Goal: Transaction & Acquisition: Download file/media

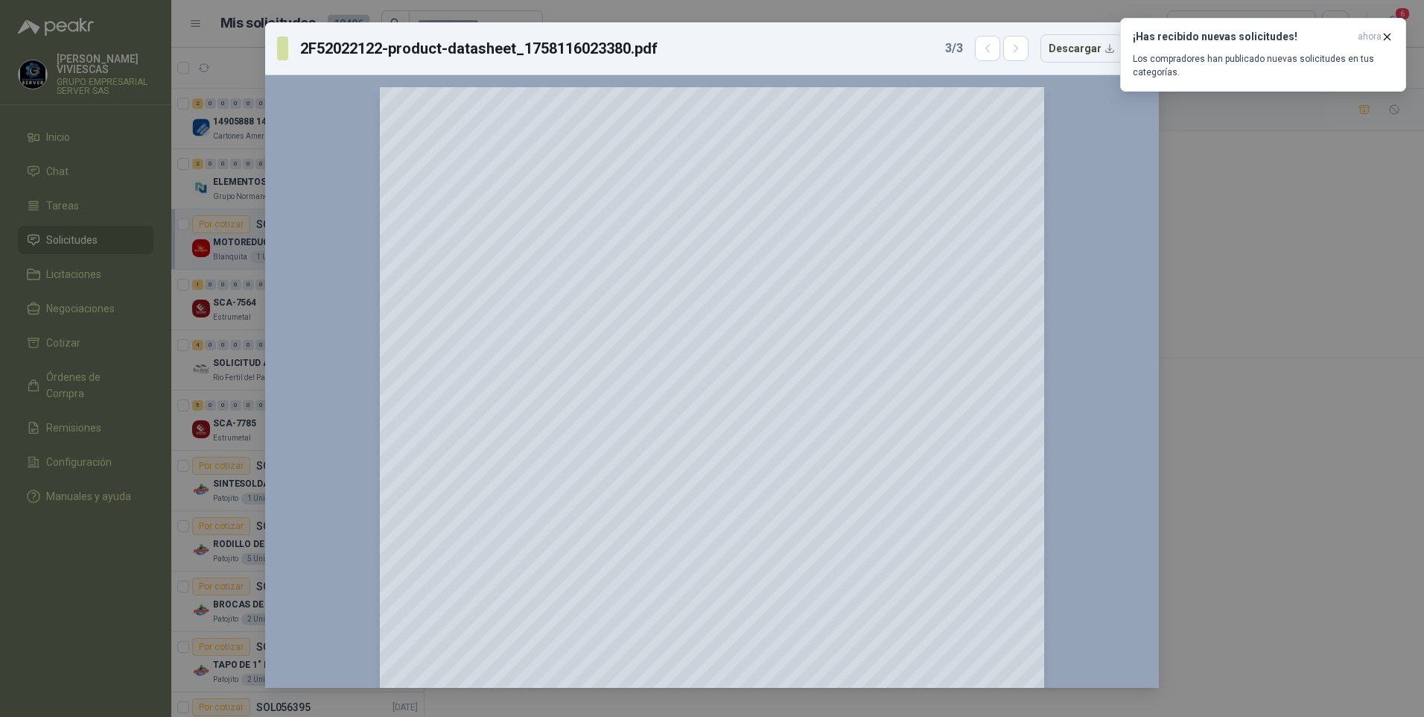
click at [1175, 493] on div "2F52022122-product-datasheet_1758116023380.pdf 3 / 3 Descargar 150 %" at bounding box center [712, 358] width 1424 height 717
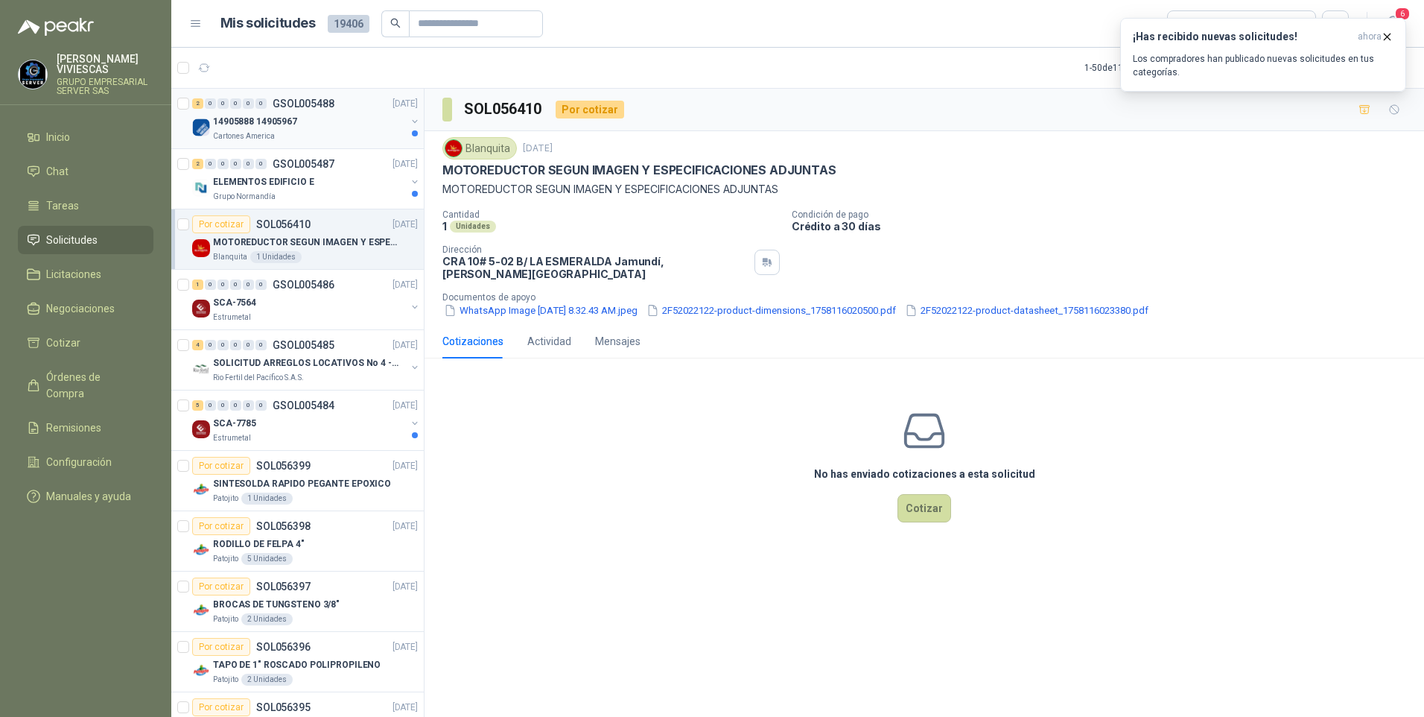
click at [278, 118] on p "14905888 14905967" at bounding box center [255, 122] width 84 height 14
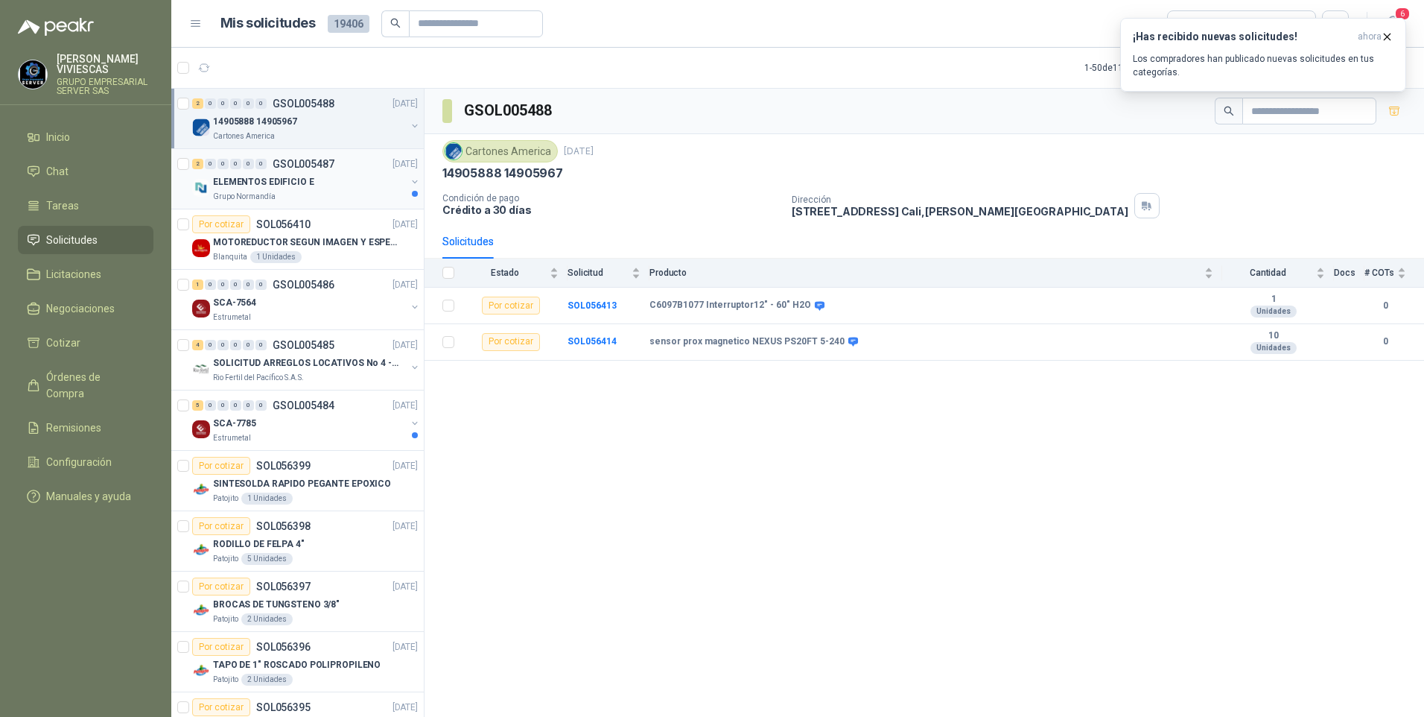
click at [251, 182] on p "ELEMENTOS EDIFICIO E" at bounding box center [263, 182] width 101 height 14
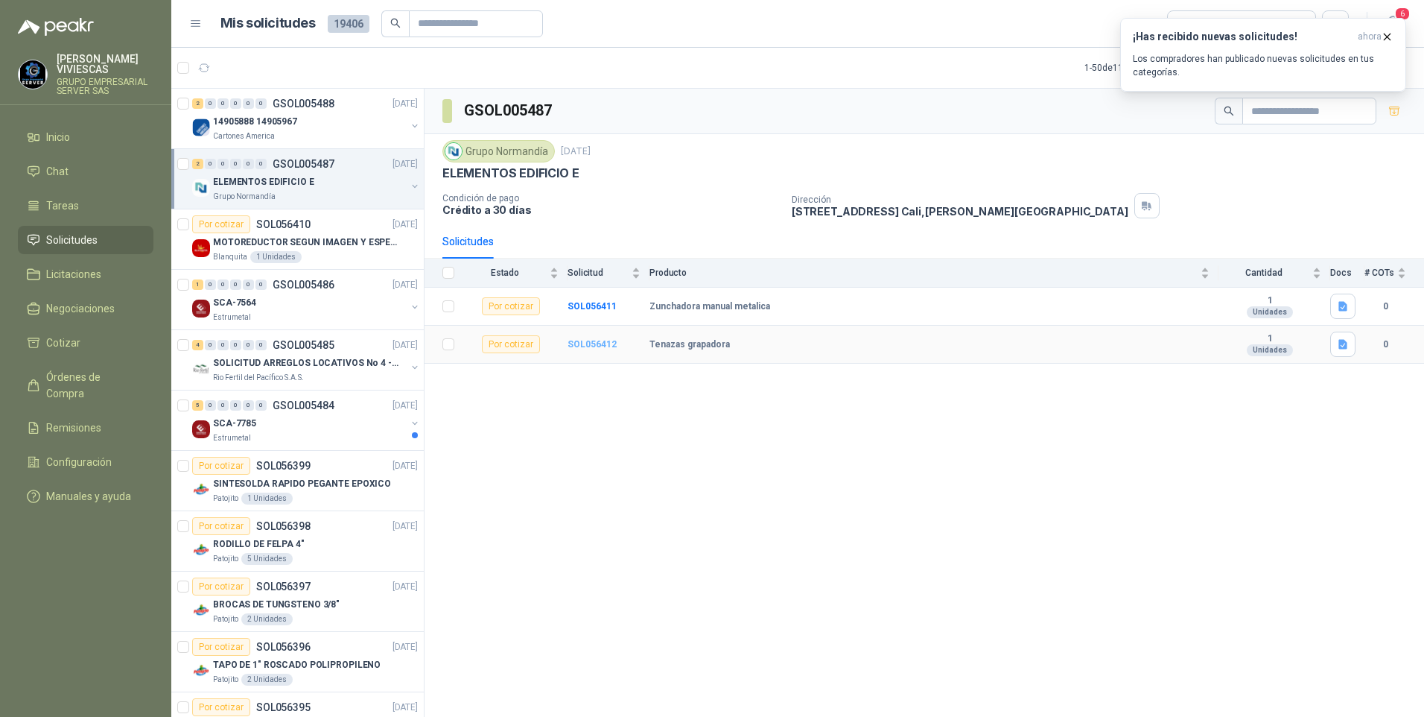
click at [591, 346] on b "SOL056412" at bounding box center [592, 344] width 49 height 10
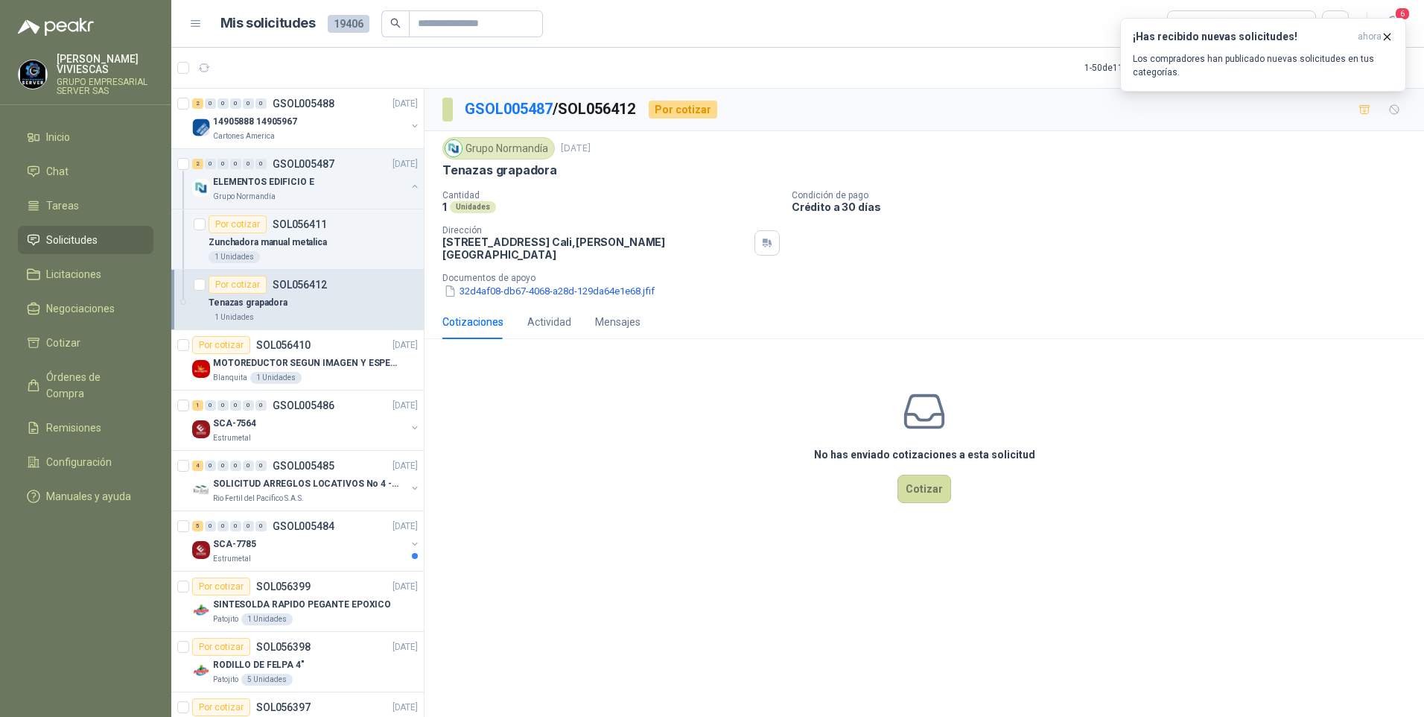
click at [497, 288] on div "Grupo Normandía [DATE] Tenazas grapadora Cantidad 1 Unidades Condición de pago …" at bounding box center [925, 218] width 1000 height 174
click at [495, 283] on button "32d4af08-db67-4068-a28d-129da64e1e68.jfif" at bounding box center [549, 291] width 214 height 16
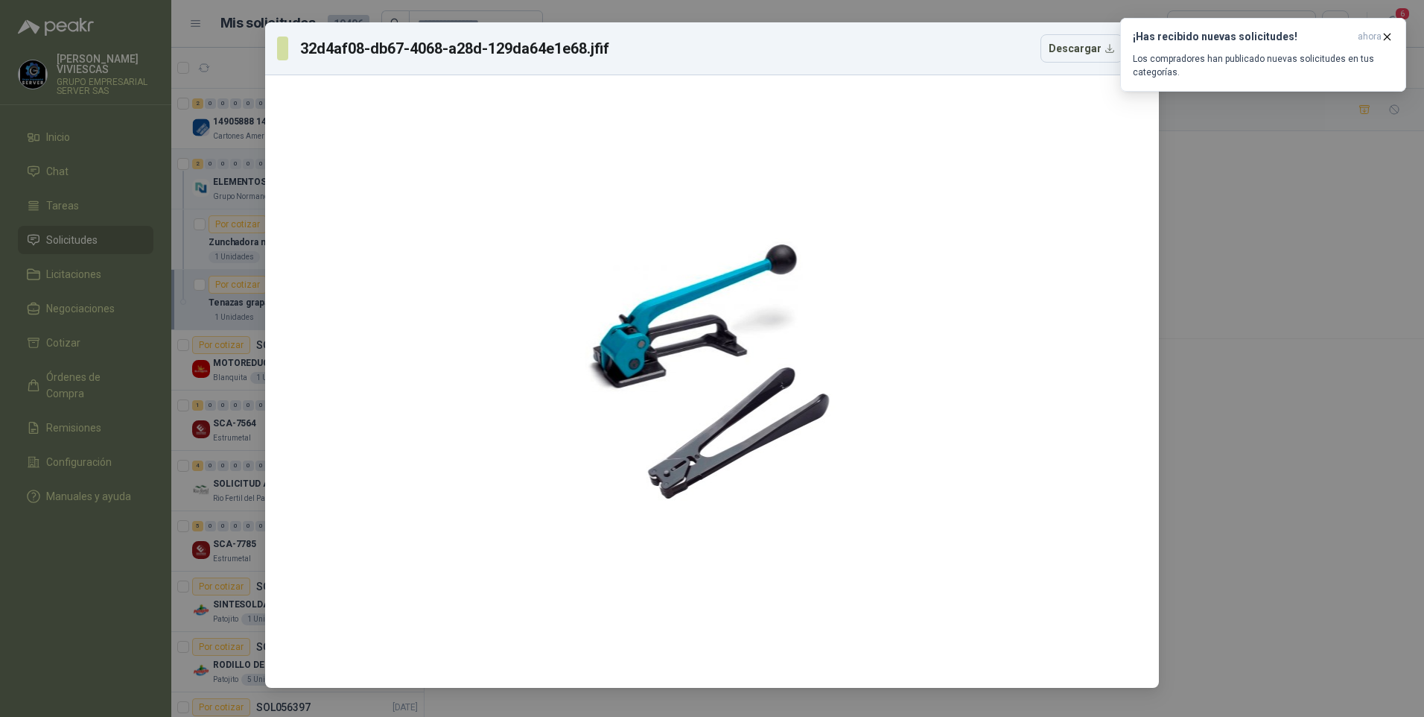
click at [1311, 584] on div "32d4af08-db67-4068-a28d-129da64e1e68.jfif Descargar" at bounding box center [712, 358] width 1424 height 717
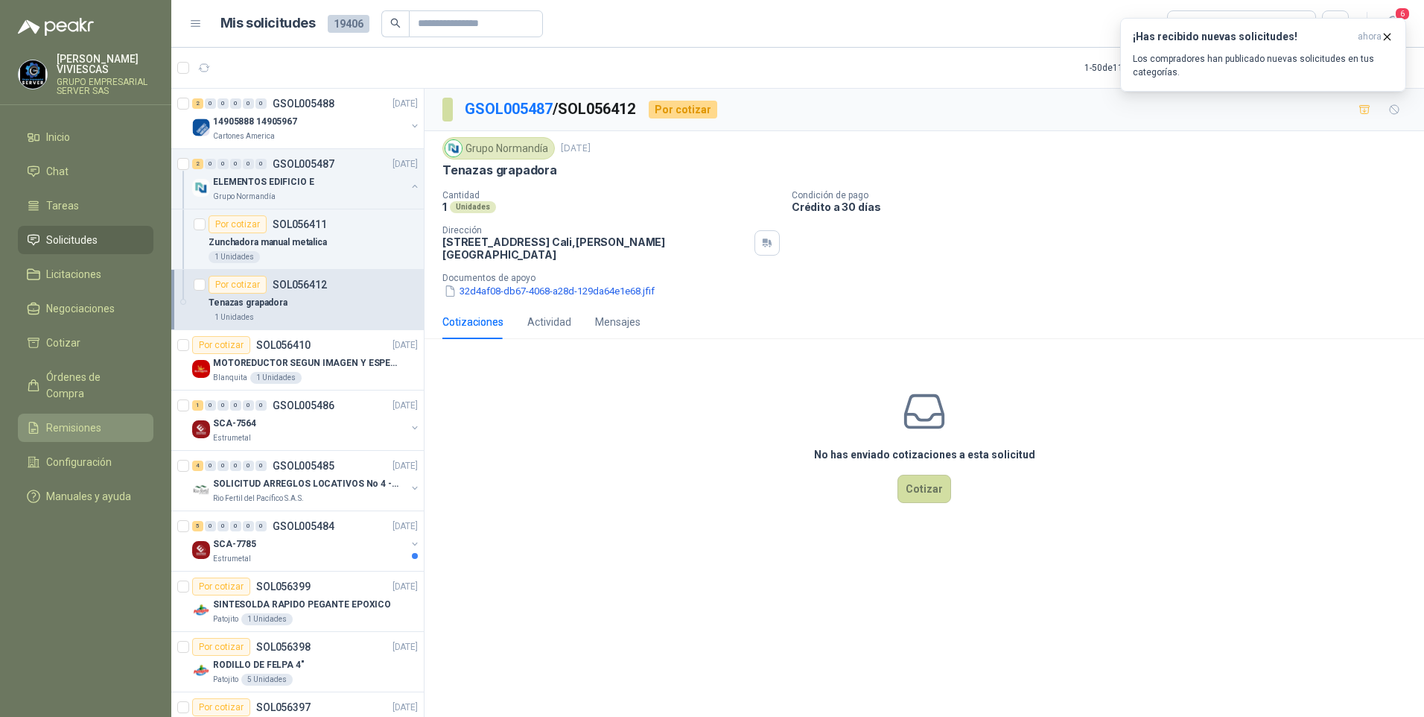
click at [85, 419] on span "Remisiones" at bounding box center [73, 427] width 55 height 16
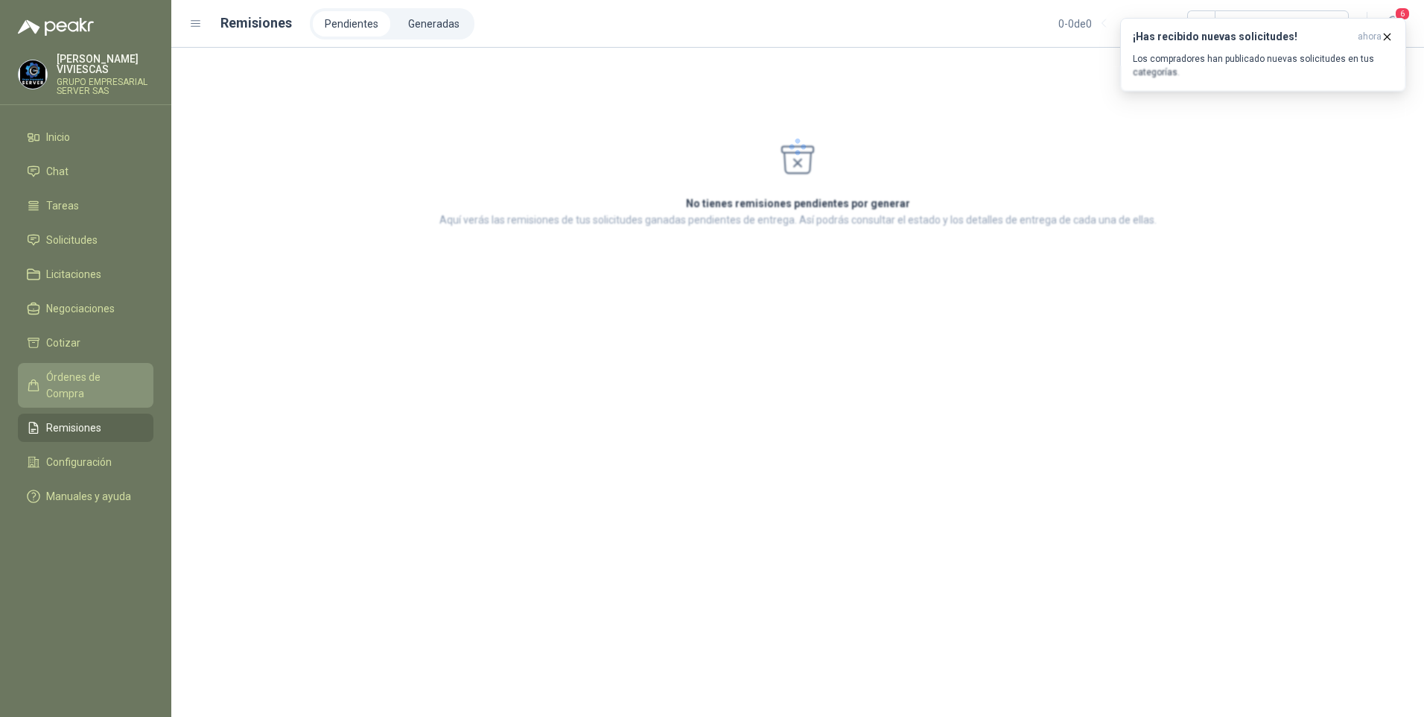
click at [98, 370] on span "Órdenes de Compra" at bounding box center [92, 385] width 93 height 33
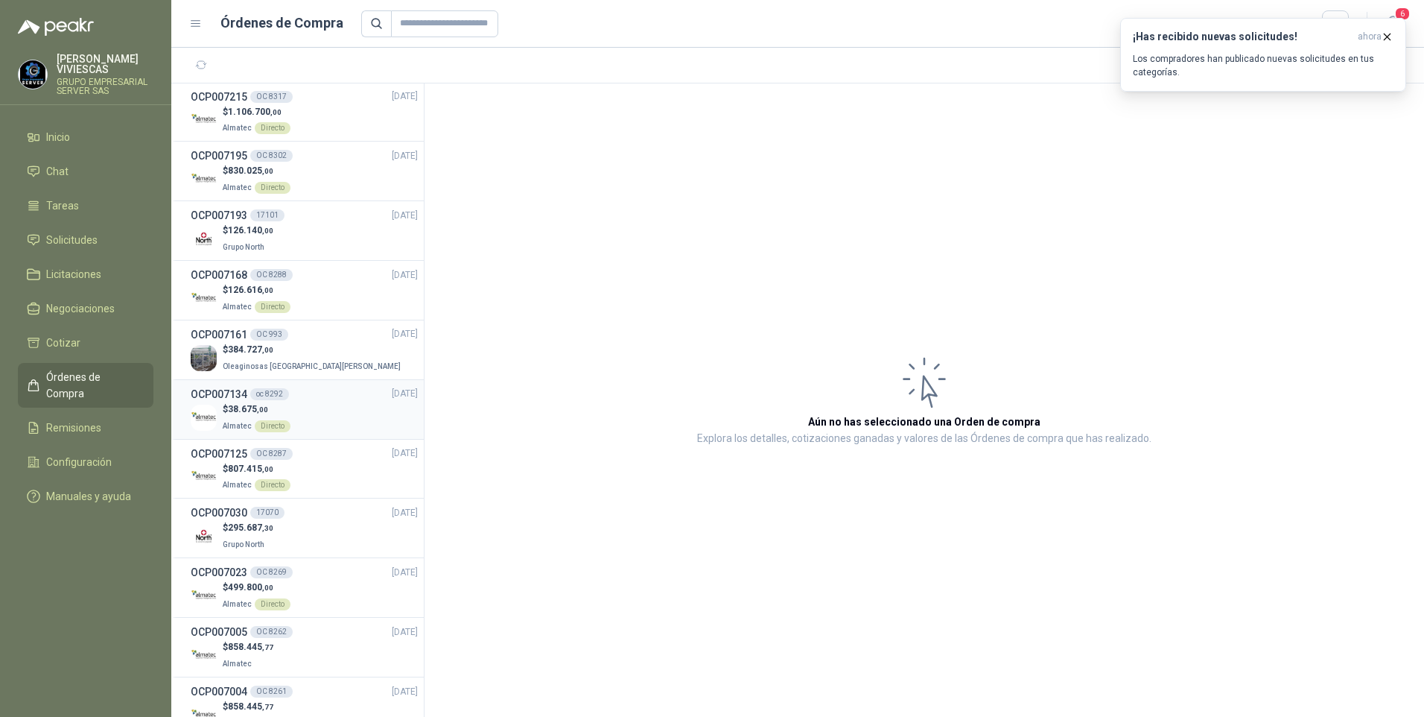
scroll to position [968, 0]
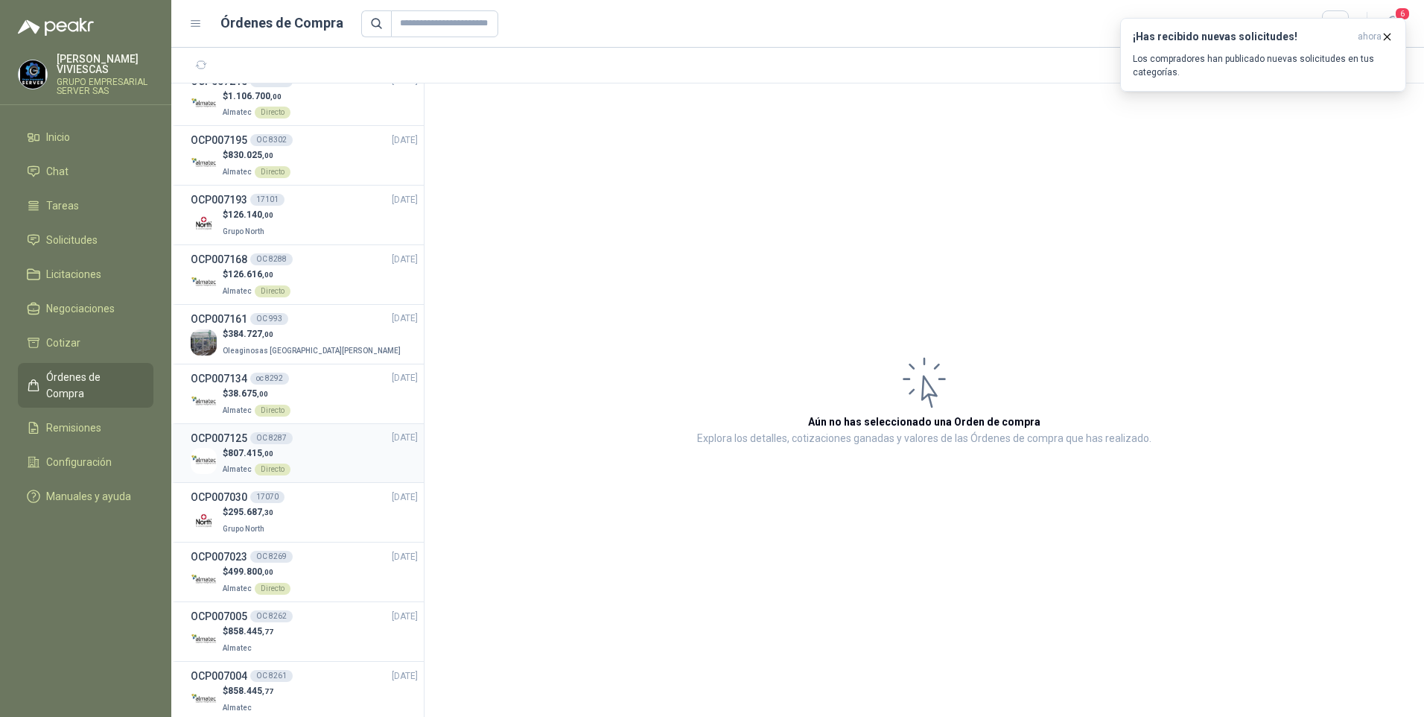
click at [250, 460] on p "Almatec Directo" at bounding box center [257, 468] width 68 height 16
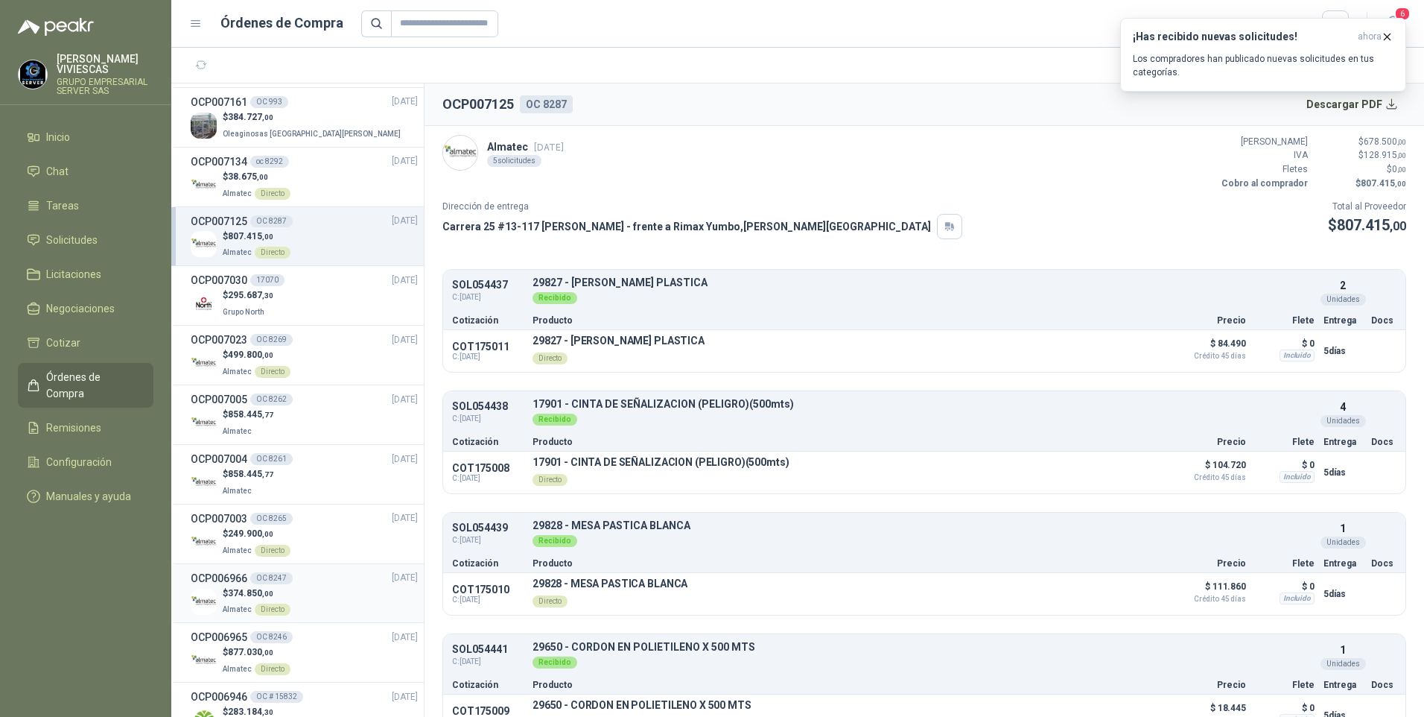
scroll to position [1192, 0]
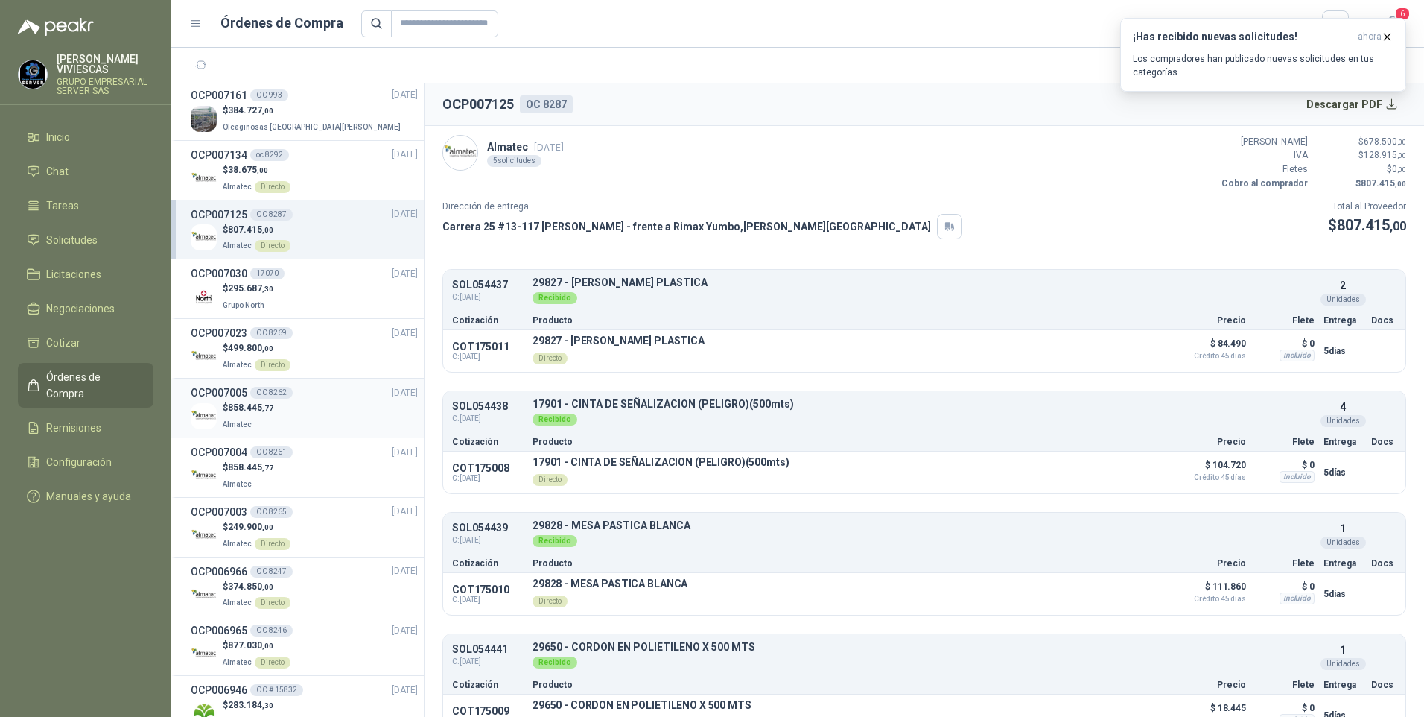
click at [249, 412] on span "858.445 ,77" at bounding box center [250, 407] width 45 height 10
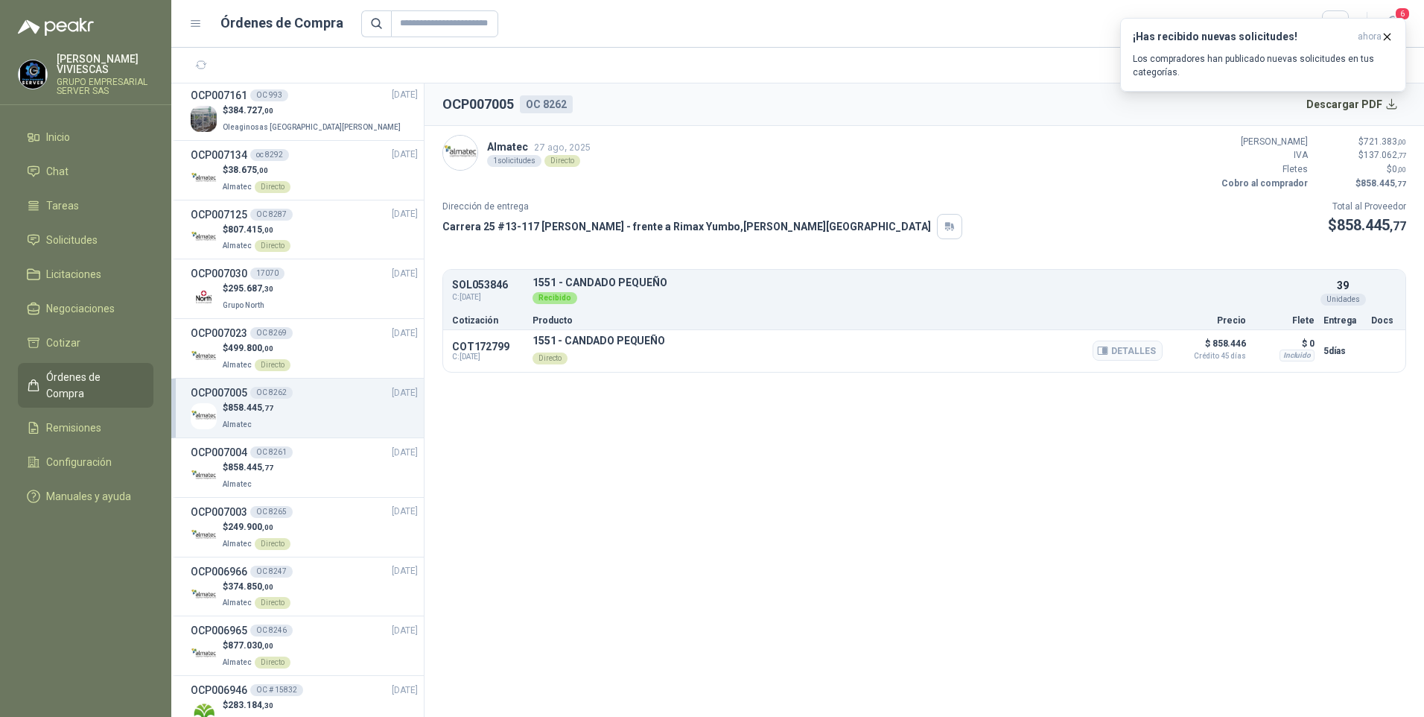
click at [1126, 361] on div "Detalles" at bounding box center [1128, 350] width 70 height 33
click at [1128, 354] on button "Detalles" at bounding box center [1128, 350] width 70 height 20
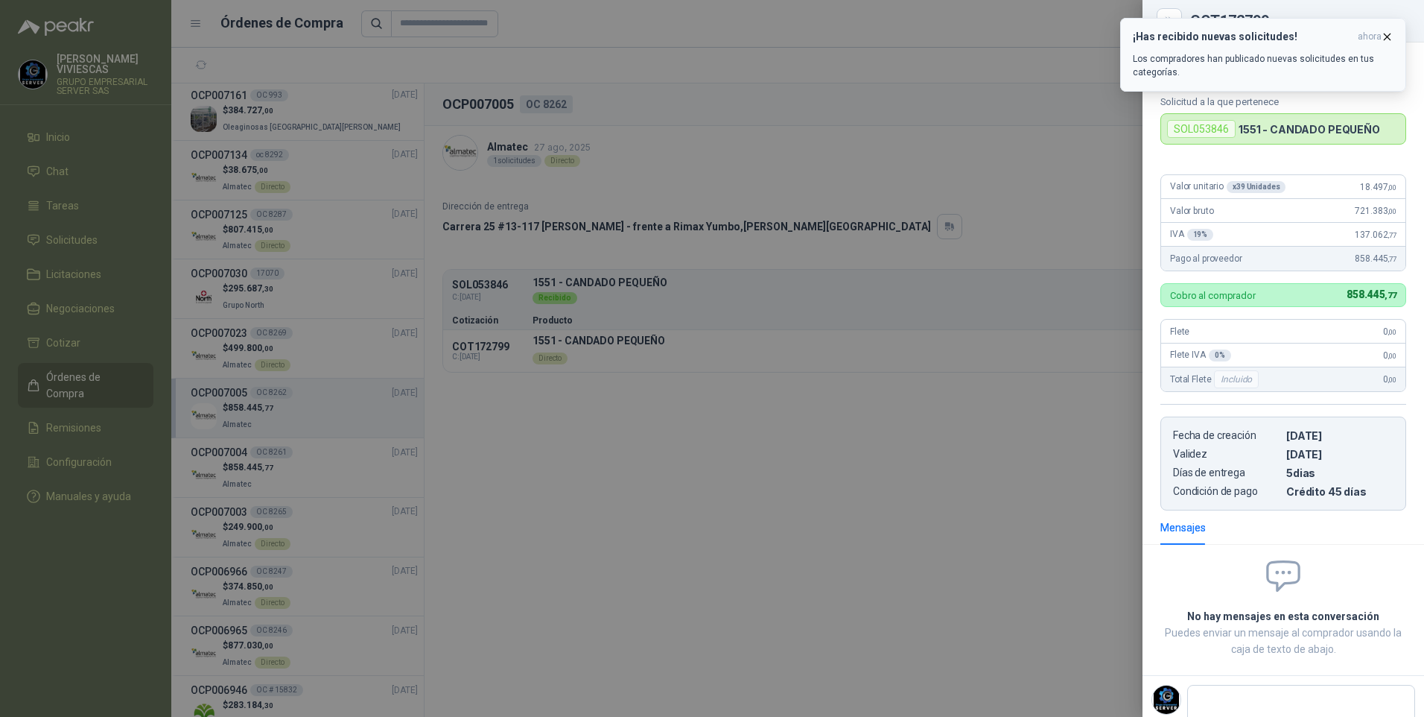
drag, startPoint x: 1383, startPoint y: 33, endPoint x: 1392, endPoint y: 34, distance: 9.0
click at [1384, 33] on icon "button" at bounding box center [1387, 37] width 13 height 13
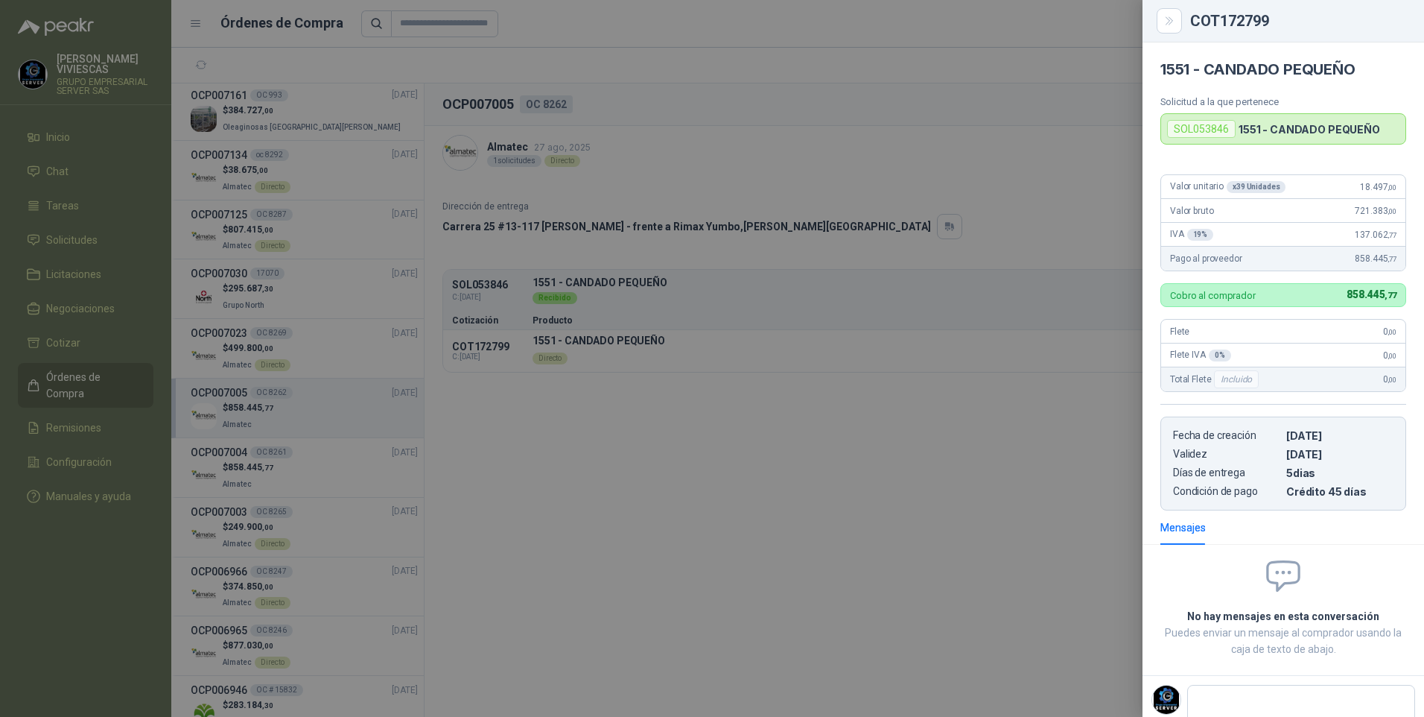
click at [633, 546] on div at bounding box center [712, 358] width 1424 height 717
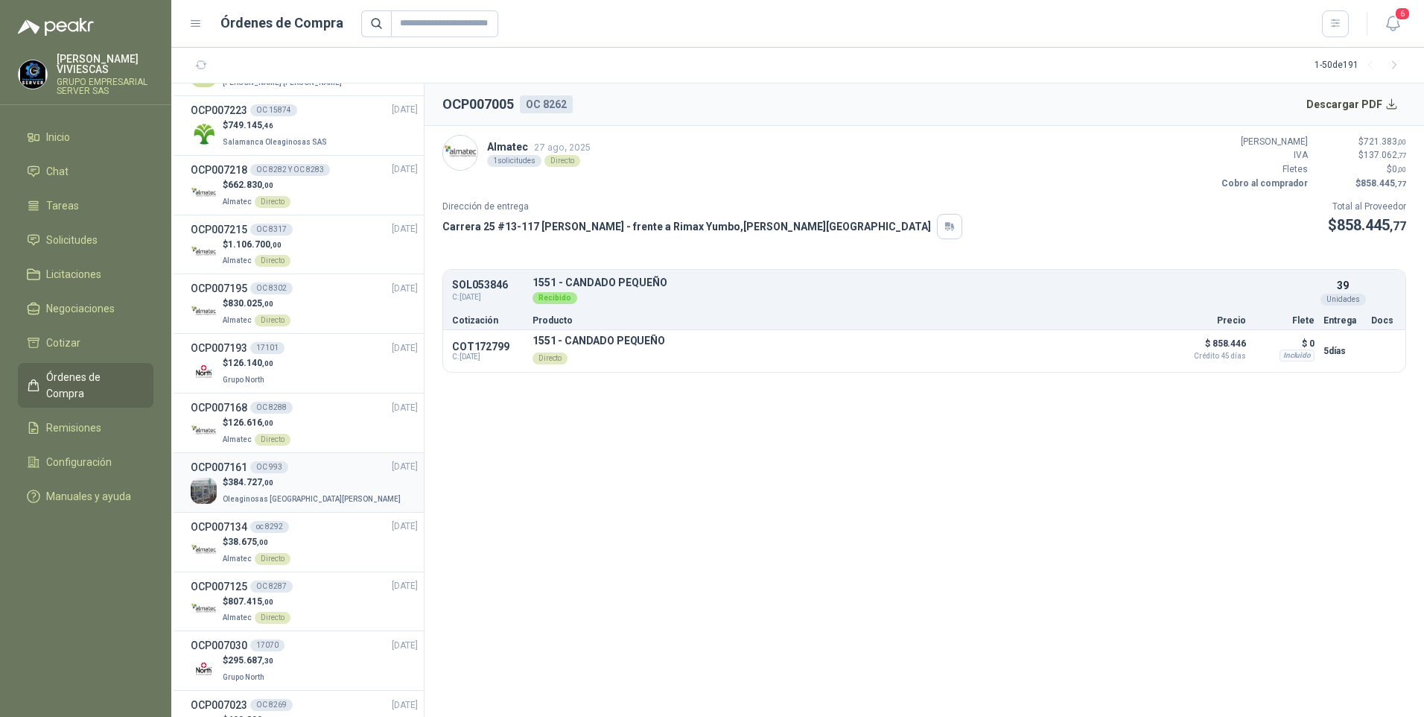
scroll to position [819, 0]
click at [240, 246] on span "1.106.700 ,00" at bounding box center [255, 245] width 54 height 10
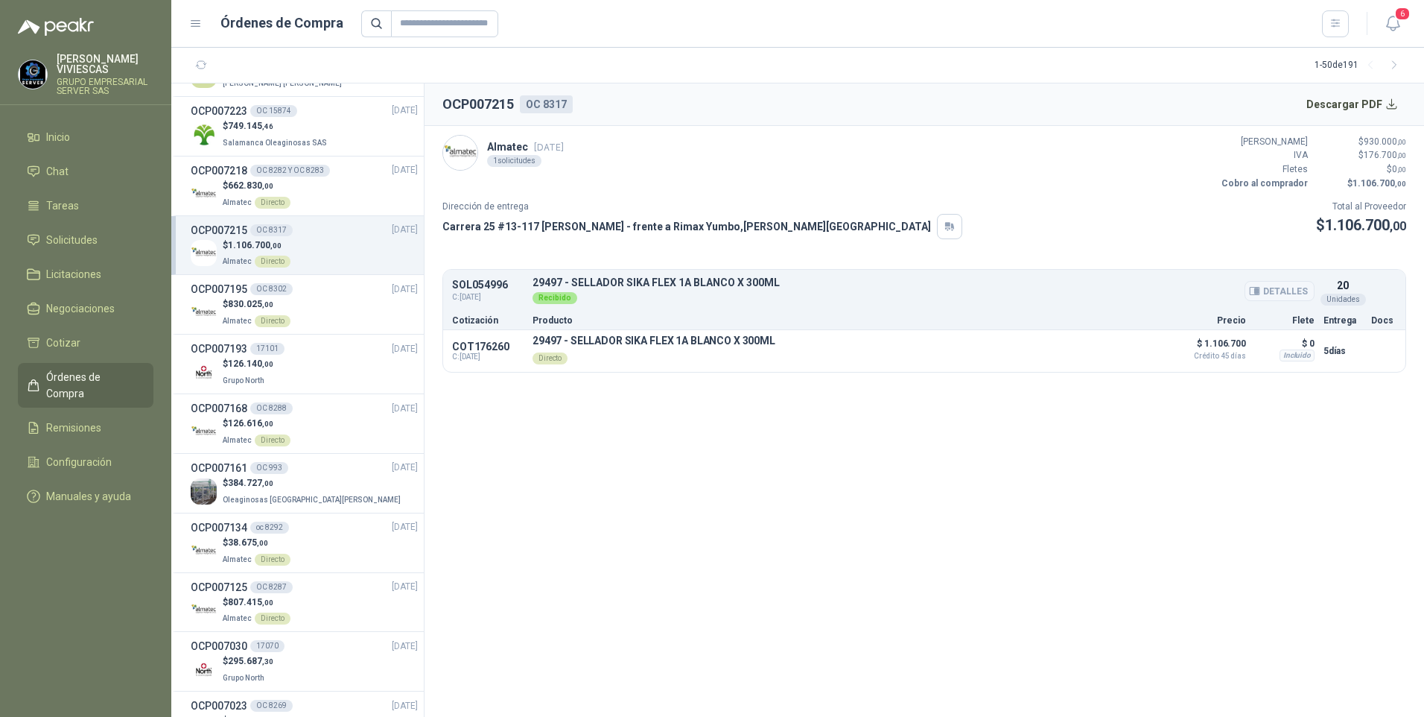
click at [1270, 293] on button "Detalles" at bounding box center [1280, 291] width 70 height 20
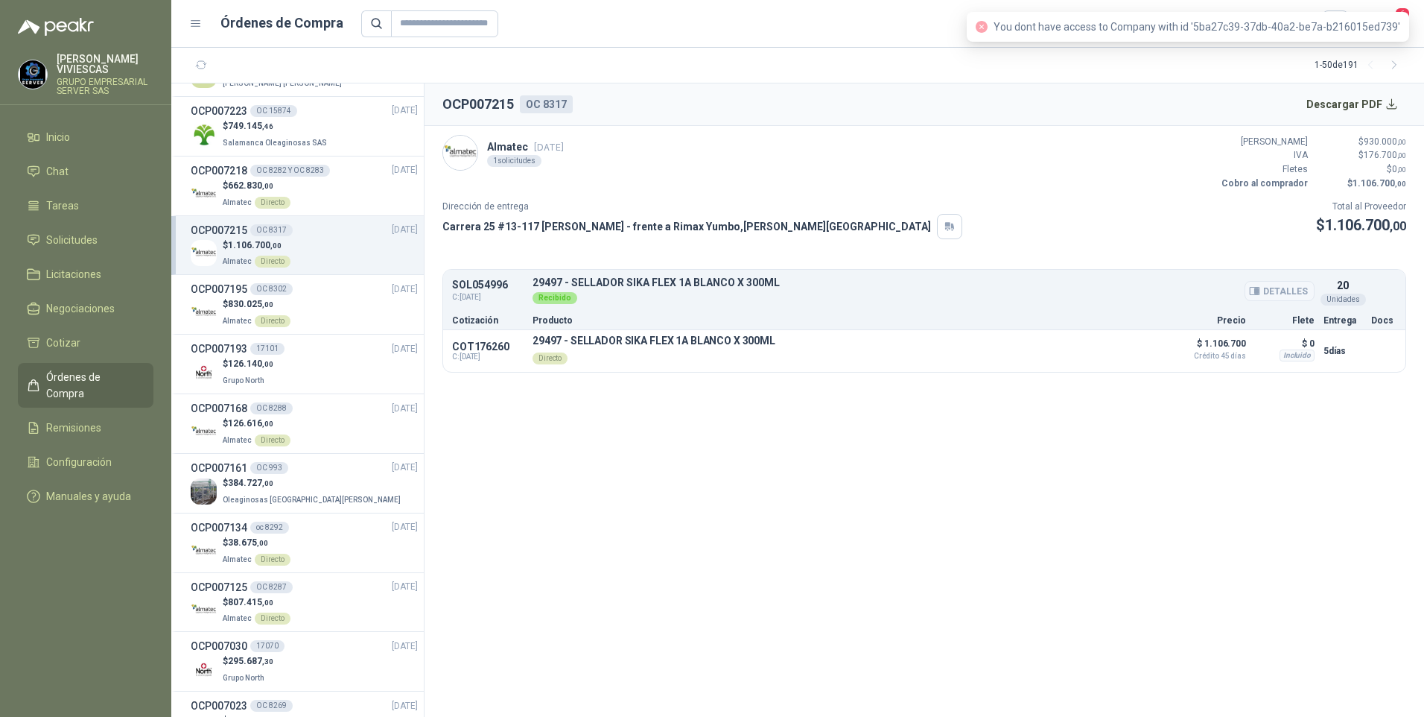
click at [1289, 293] on button "Detalles" at bounding box center [1280, 291] width 70 height 20
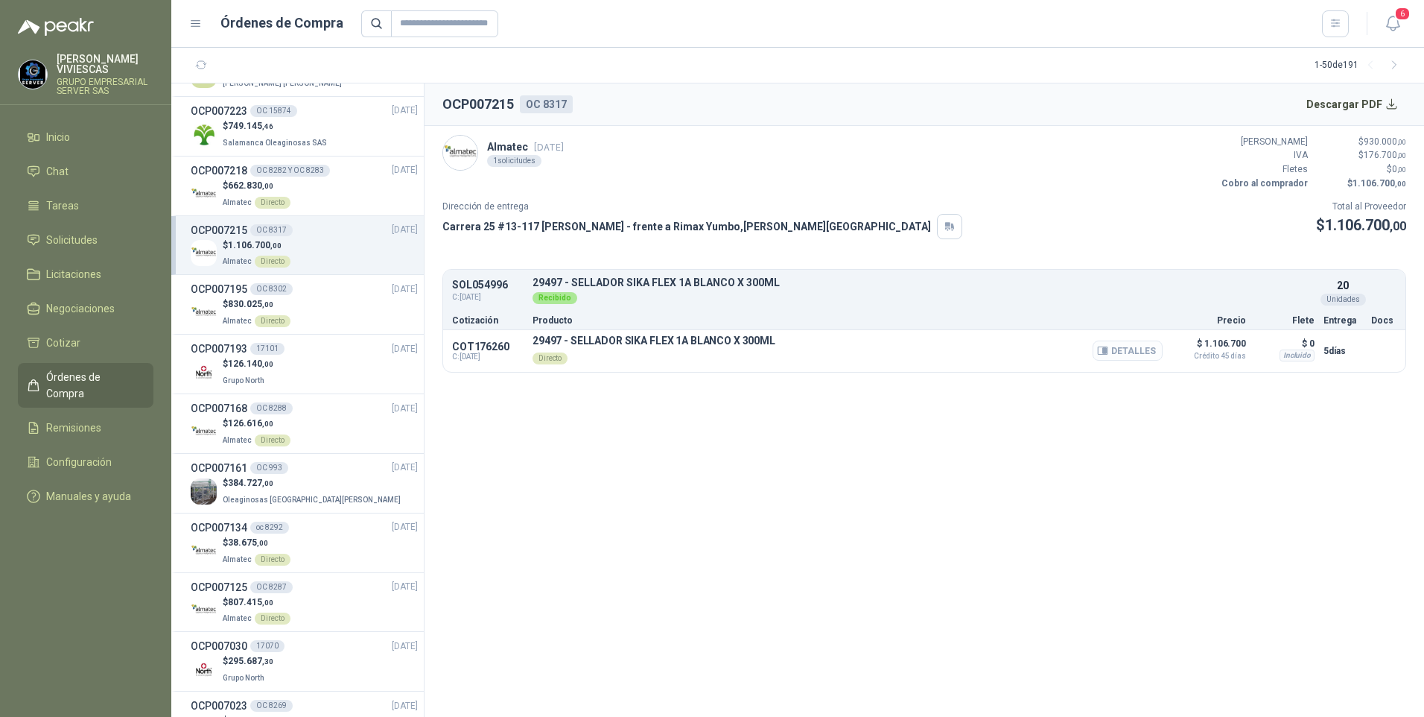
click at [1122, 355] on button "Detalles" at bounding box center [1128, 350] width 70 height 20
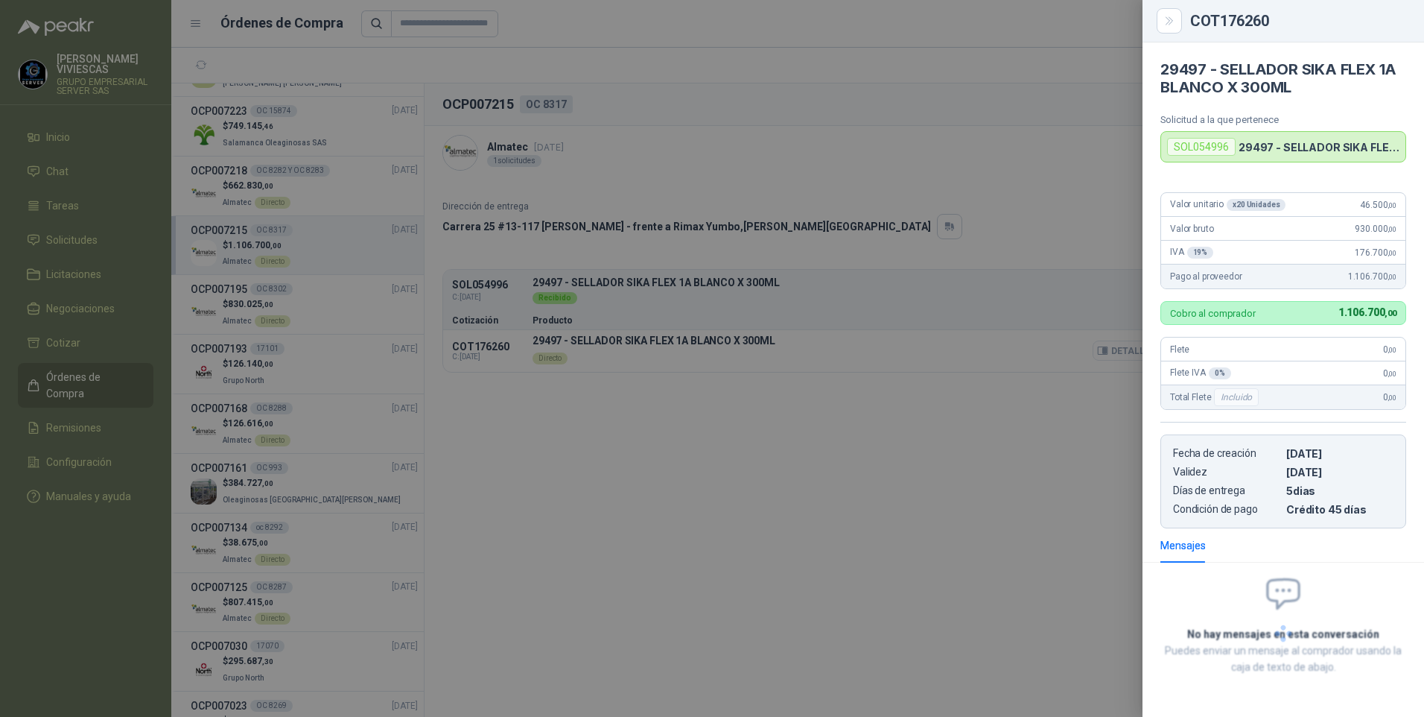
scroll to position [4, 0]
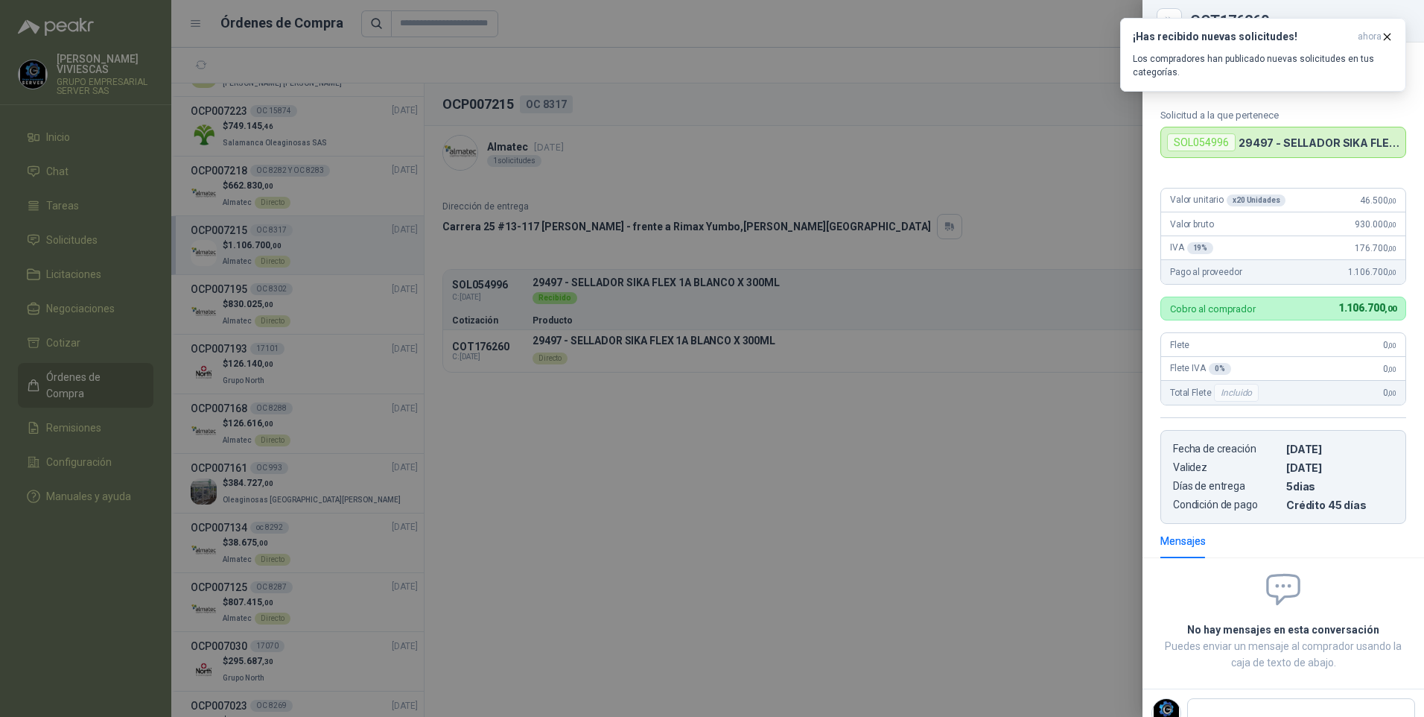
click at [927, 531] on div at bounding box center [712, 358] width 1424 height 717
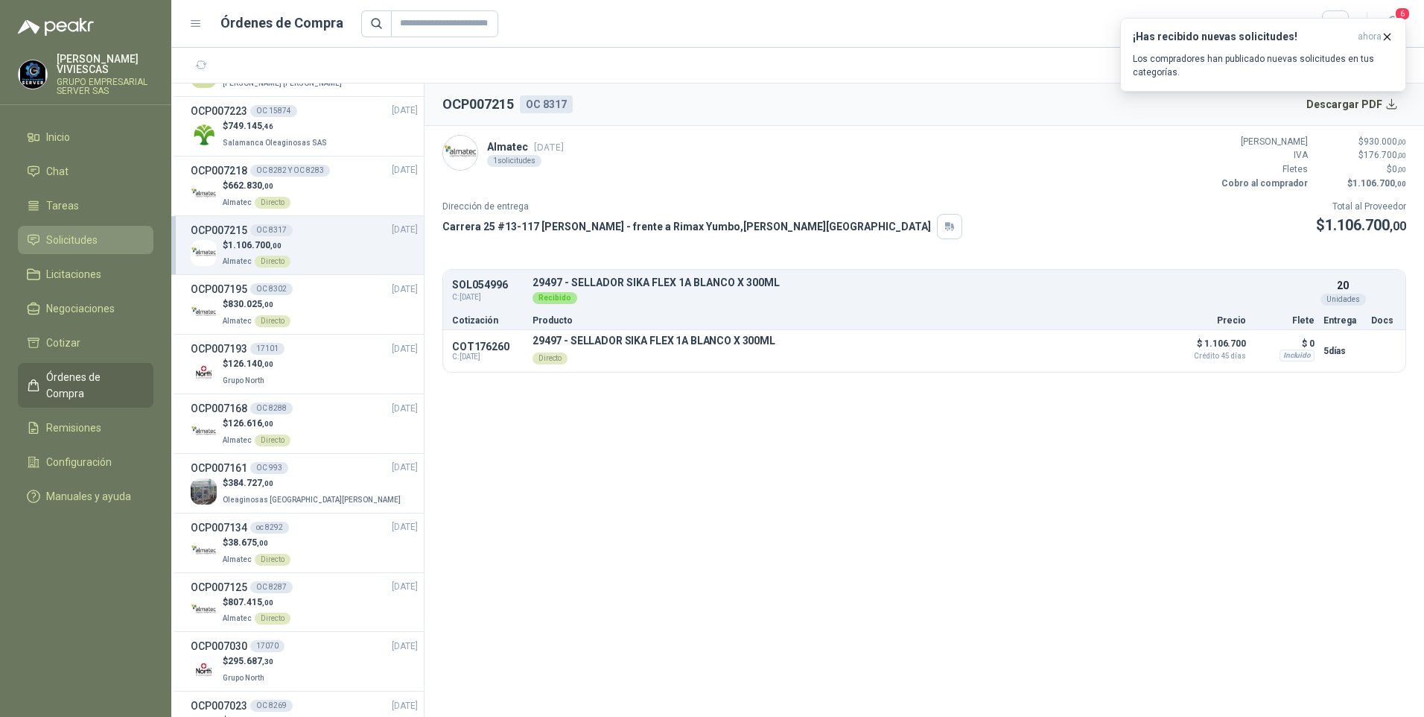
click at [51, 230] on link "Solicitudes" at bounding box center [86, 240] width 136 height 28
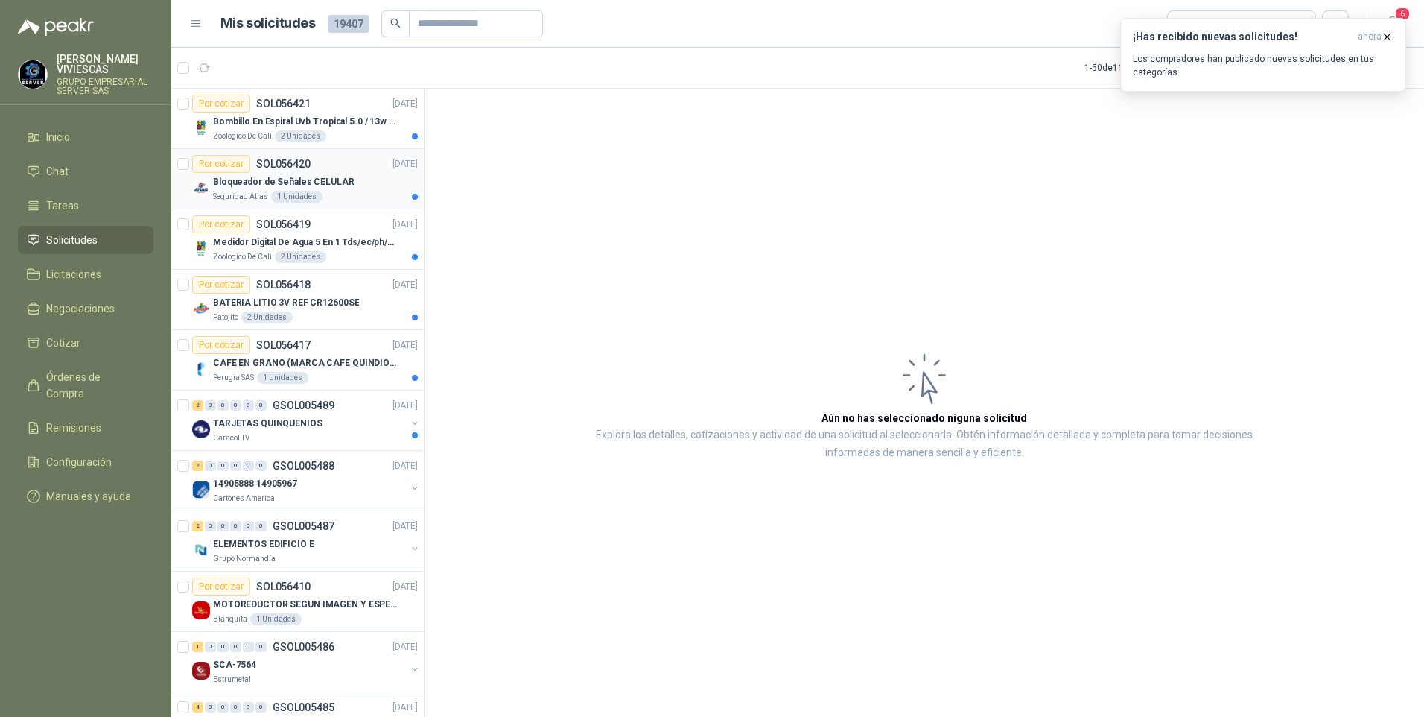
click at [235, 182] on p "Bloqueador de Señales CELULAR" at bounding box center [284, 182] width 142 height 14
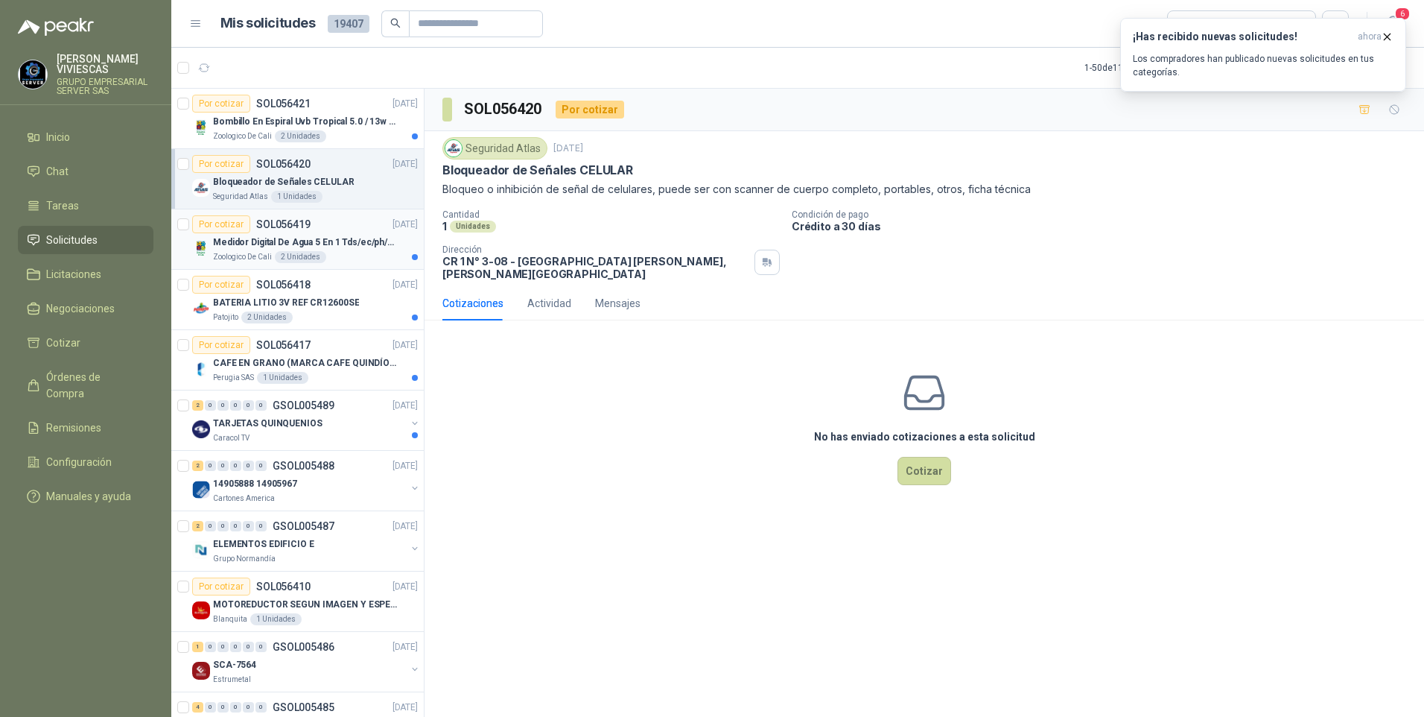
click at [231, 229] on div "Por cotizar" at bounding box center [221, 224] width 58 height 18
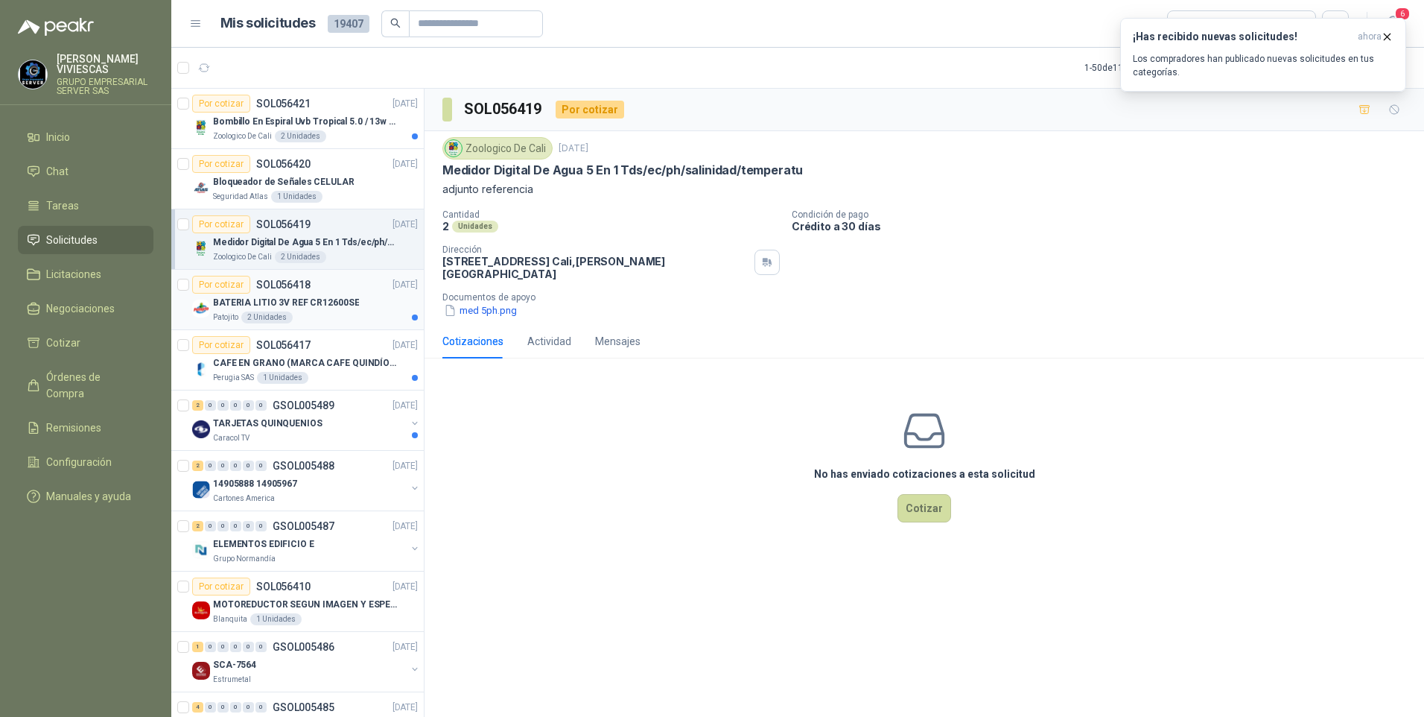
click at [246, 305] on p "BATERIA LITIO 3V REF CR12600SE" at bounding box center [286, 303] width 146 height 14
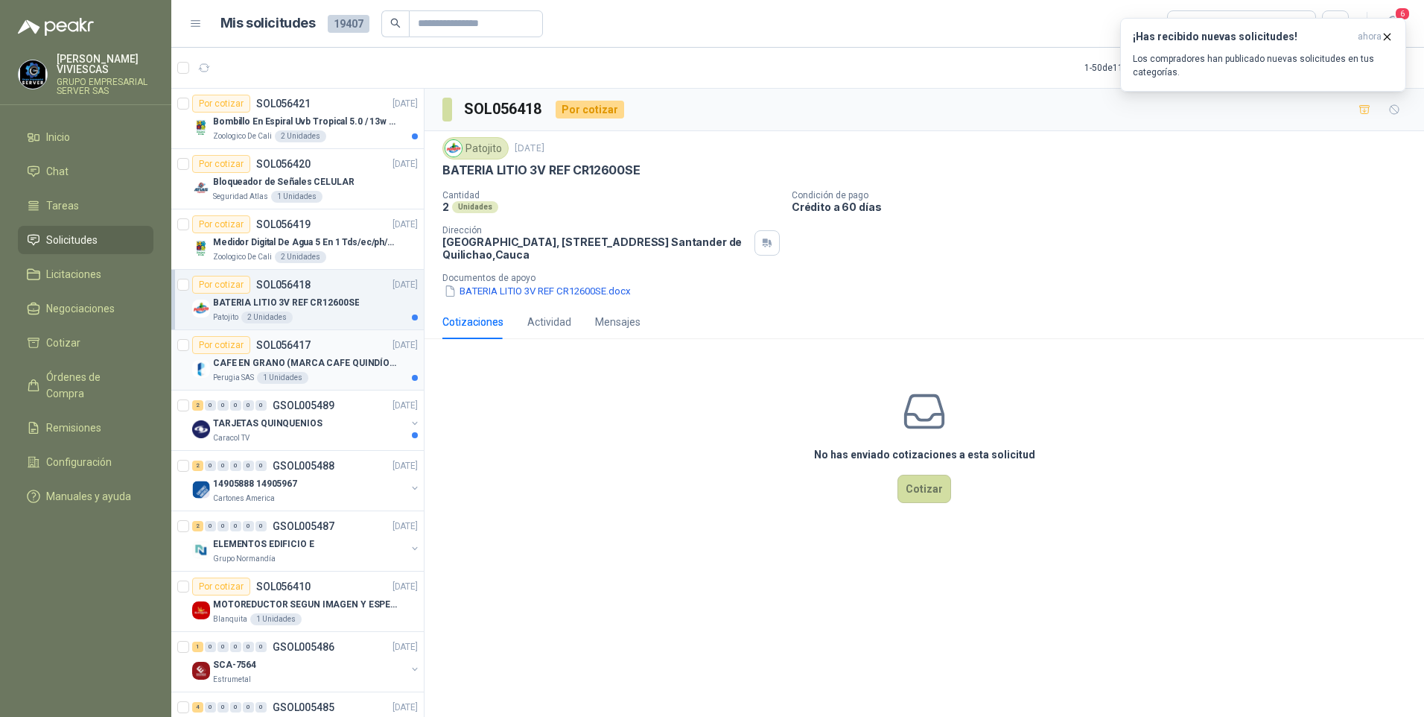
drag, startPoint x: 255, startPoint y: 352, endPoint x: 236, endPoint y: 359, distance: 20.5
click at [255, 353] on div "Por cotizar SOL056417" at bounding box center [251, 345] width 118 height 18
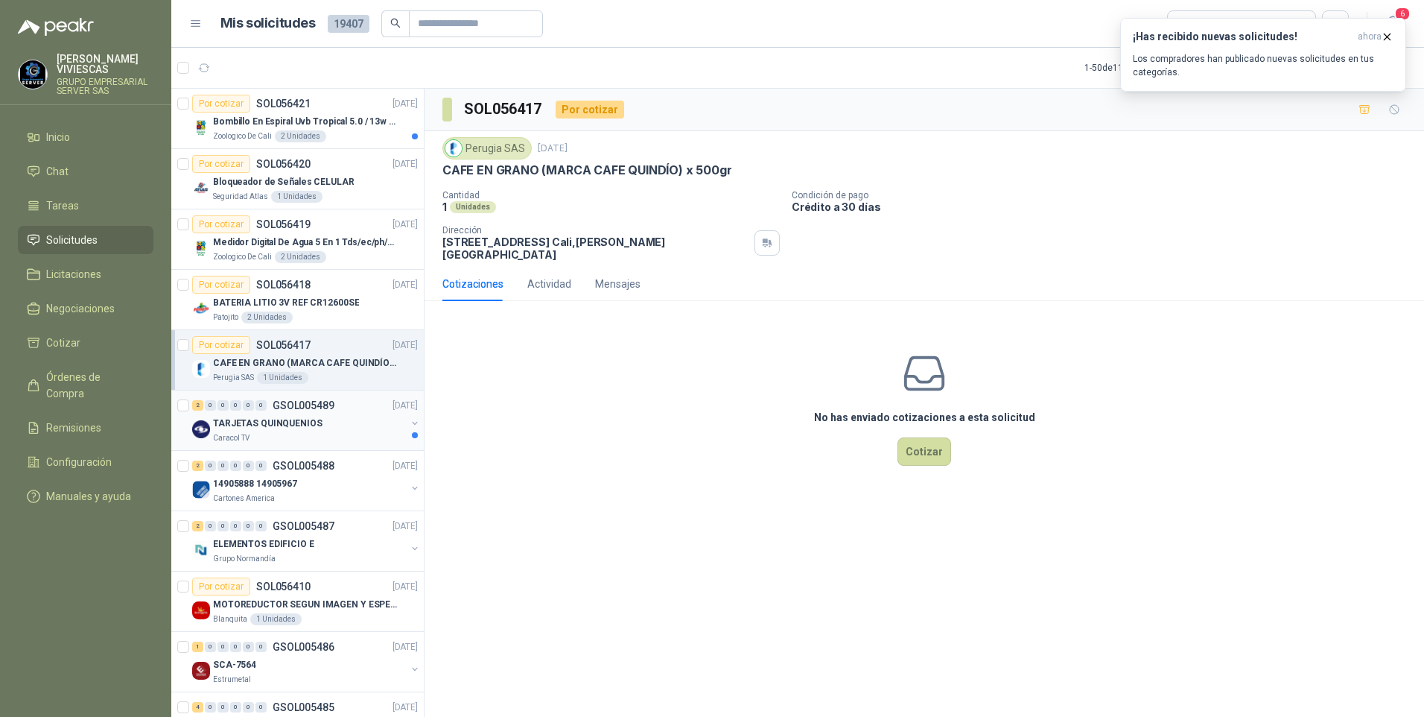
click at [257, 422] on p "TARJETAS QUINQUENIOS" at bounding box center [267, 423] width 109 height 14
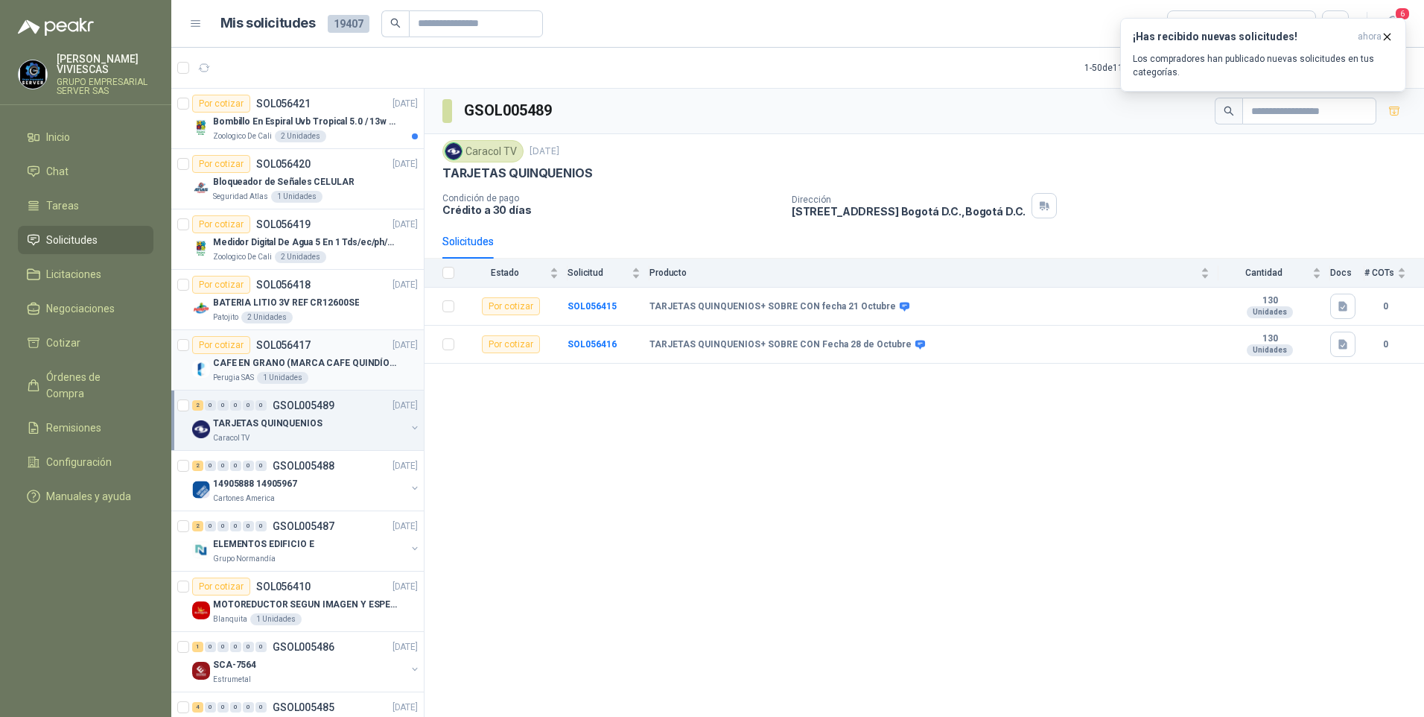
click at [265, 371] on div "CAFE EN GRANO (MARCA CAFE QUINDÍO) x 500gr" at bounding box center [315, 363] width 205 height 18
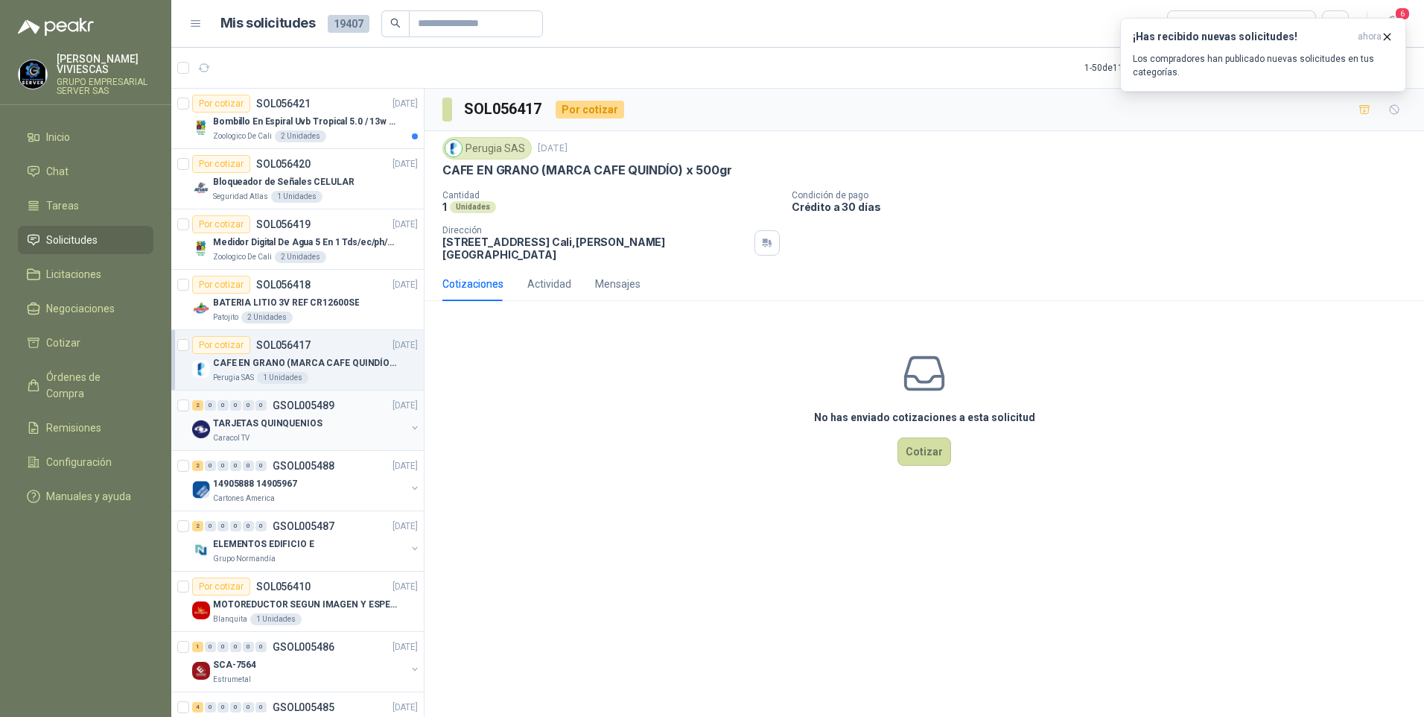
click at [232, 422] on p "TARJETAS QUINQUENIOS" at bounding box center [267, 423] width 109 height 14
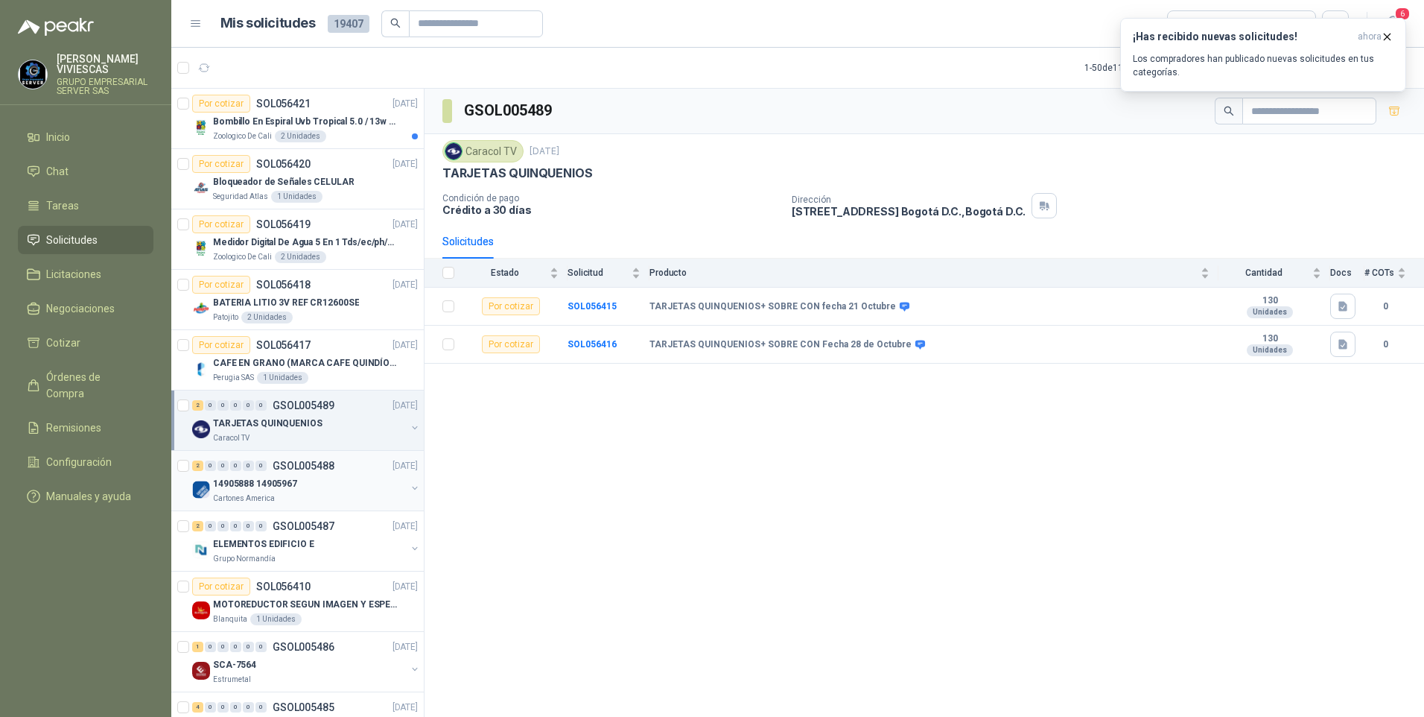
click at [243, 498] on p "Cartones America" at bounding box center [244, 498] width 62 height 12
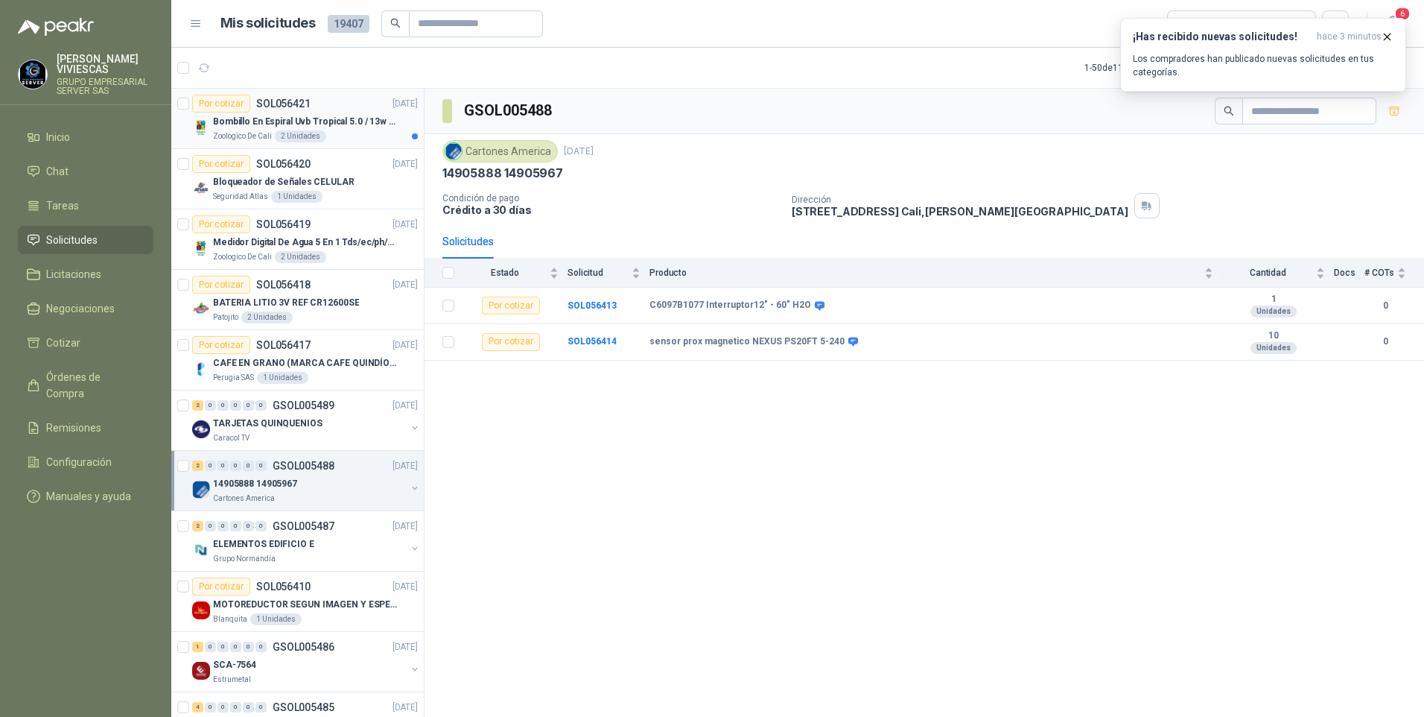
click at [328, 135] on div "Zoologico De Cali 2 Unidades" at bounding box center [315, 136] width 205 height 12
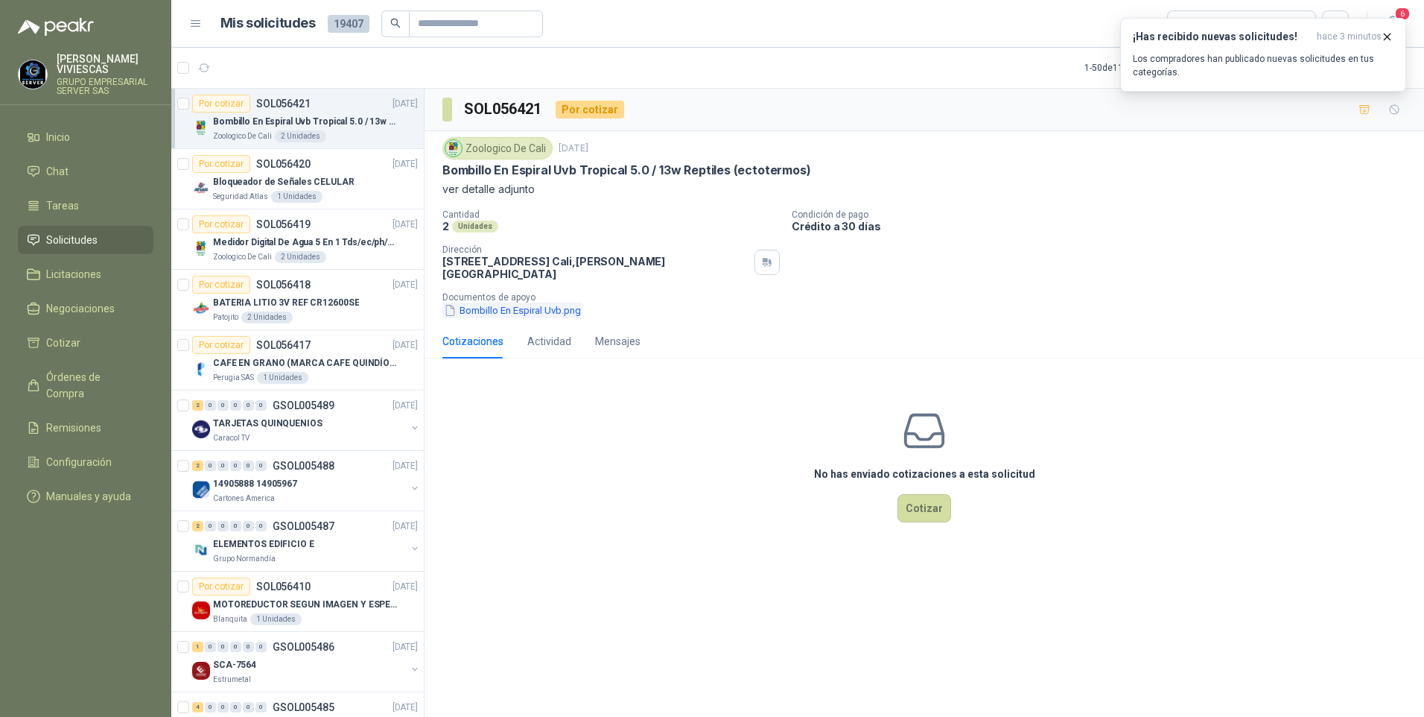
click at [508, 302] on button "Bombillo En Espiral Uvb.png" at bounding box center [512, 310] width 140 height 16
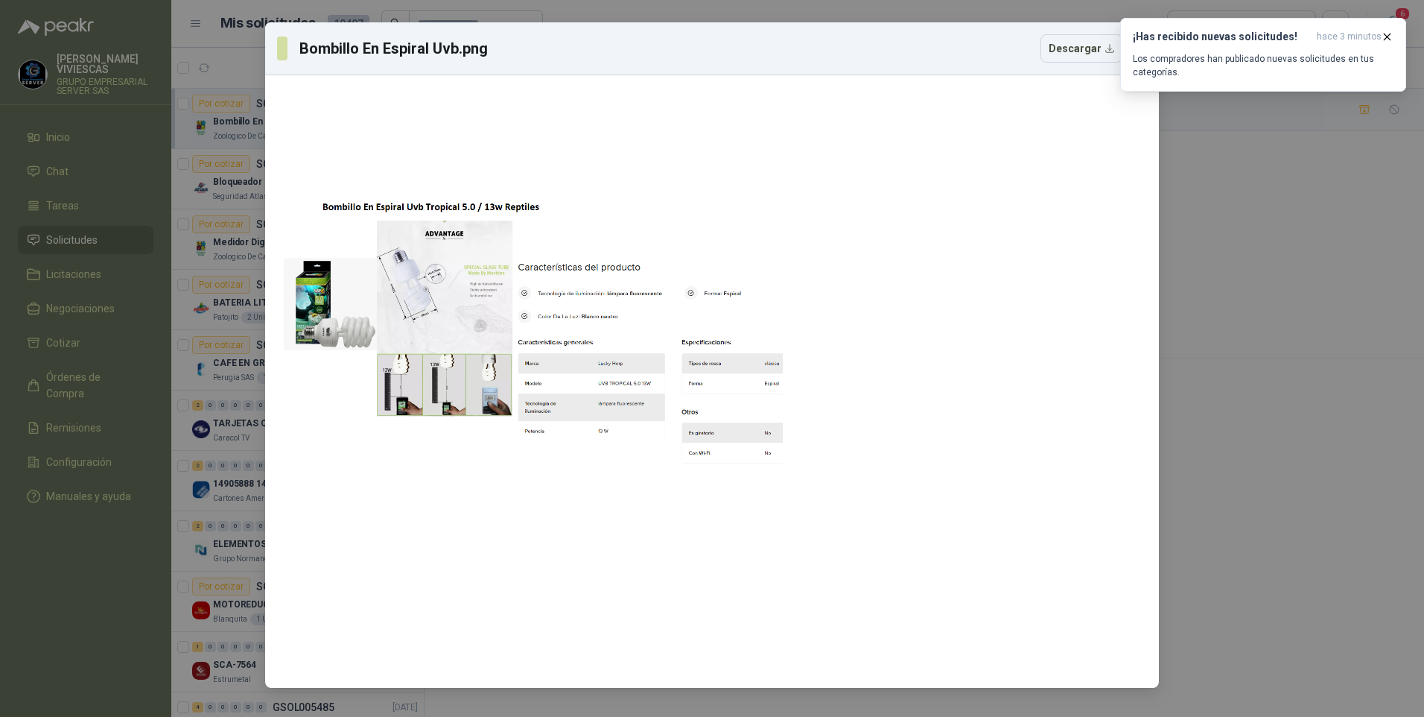
click at [1239, 489] on div "Bombillo En Espiral Uvb.png Descargar" at bounding box center [712, 358] width 1424 height 717
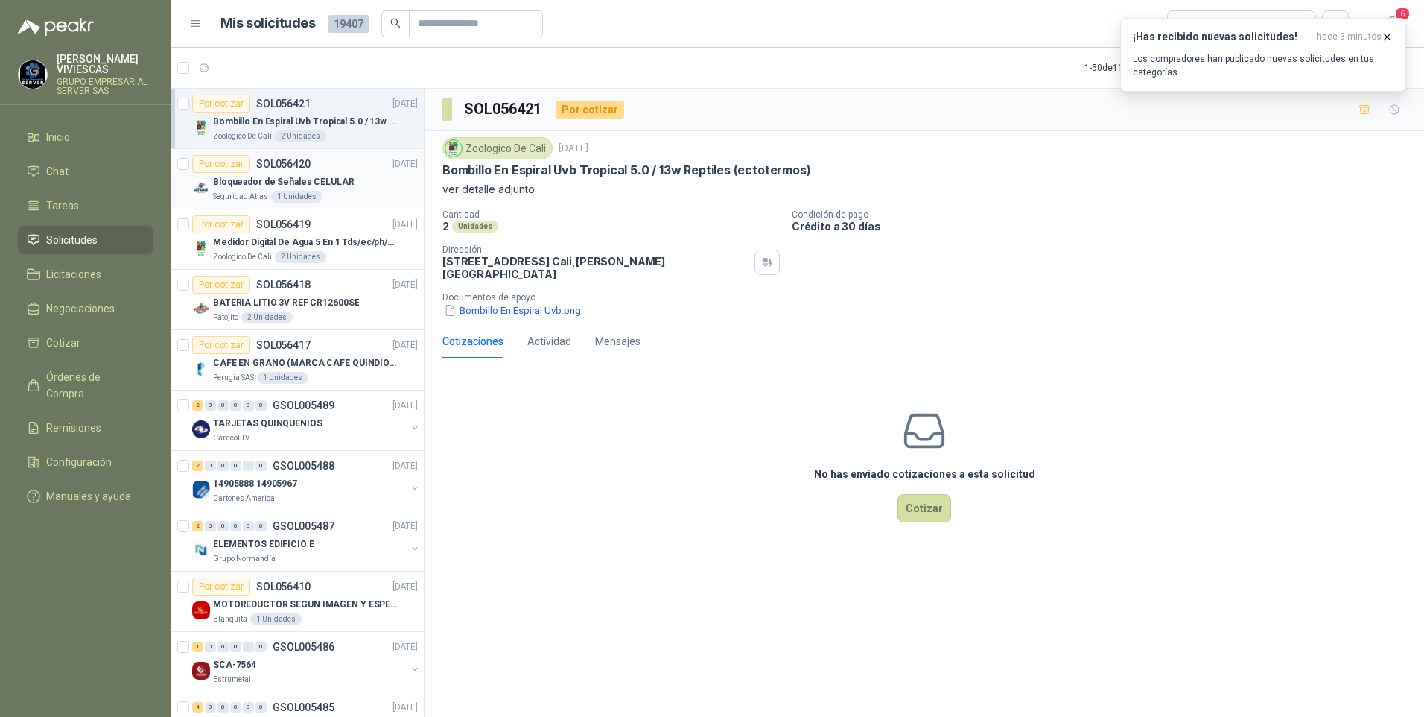
click at [250, 185] on p "Bloqueador de Señales CELULAR" at bounding box center [284, 182] width 142 height 14
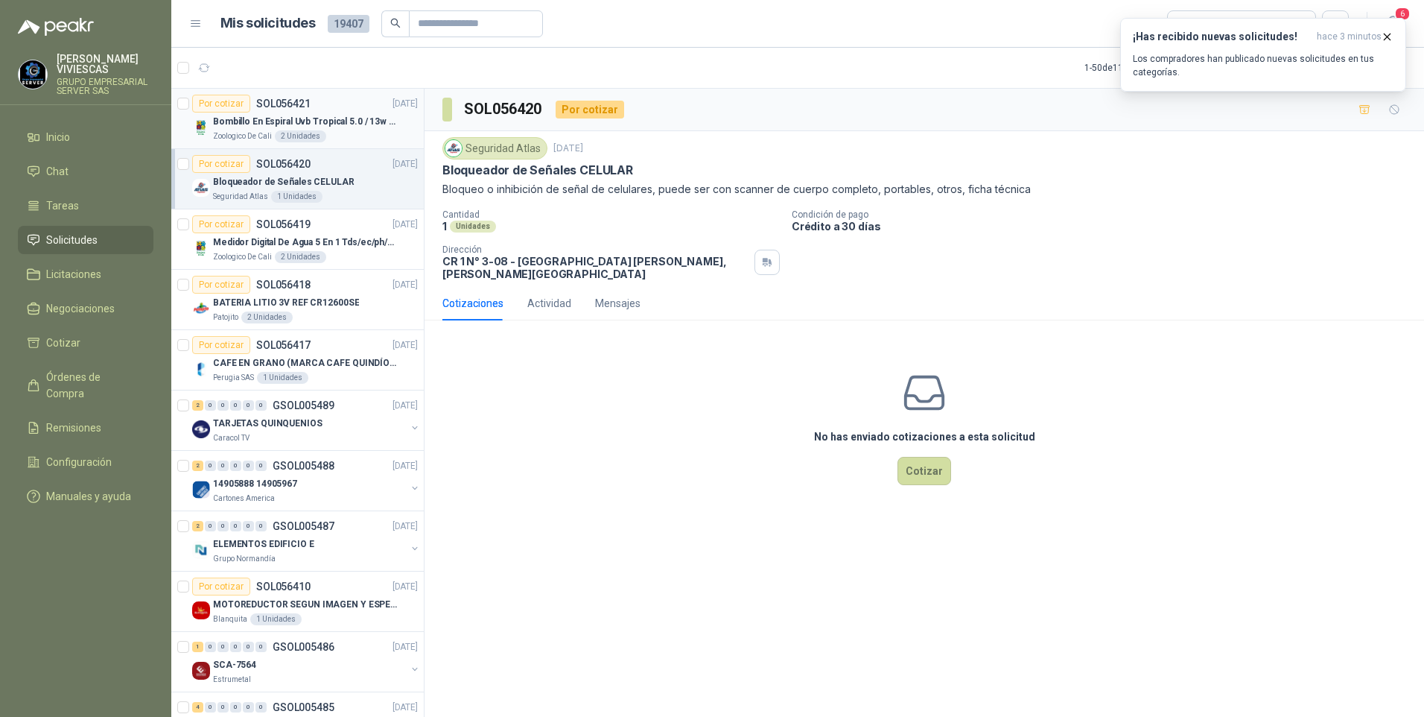
click at [250, 121] on p "Bombillo En Espiral Uvb Tropical 5.0 / 13w Reptiles (ectotermos)" at bounding box center [305, 122] width 185 height 14
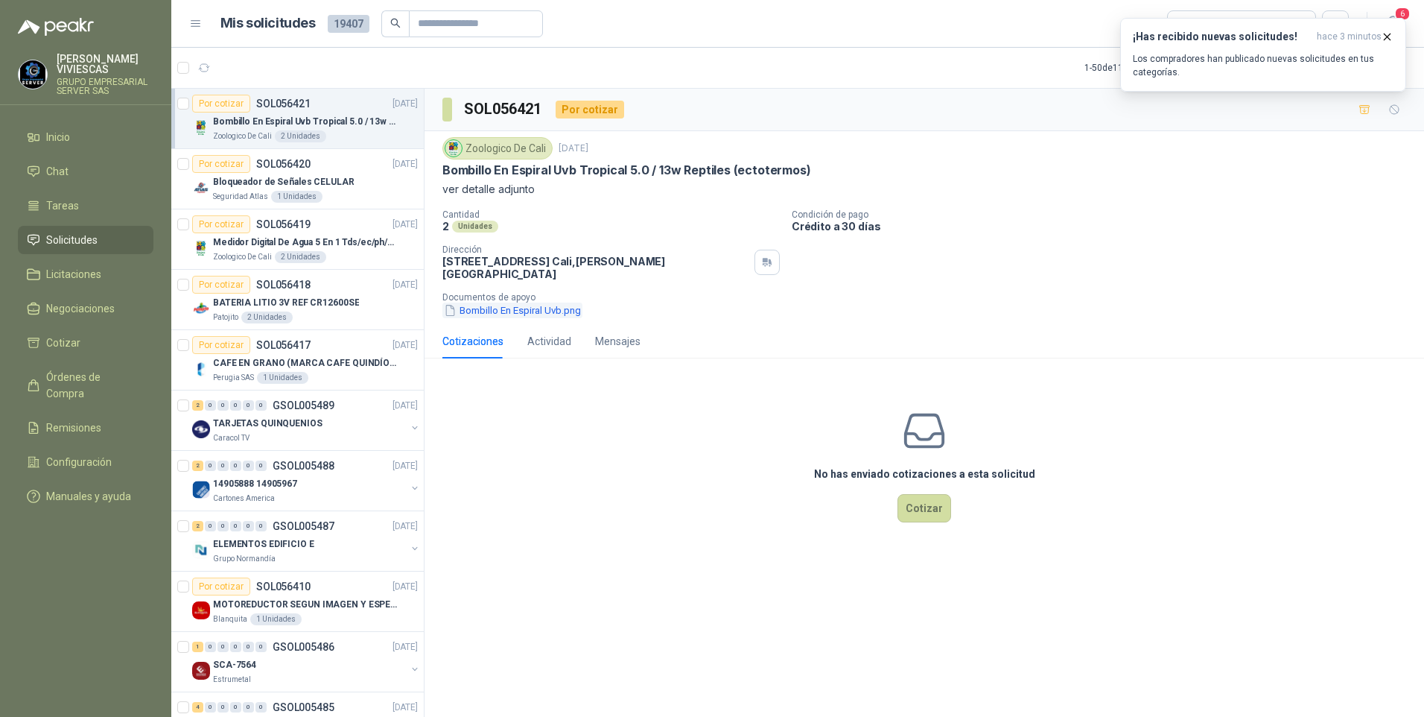
click at [492, 304] on button "Bombillo En Espiral Uvb.png" at bounding box center [512, 310] width 140 height 16
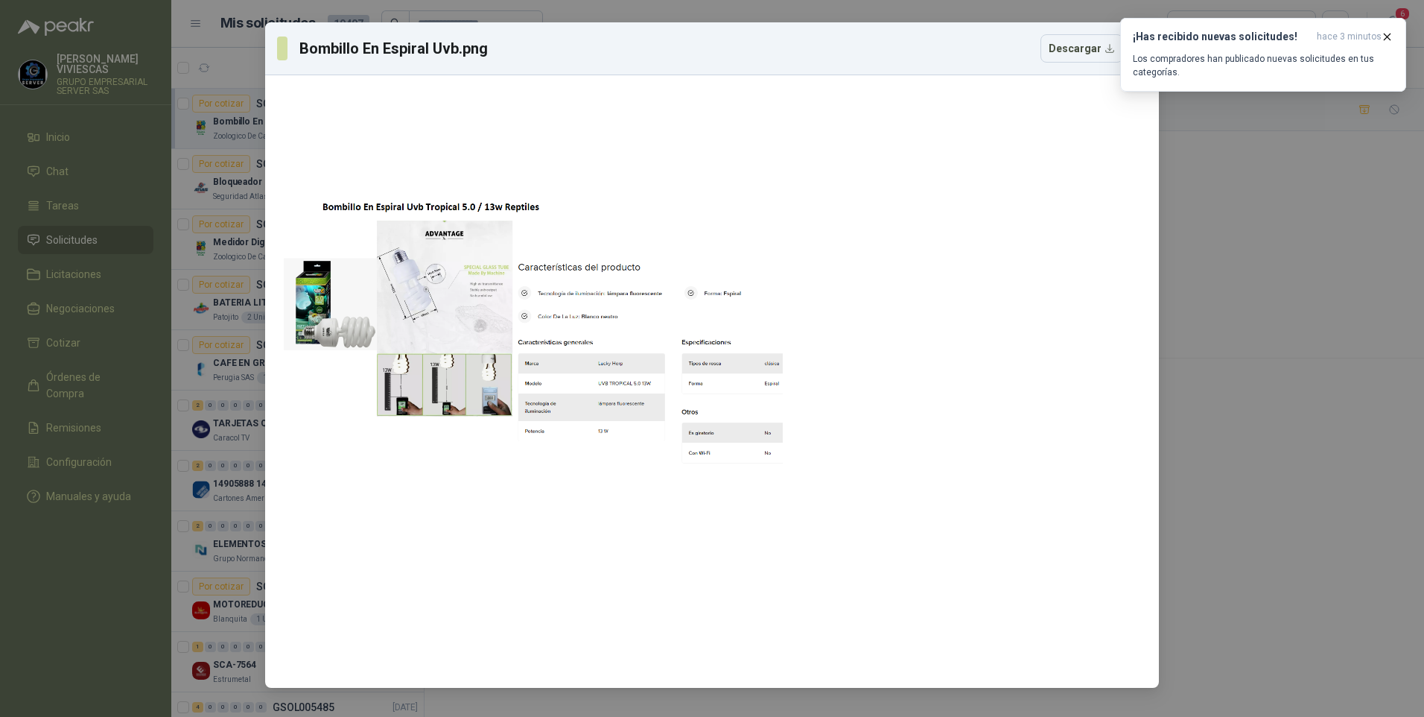
click at [1324, 491] on div "Bombillo En Espiral Uvb.png Descargar" at bounding box center [712, 358] width 1424 height 717
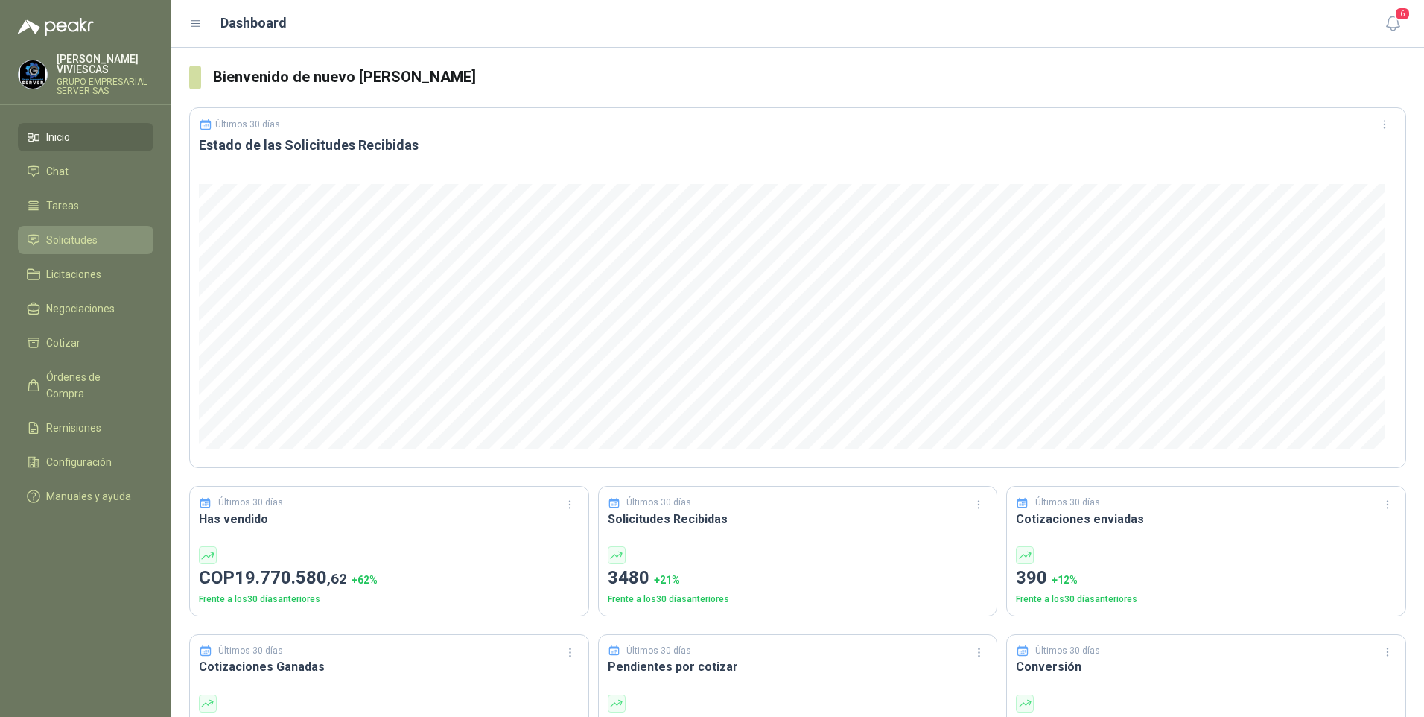
click at [55, 244] on span "Solicitudes" at bounding box center [71, 240] width 51 height 16
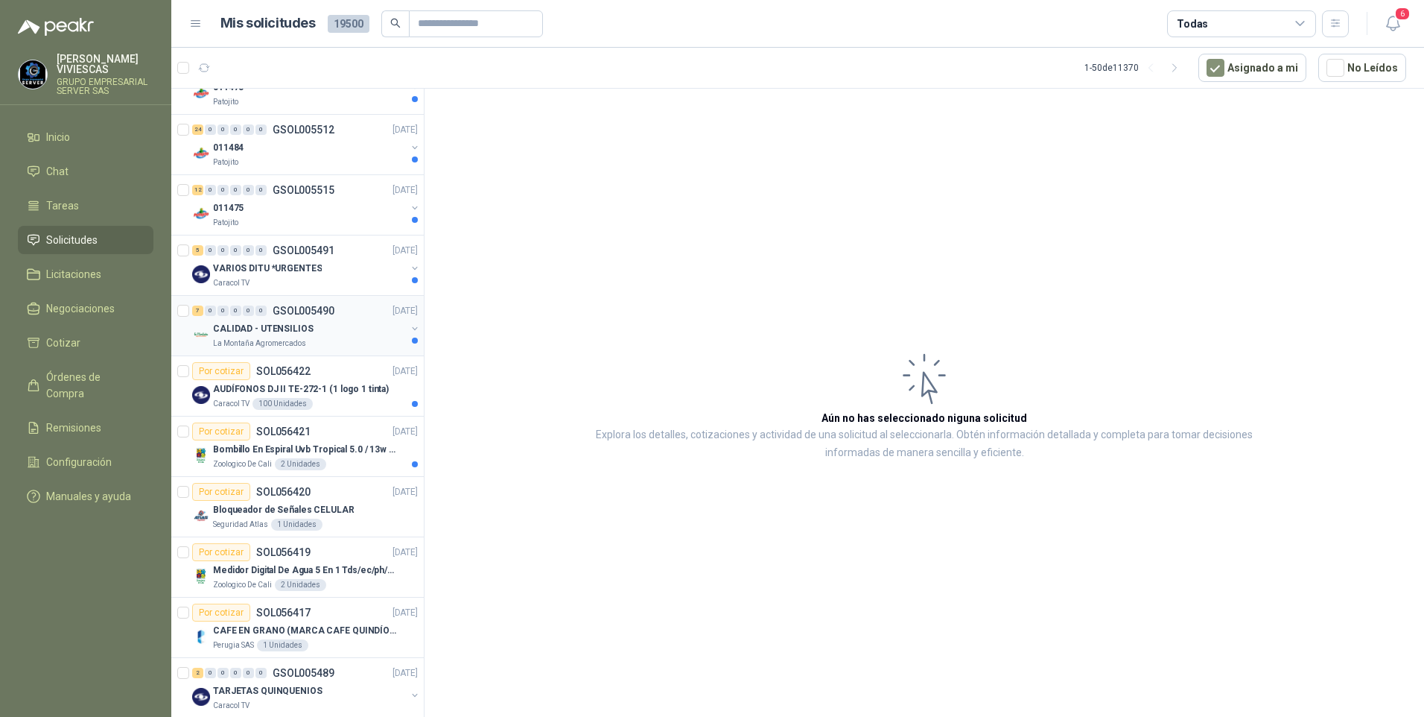
scroll to position [1564, 0]
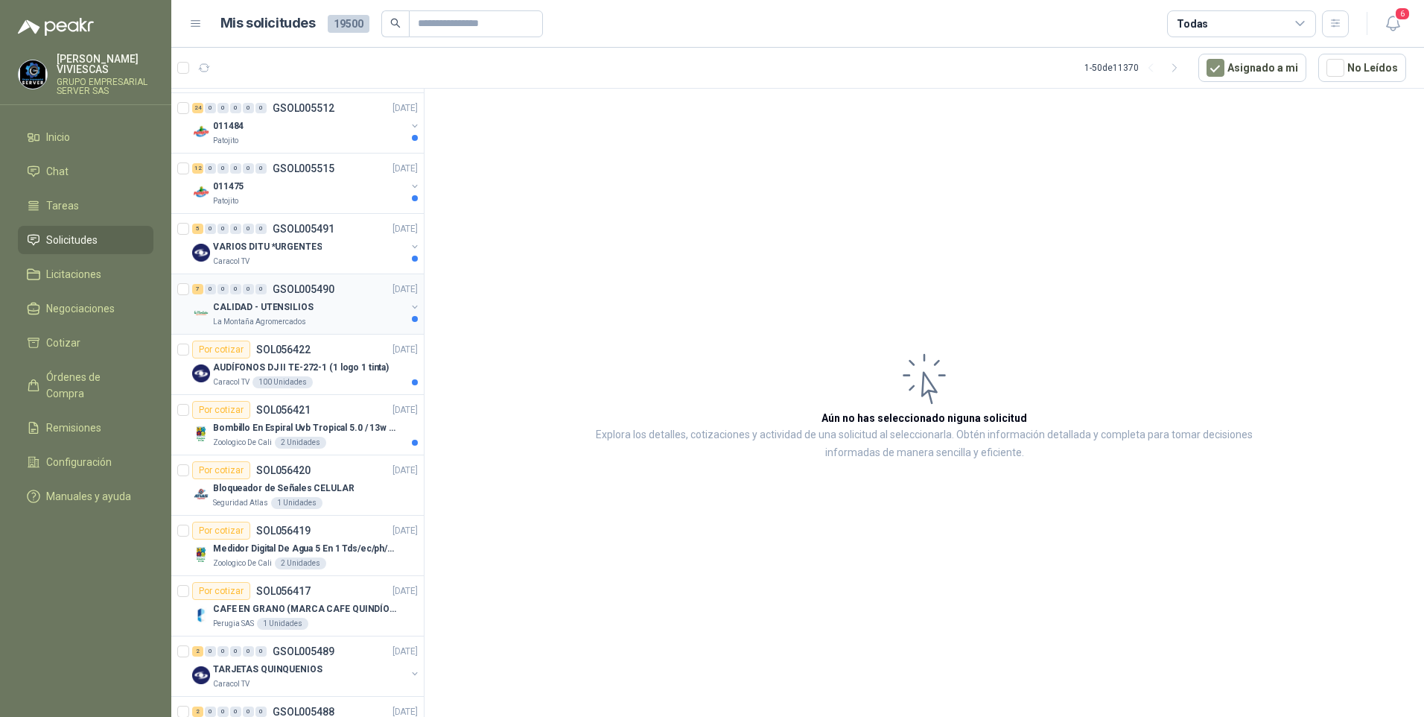
click at [255, 312] on p "CALIDAD - UTENSILIOS" at bounding box center [263, 307] width 101 height 14
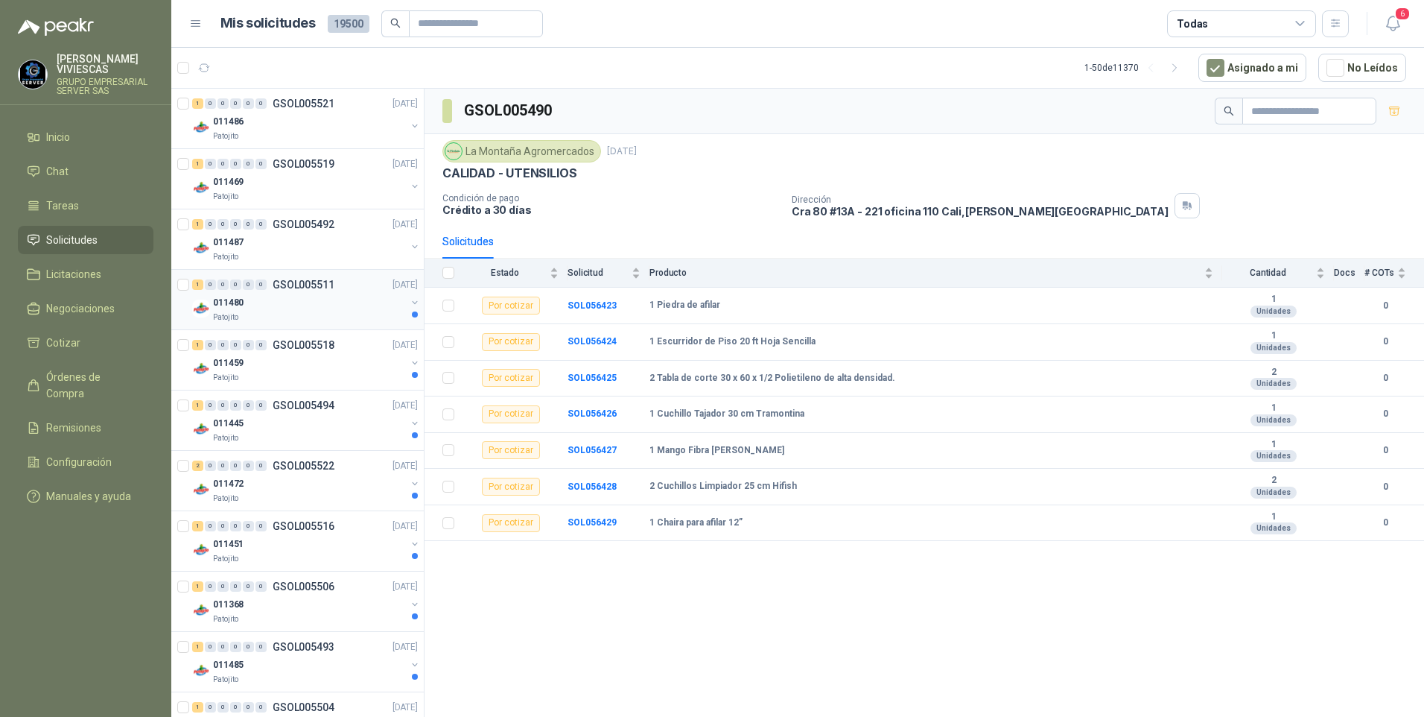
click at [264, 308] on div "011480" at bounding box center [309, 302] width 193 height 18
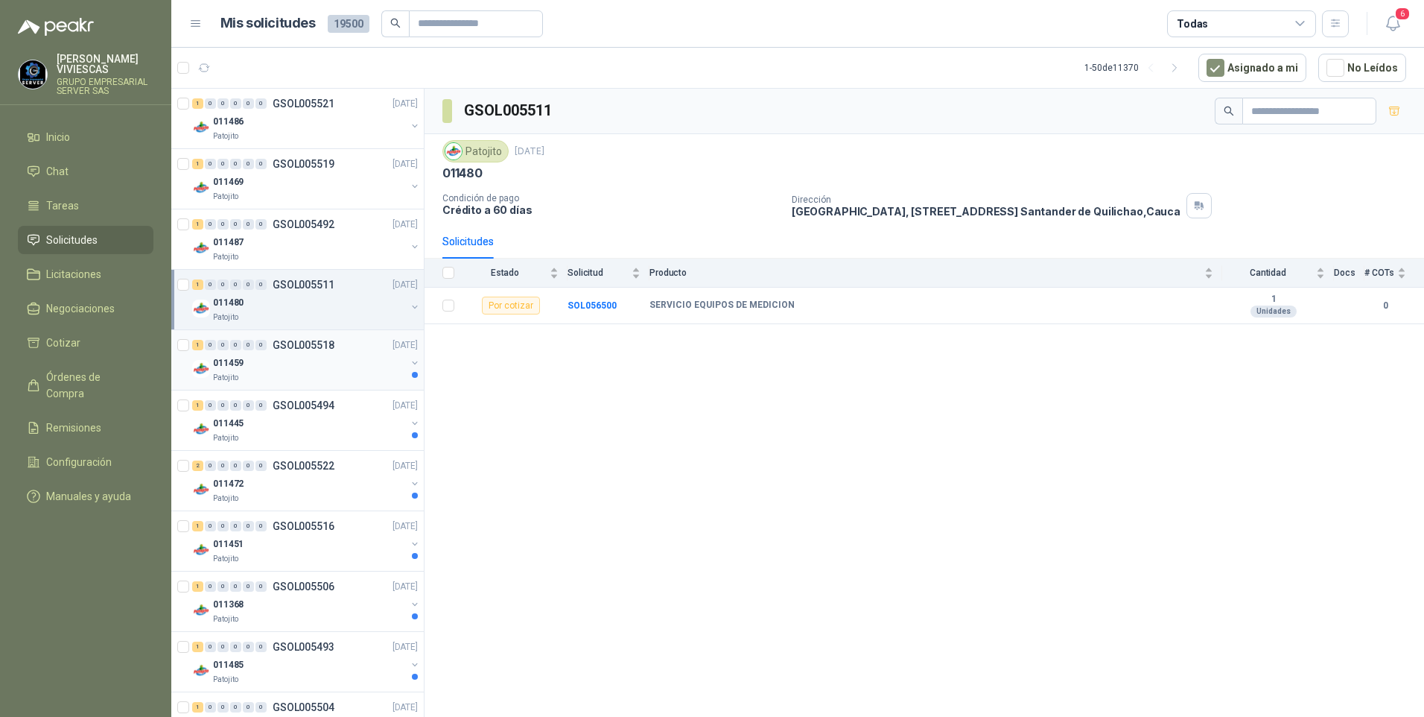
click at [252, 372] on div "Patojito" at bounding box center [309, 378] width 193 height 12
click at [274, 438] on div "Patojito" at bounding box center [309, 438] width 193 height 12
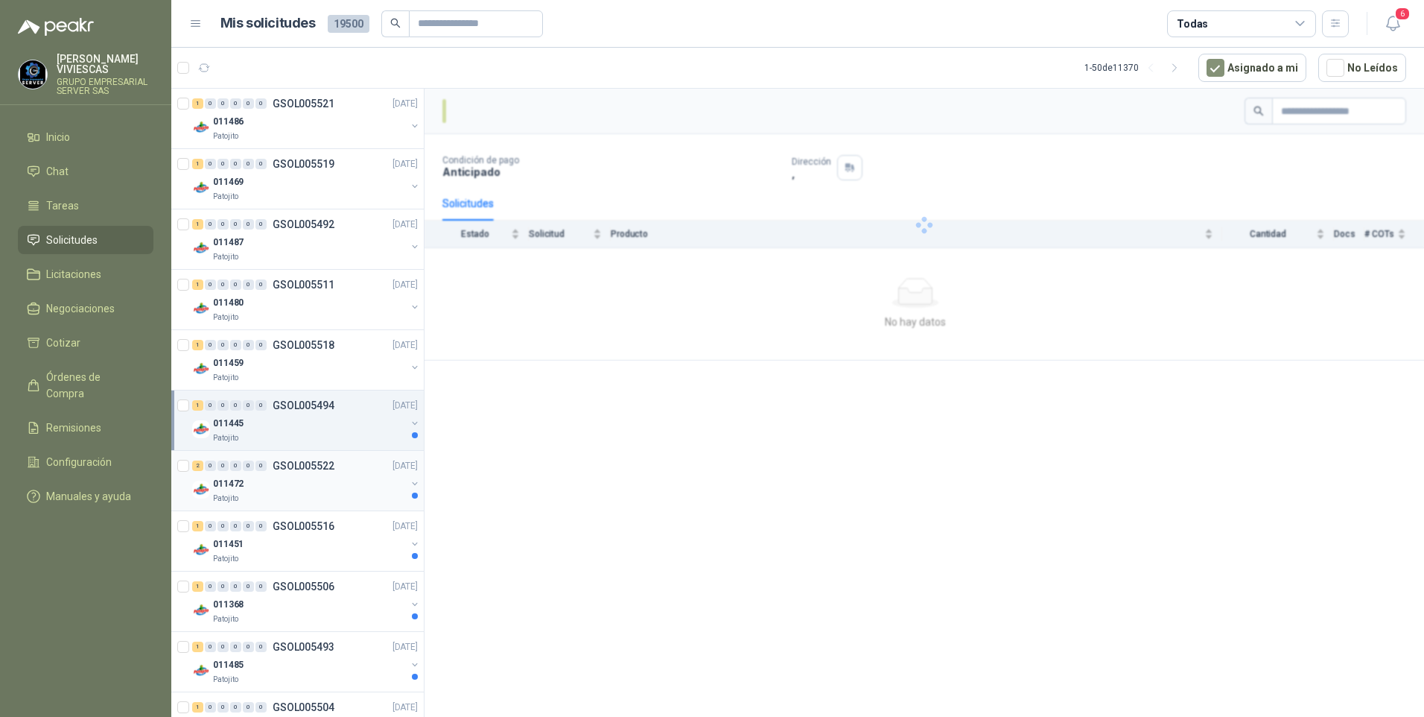
click at [295, 495] on div "Patojito" at bounding box center [309, 498] width 193 height 12
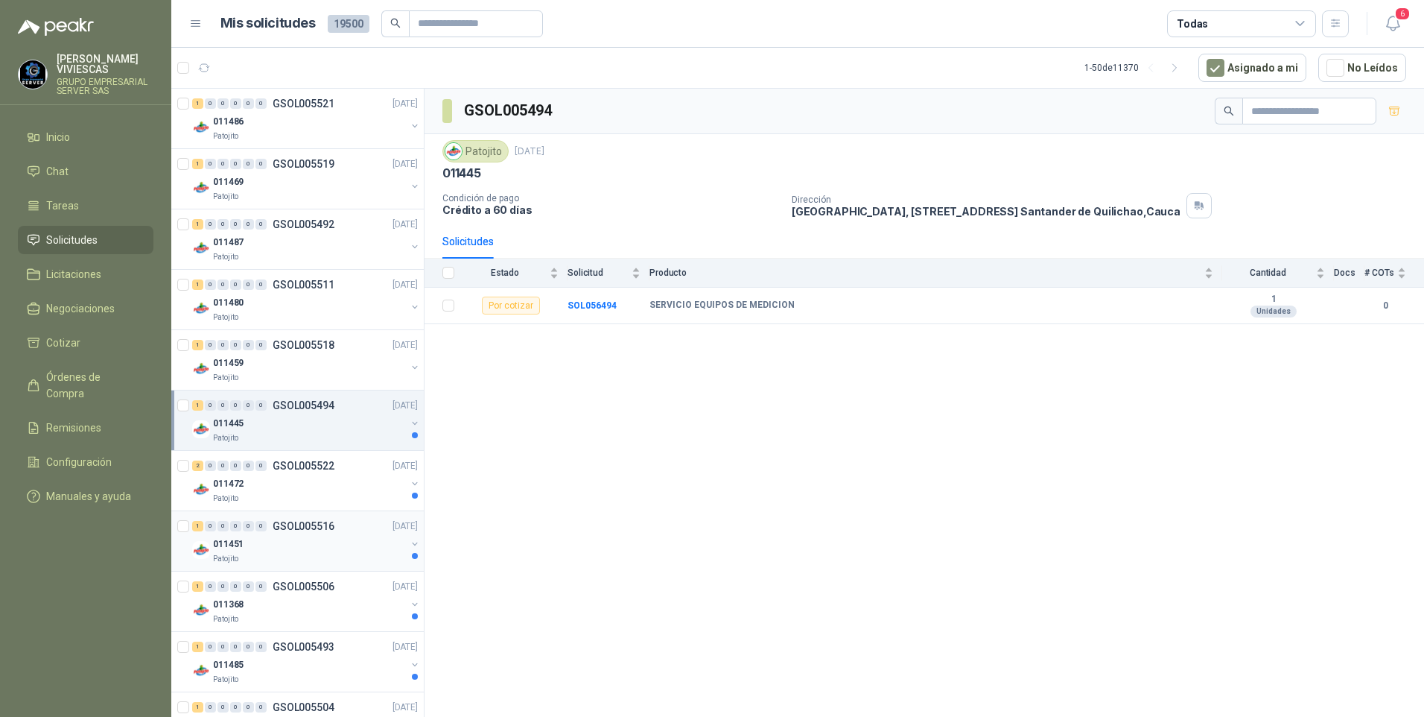
click at [285, 548] on div "011451" at bounding box center [309, 544] width 193 height 18
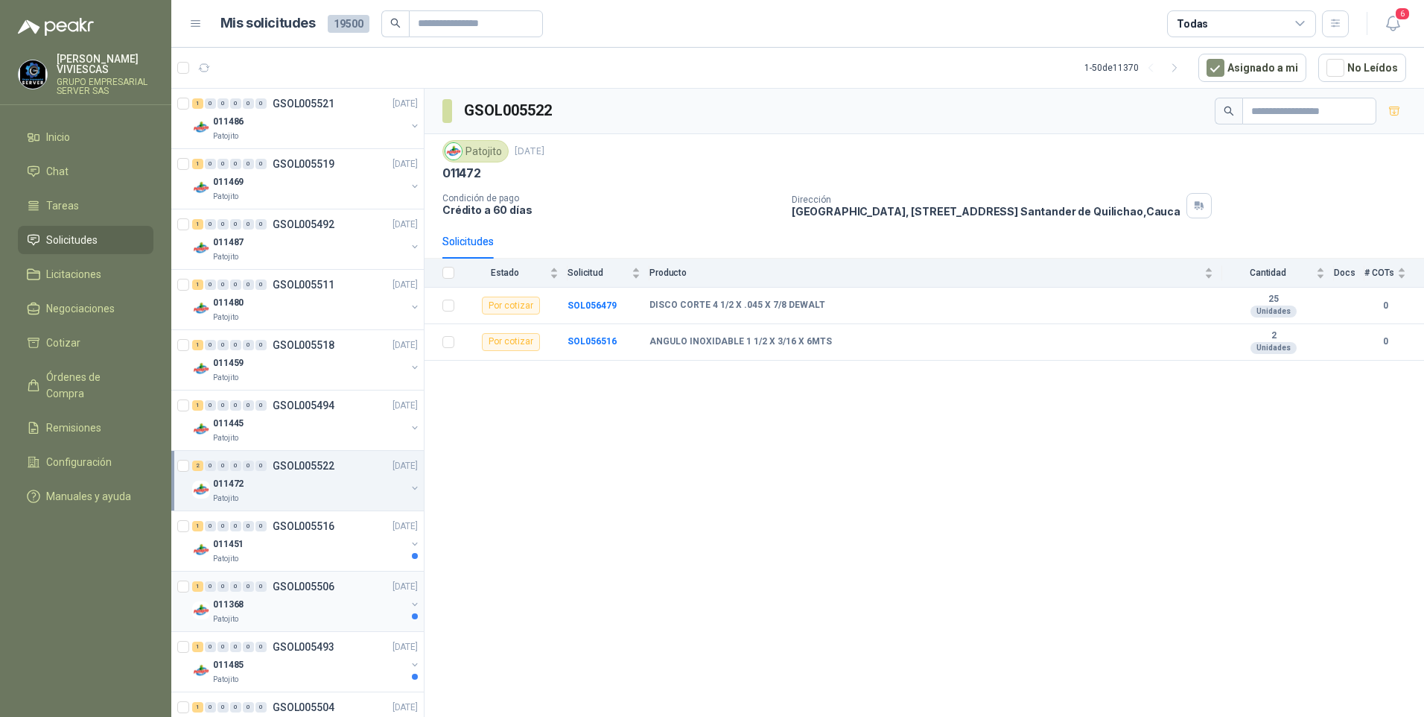
click at [297, 603] on div "011368" at bounding box center [309, 604] width 193 height 18
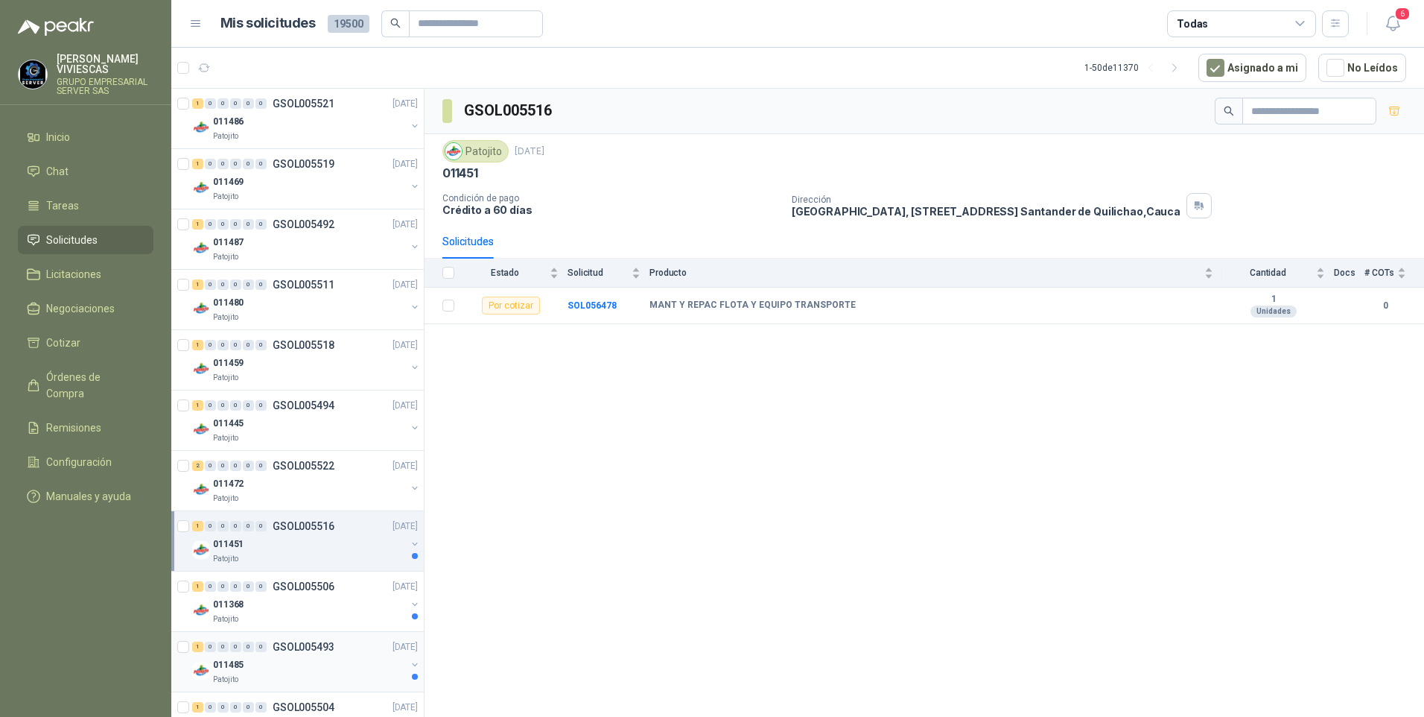
click at [320, 658] on div "011485" at bounding box center [309, 664] width 193 height 18
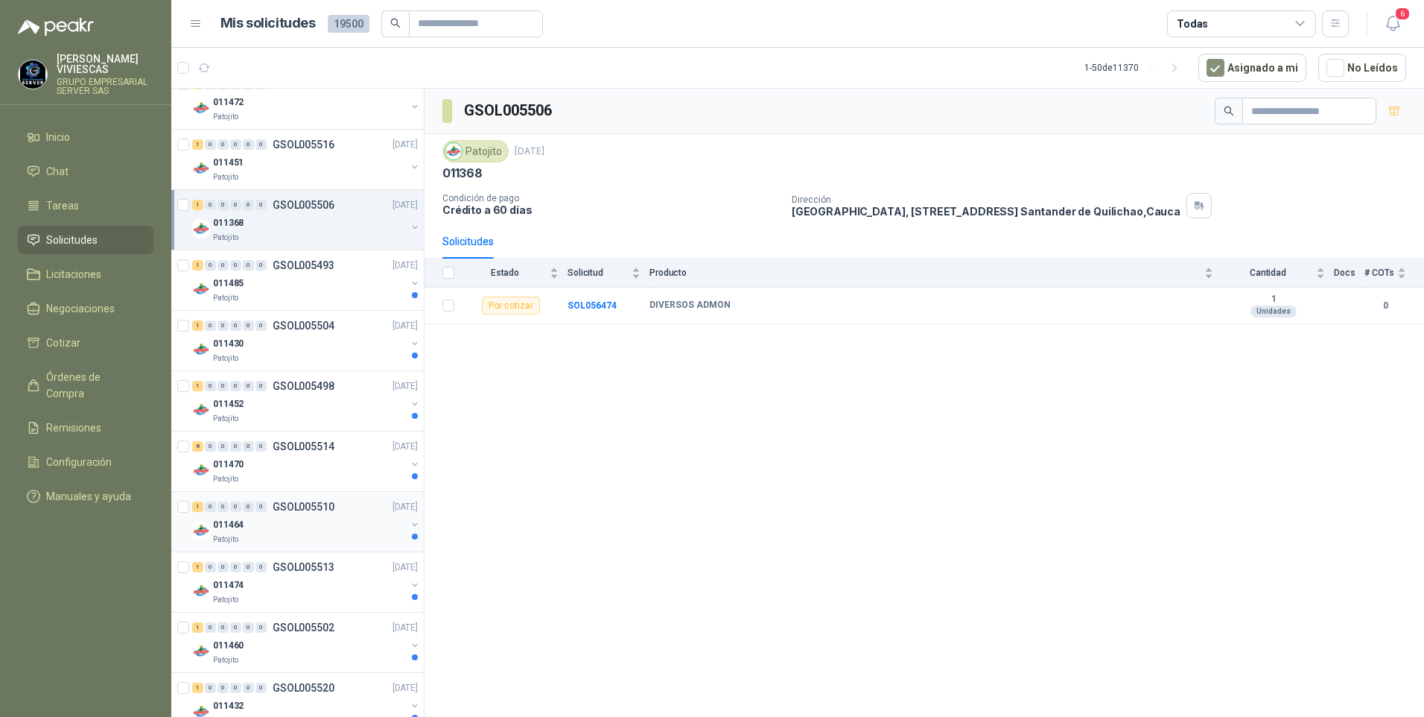
scroll to position [521, 0]
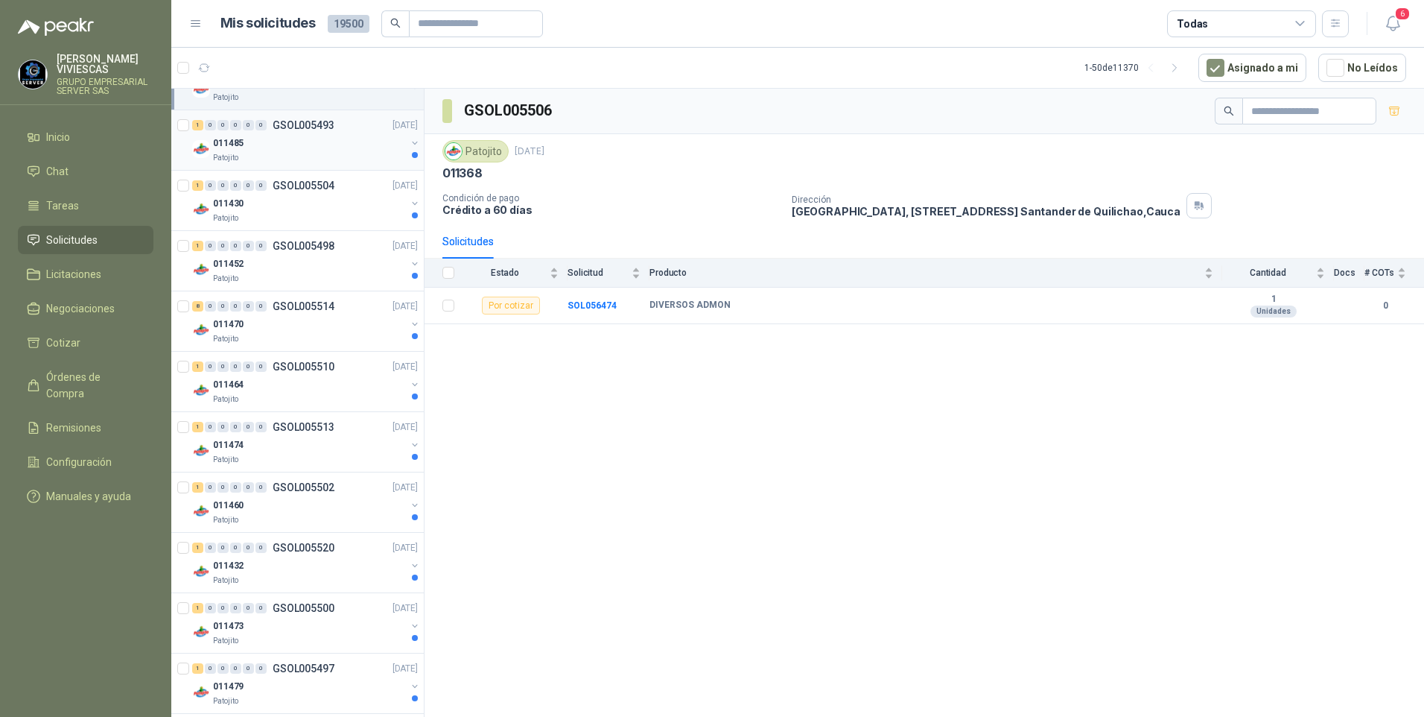
click at [334, 162] on div "Patojito" at bounding box center [309, 158] width 193 height 12
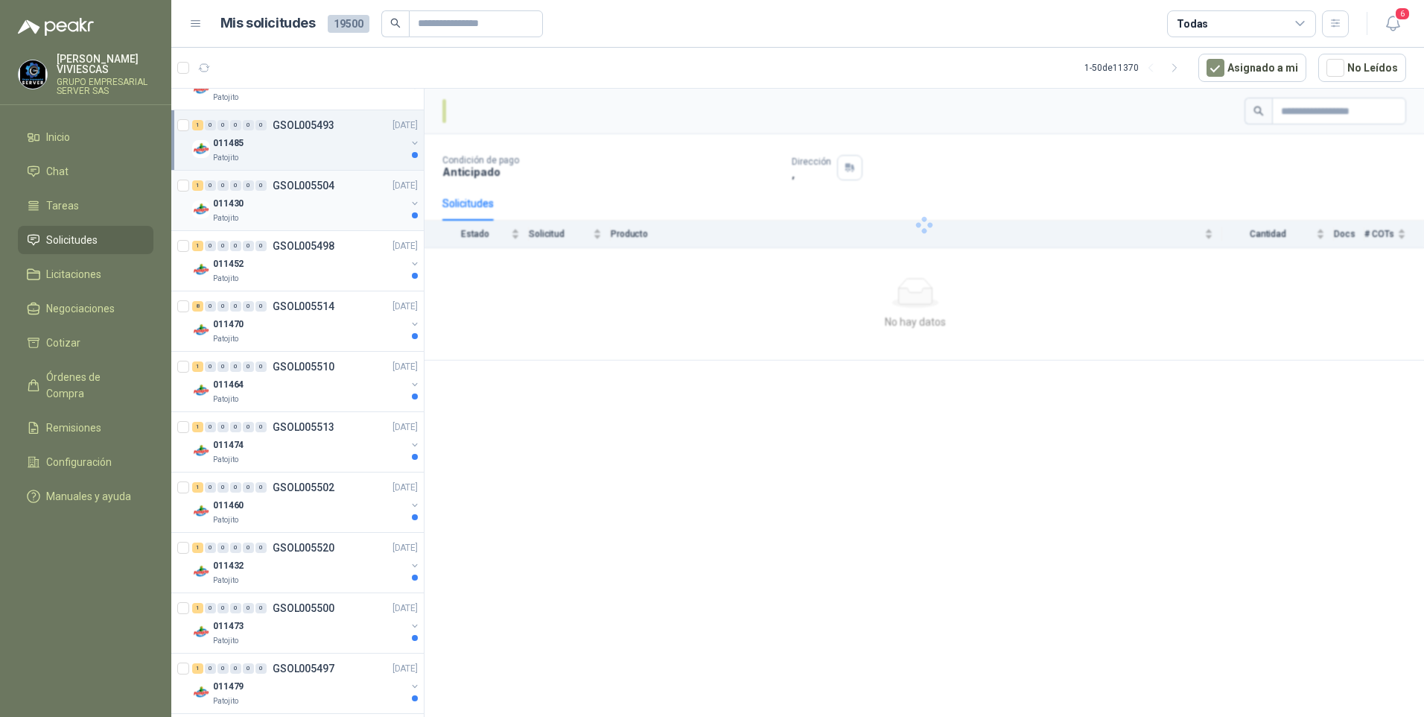
click at [368, 218] on div "Patojito" at bounding box center [309, 218] width 193 height 12
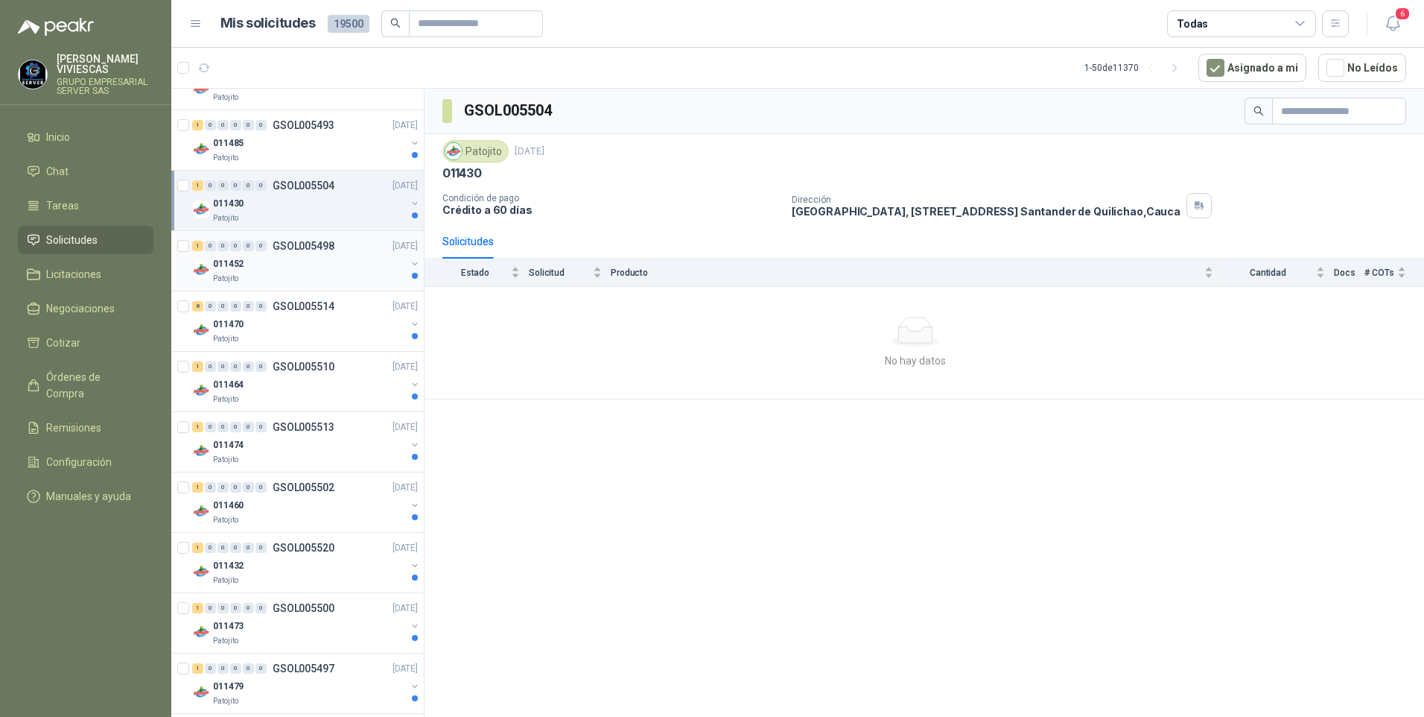
click at [328, 272] on div "011452" at bounding box center [309, 264] width 193 height 18
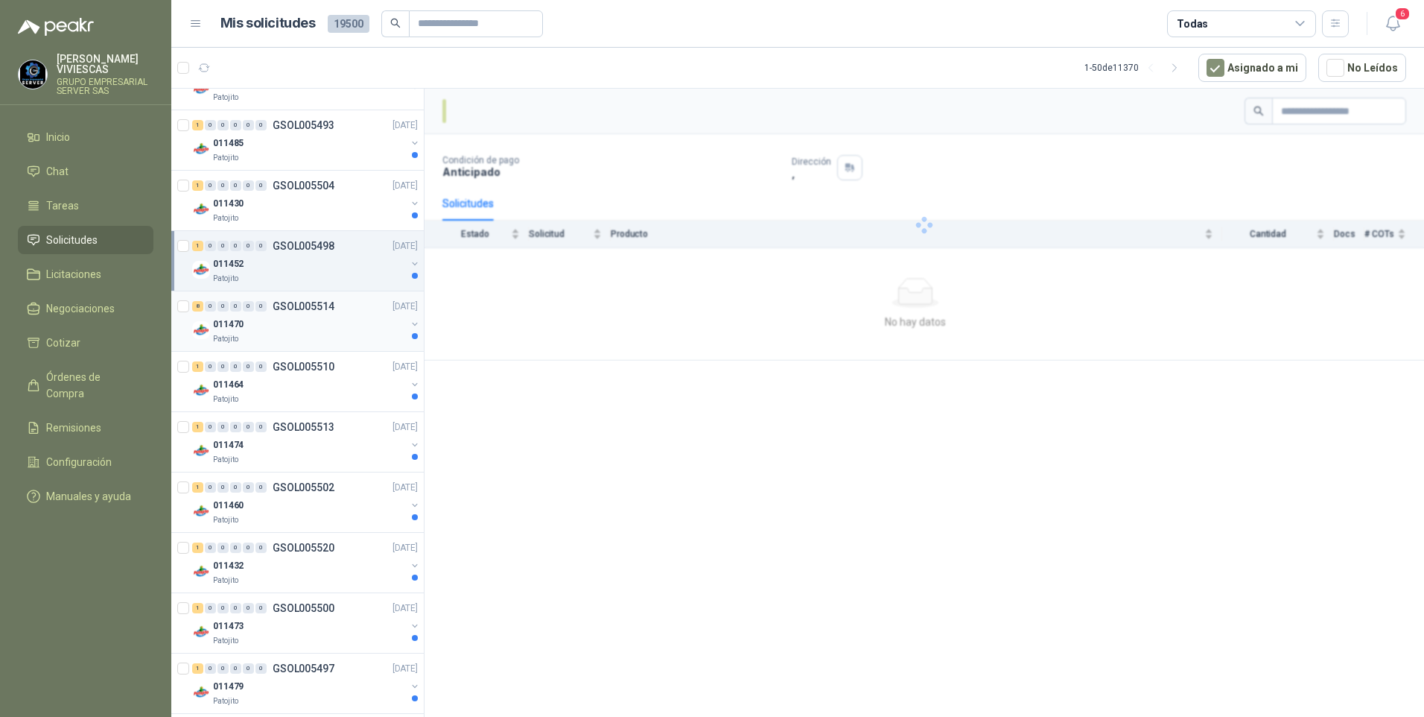
click at [326, 341] on div "Patojito" at bounding box center [309, 339] width 193 height 12
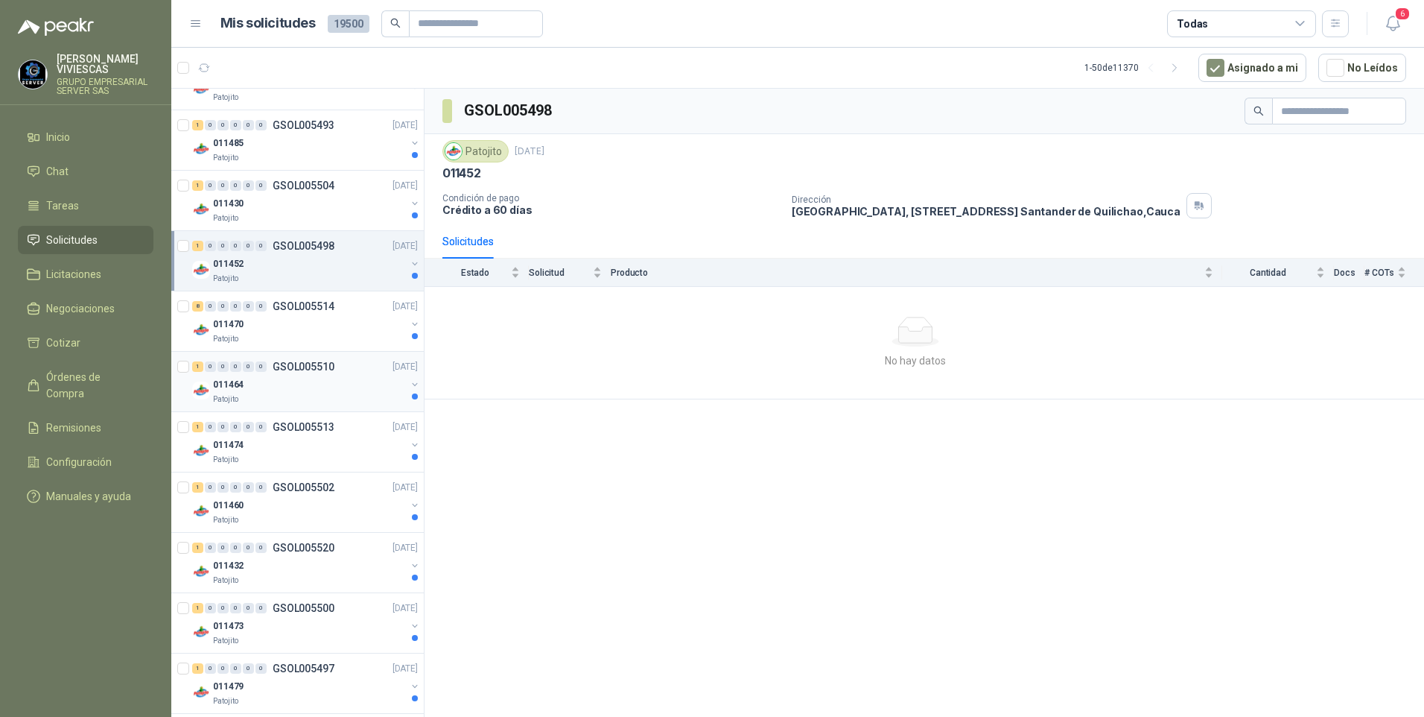
click at [331, 392] on div "011464" at bounding box center [309, 384] width 193 height 18
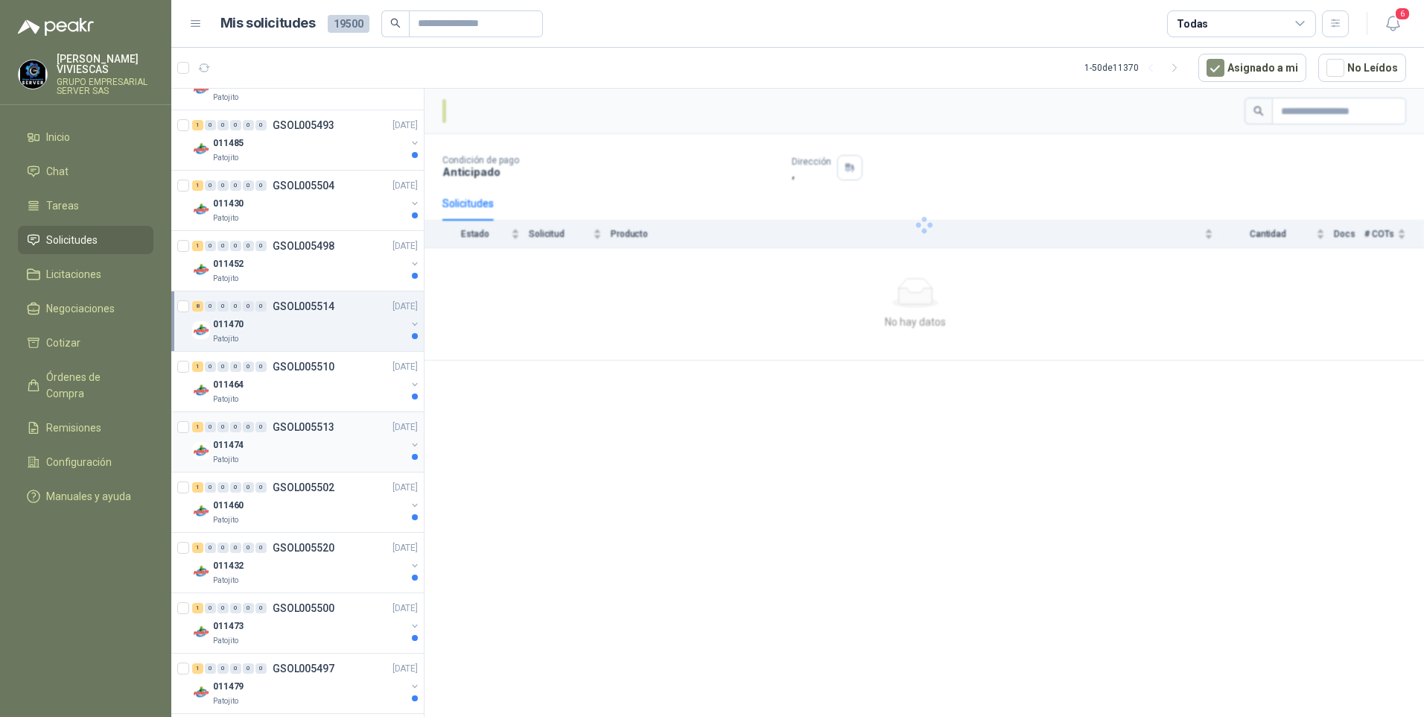
click at [319, 454] on div "Patojito" at bounding box center [309, 460] width 193 height 12
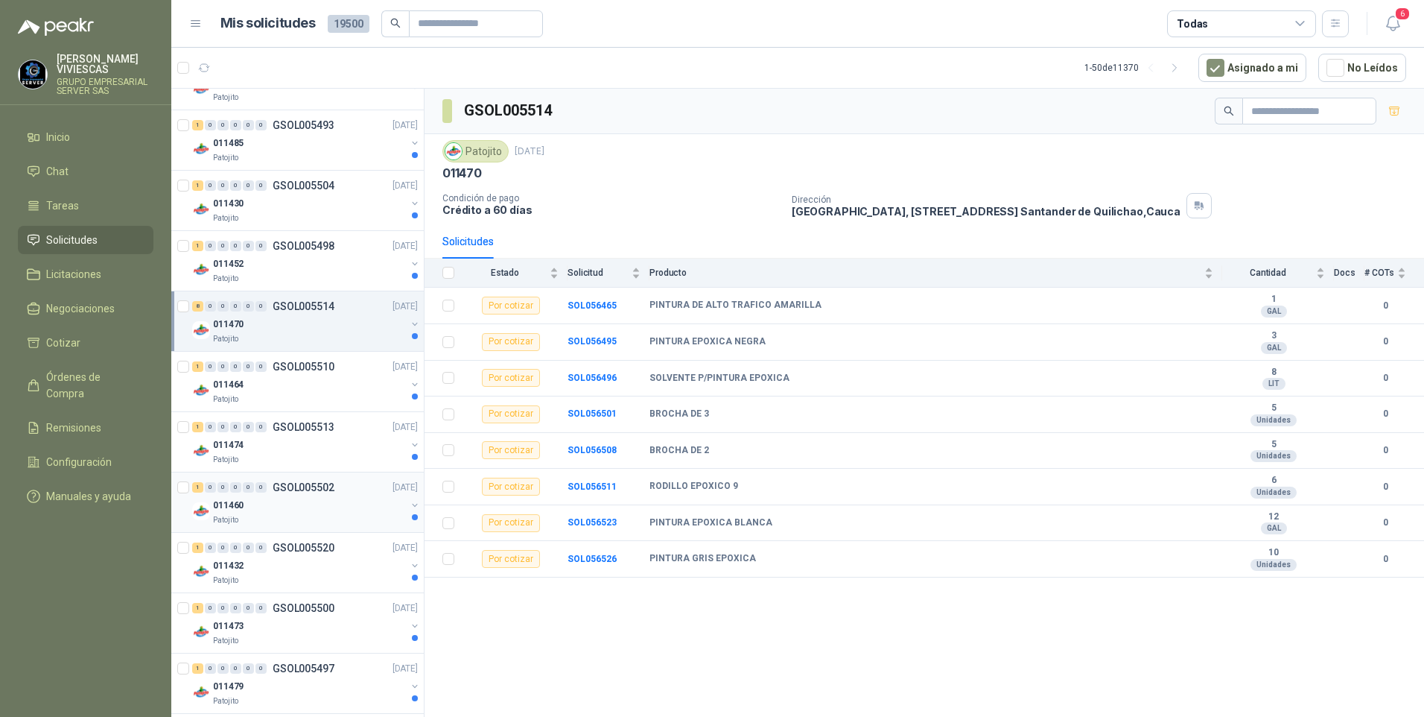
click at [306, 506] on div "011460" at bounding box center [309, 505] width 193 height 18
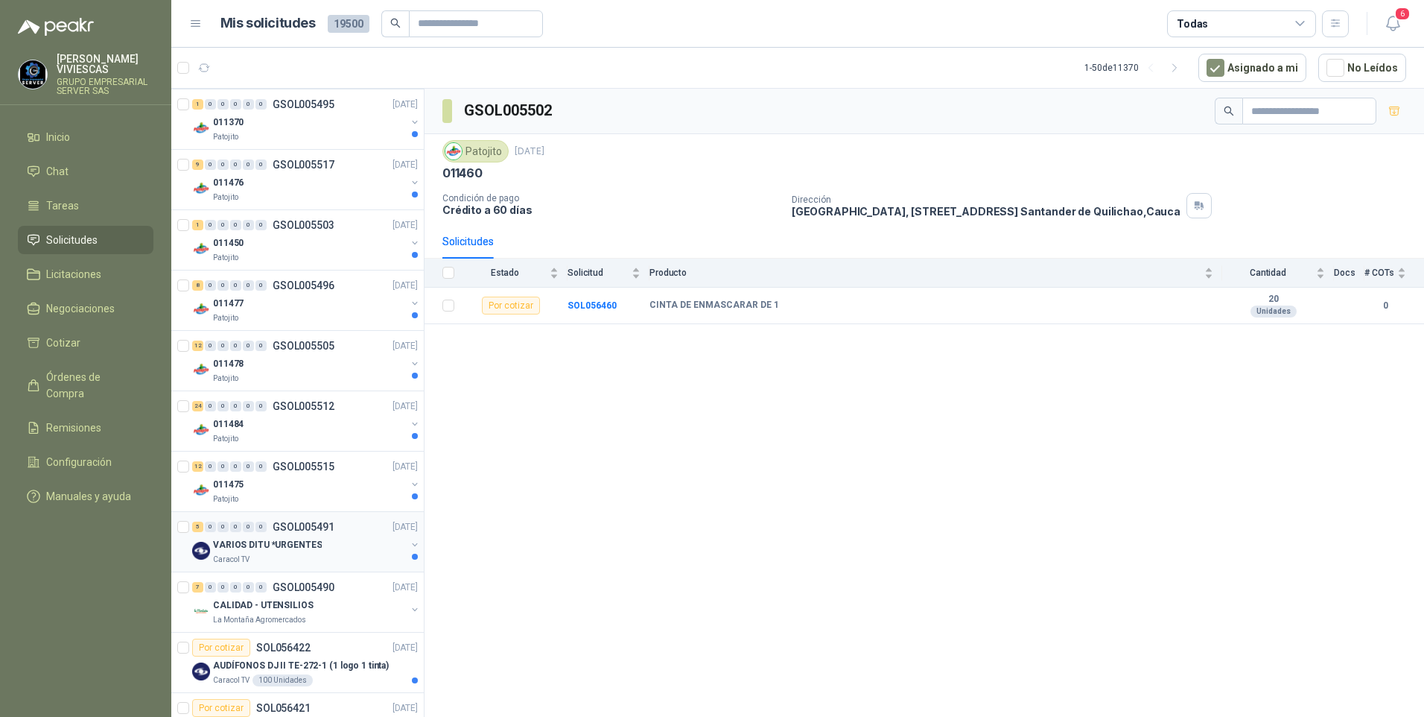
scroll to position [1415, 0]
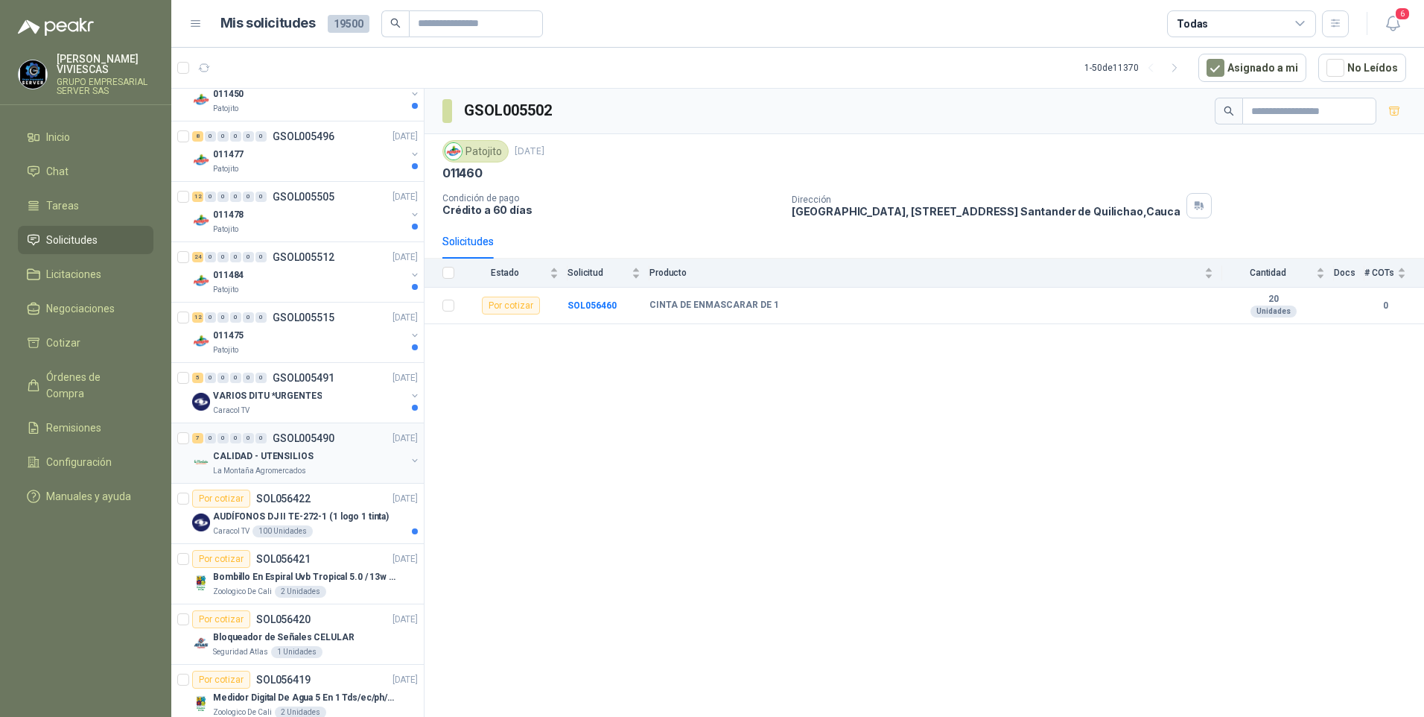
click at [266, 461] on p "CALIDAD - UTENSILIOS" at bounding box center [263, 456] width 101 height 14
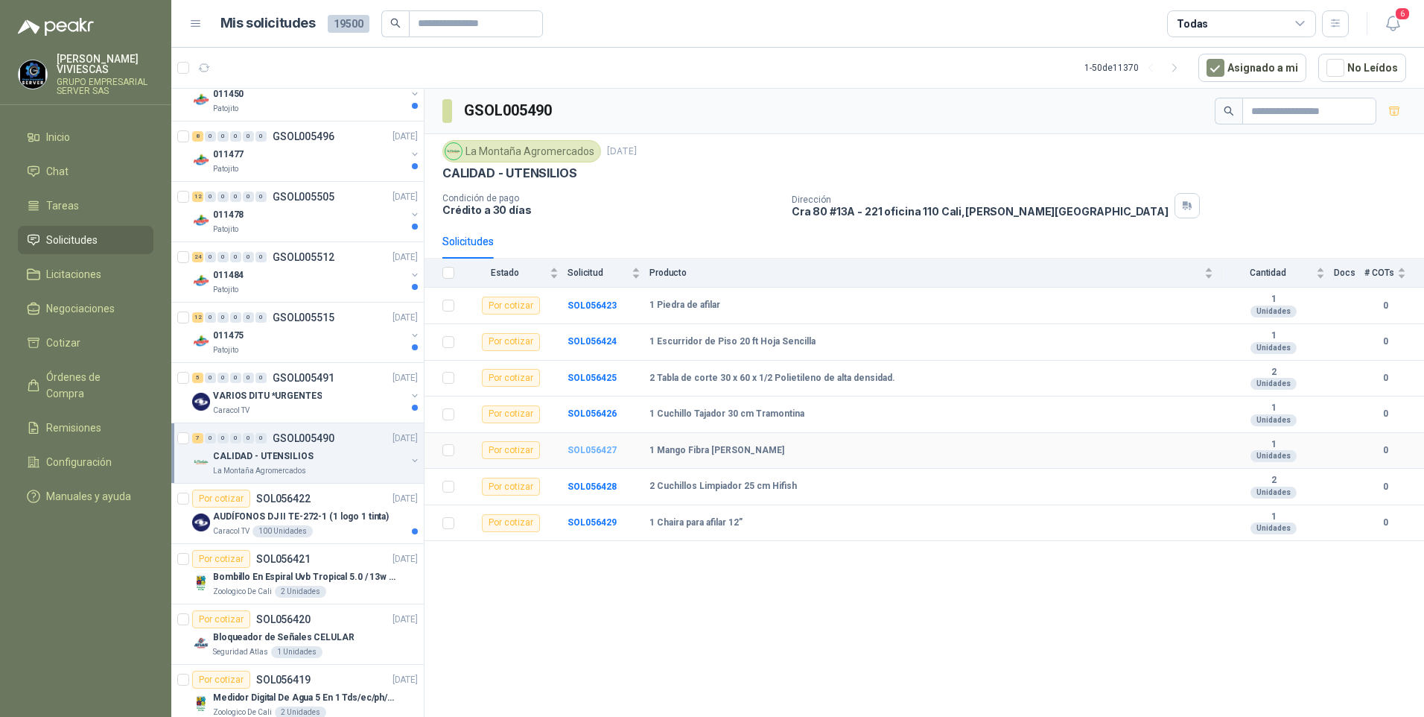
click at [597, 448] on b "SOL056427" at bounding box center [592, 450] width 49 height 10
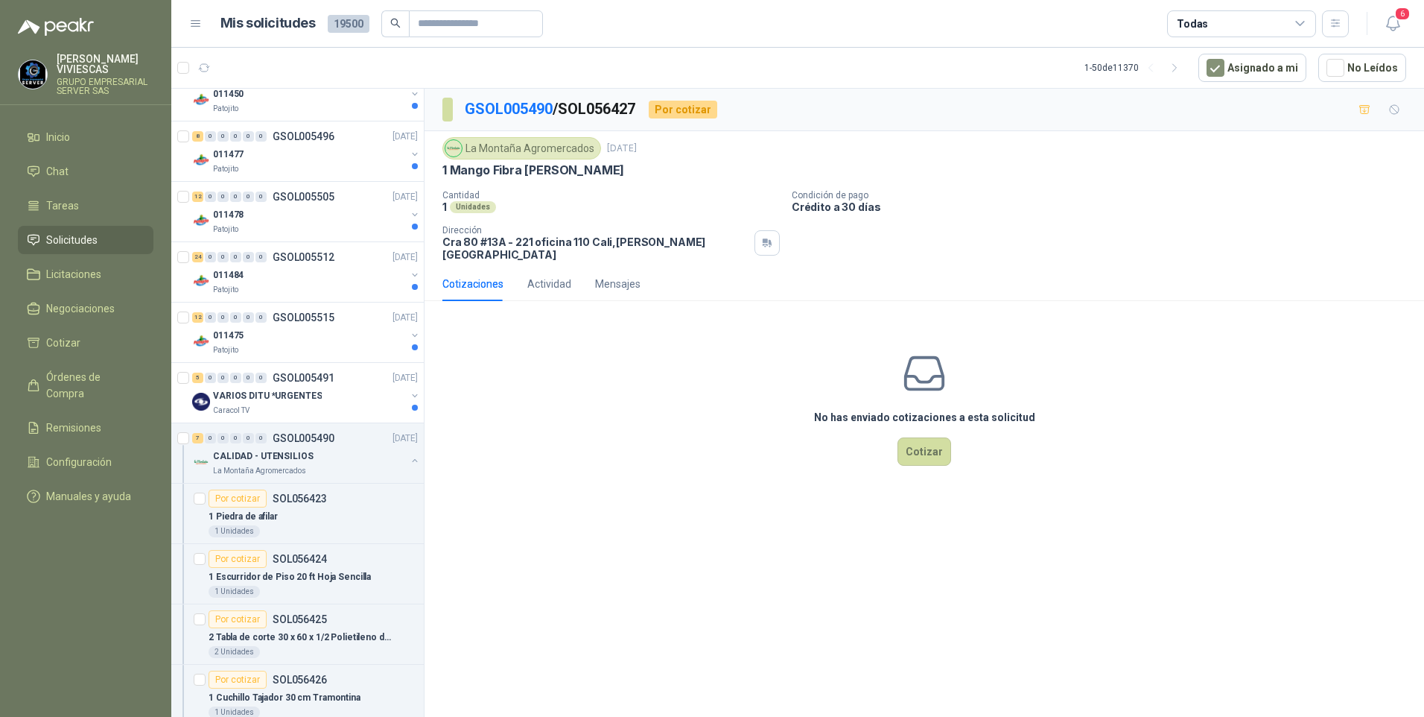
click at [682, 608] on div "GSOL005490 / SOL056427 Por cotizar La Montaña Agromercados 17 sept, 2025 1 Mang…" at bounding box center [925, 405] width 1000 height 633
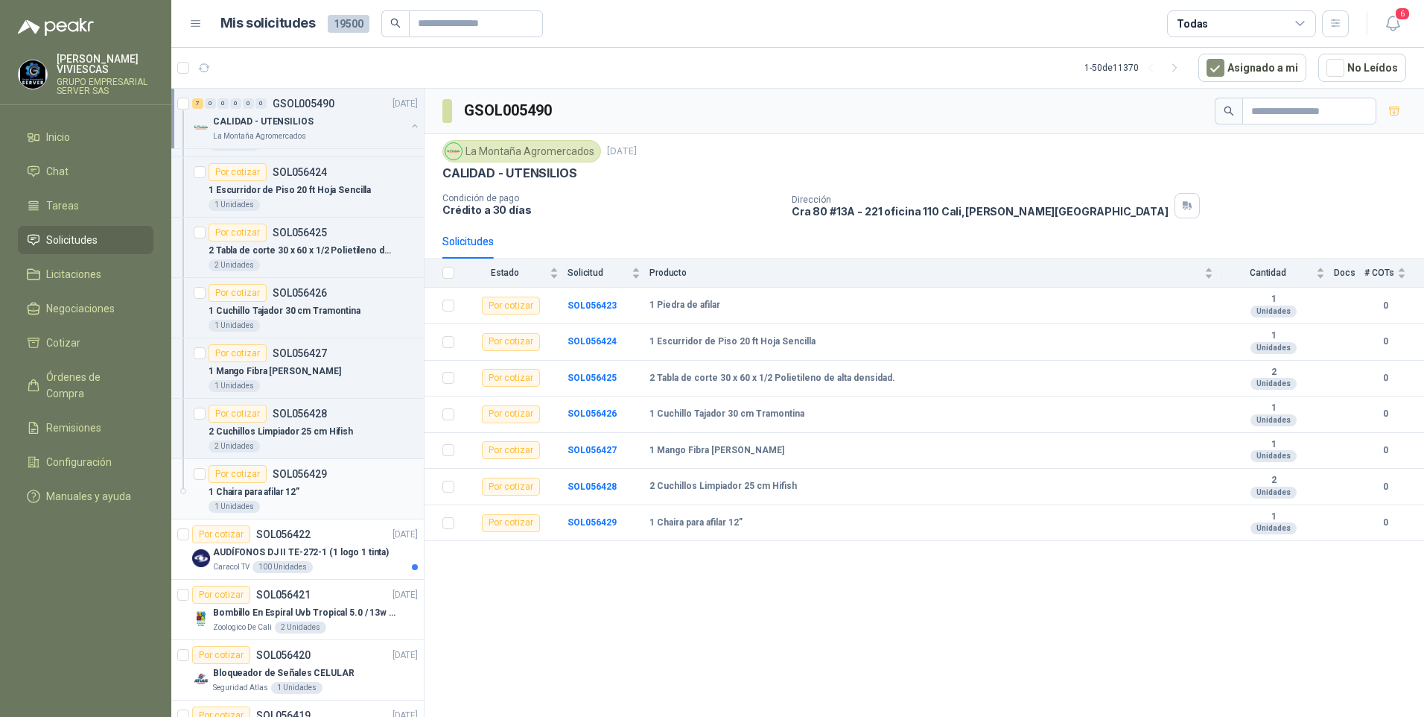
scroll to position [1862, 0]
click at [1391, 23] on icon "button" at bounding box center [1393, 23] width 19 height 19
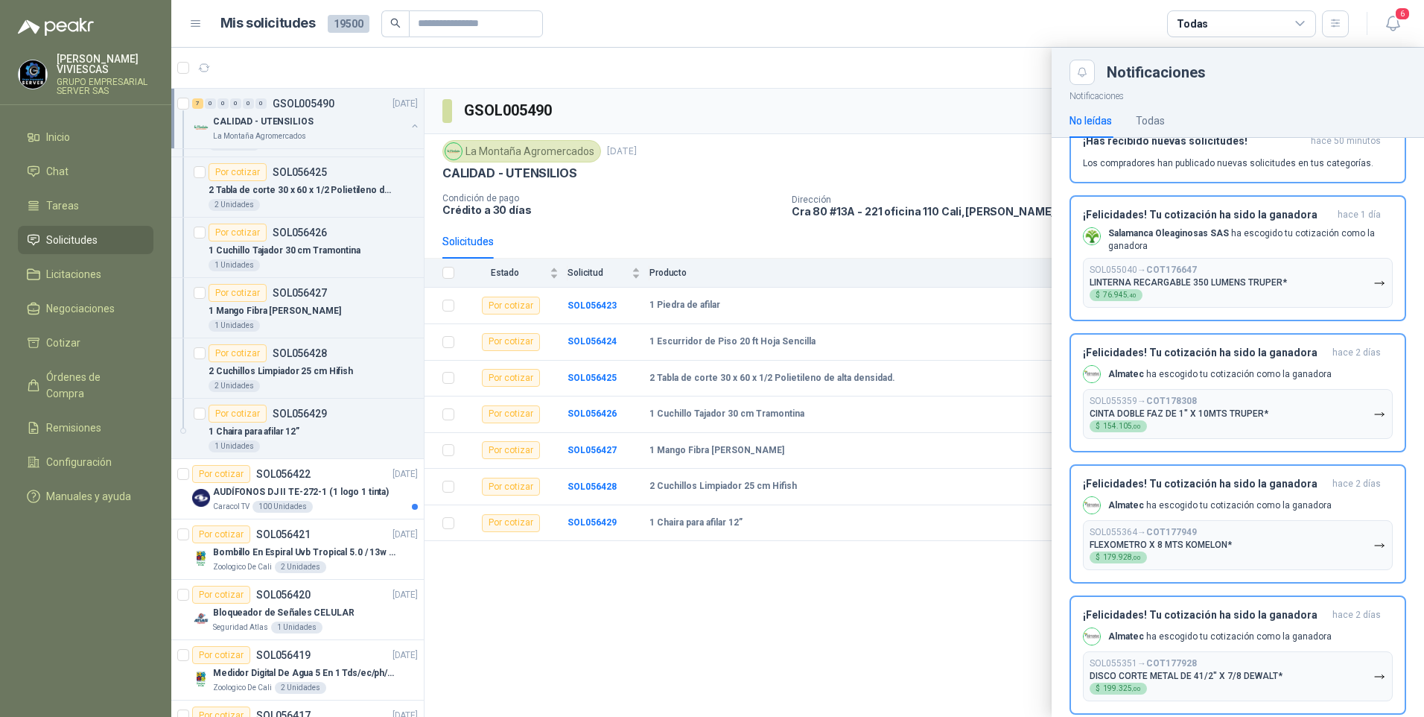
scroll to position [0, 0]
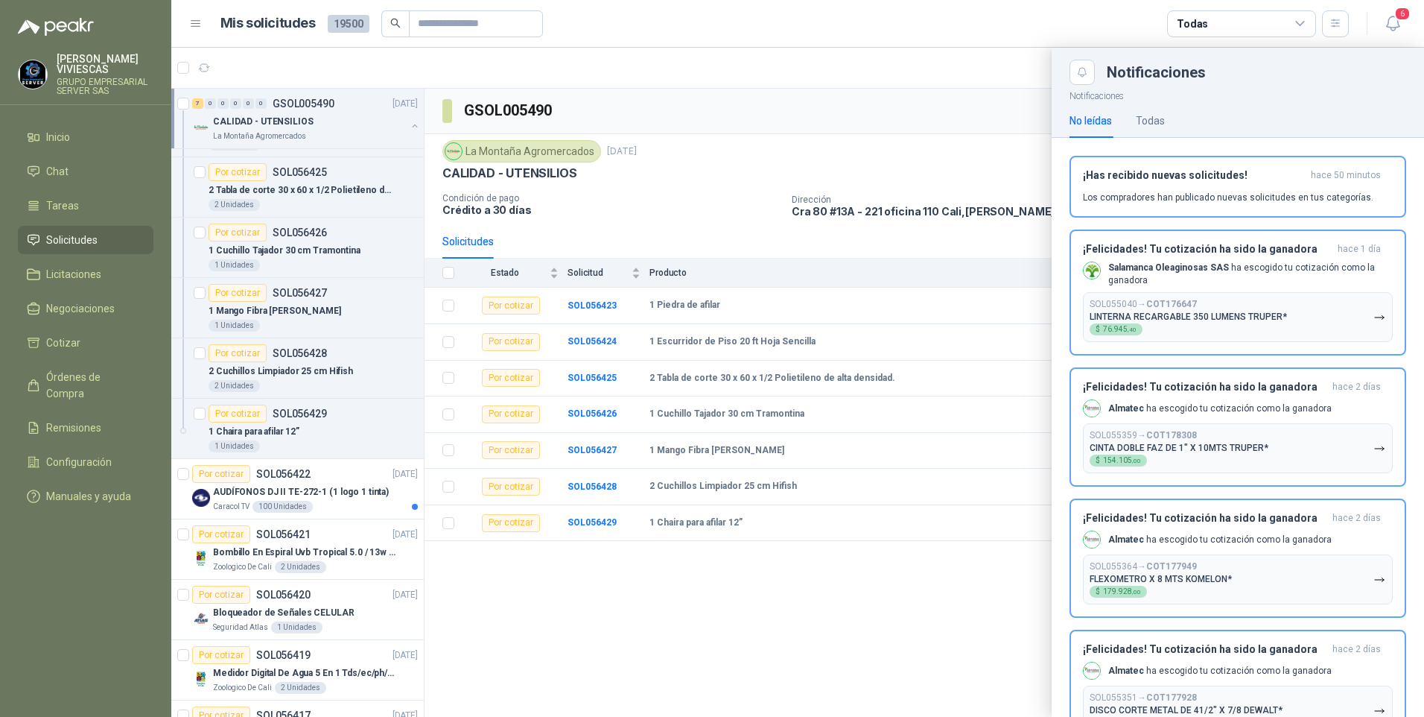
click at [60, 242] on span "Solicitudes" at bounding box center [71, 240] width 51 height 16
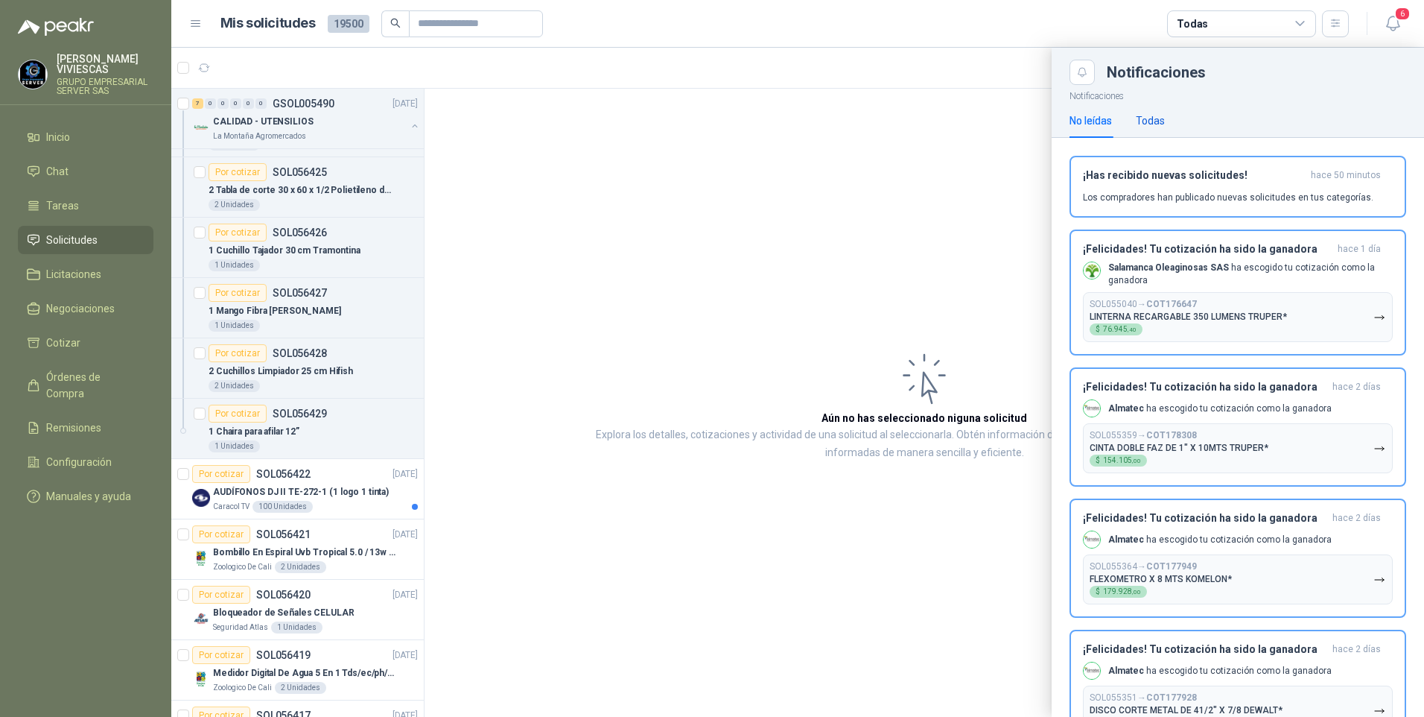
click at [1152, 124] on div "Todas" at bounding box center [1150, 120] width 29 height 16
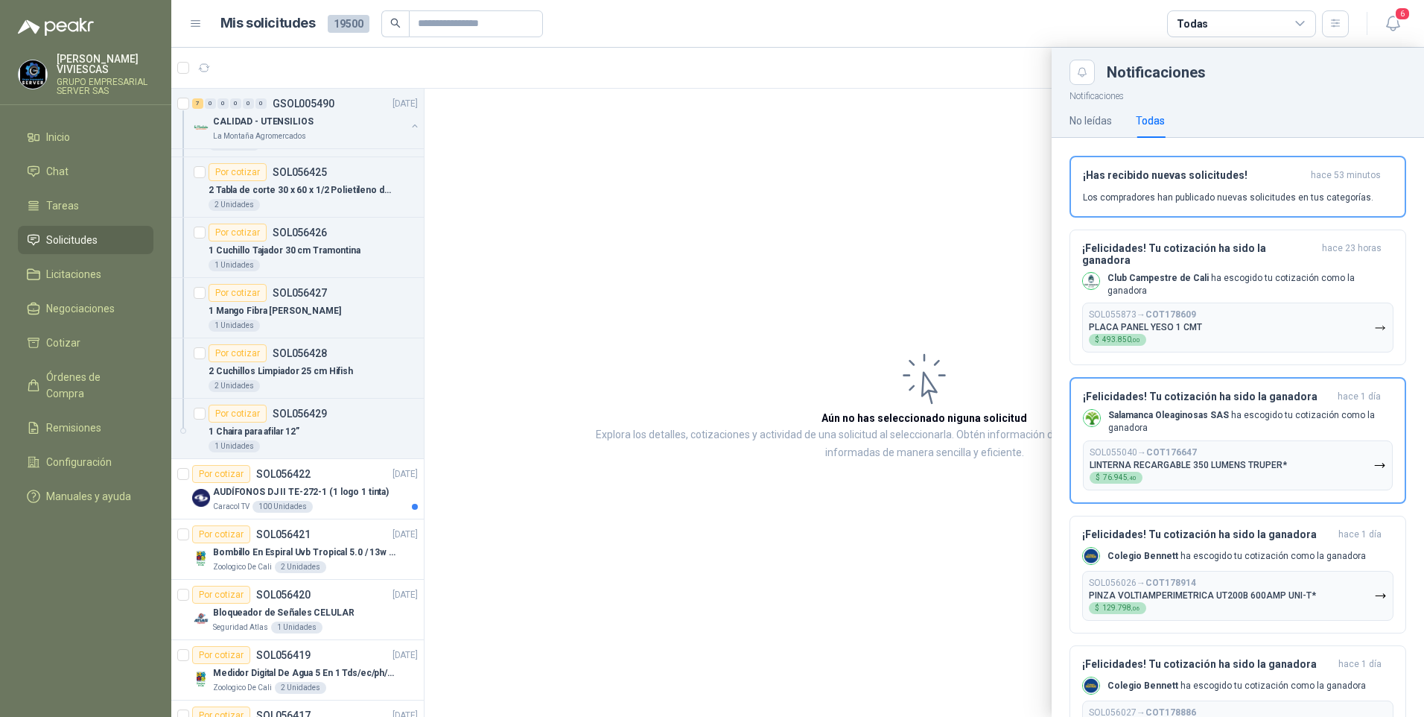
click at [89, 238] on span "Solicitudes" at bounding box center [71, 240] width 51 height 16
click at [254, 681] on div at bounding box center [797, 382] width 1253 height 669
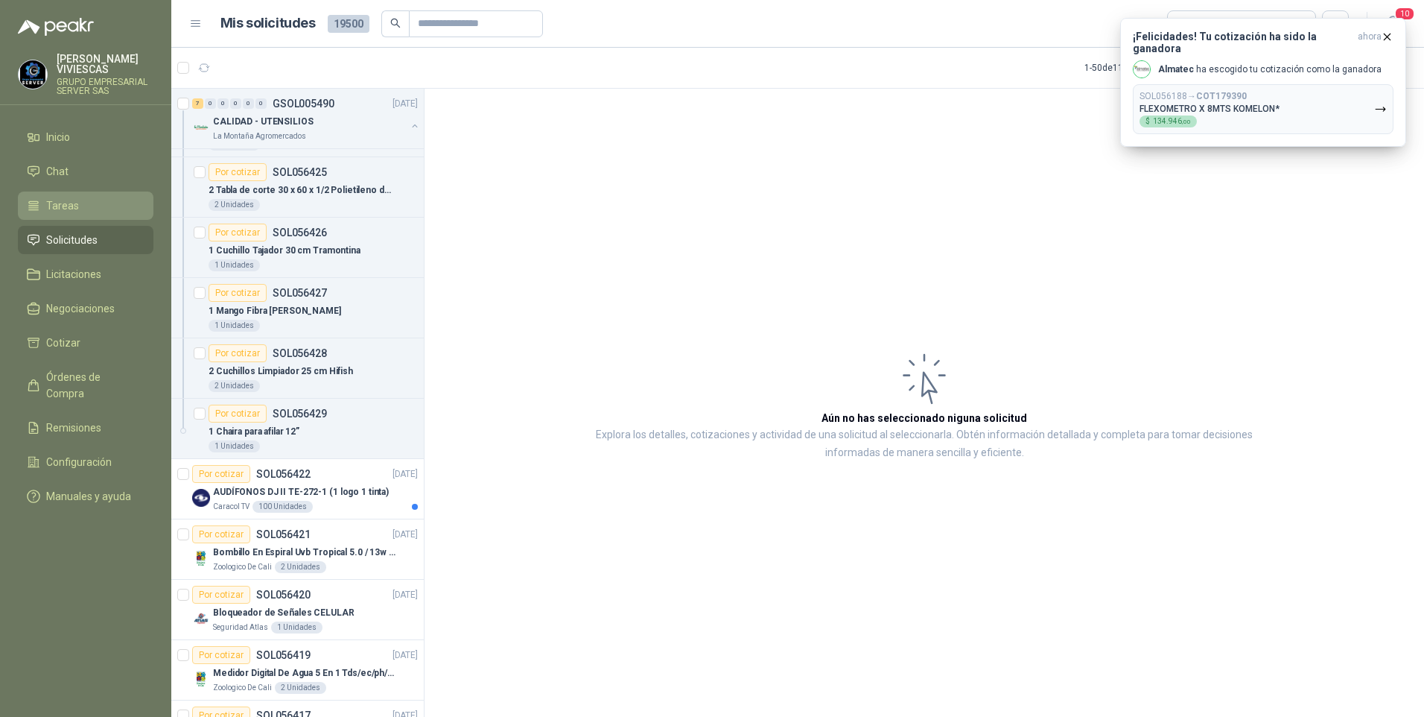
click at [69, 206] on span "Tareas" at bounding box center [62, 205] width 33 height 16
click at [62, 230] on link "Solicitudes" at bounding box center [86, 240] width 136 height 28
click at [83, 383] on span "Órdenes de Compra" at bounding box center [92, 385] width 93 height 33
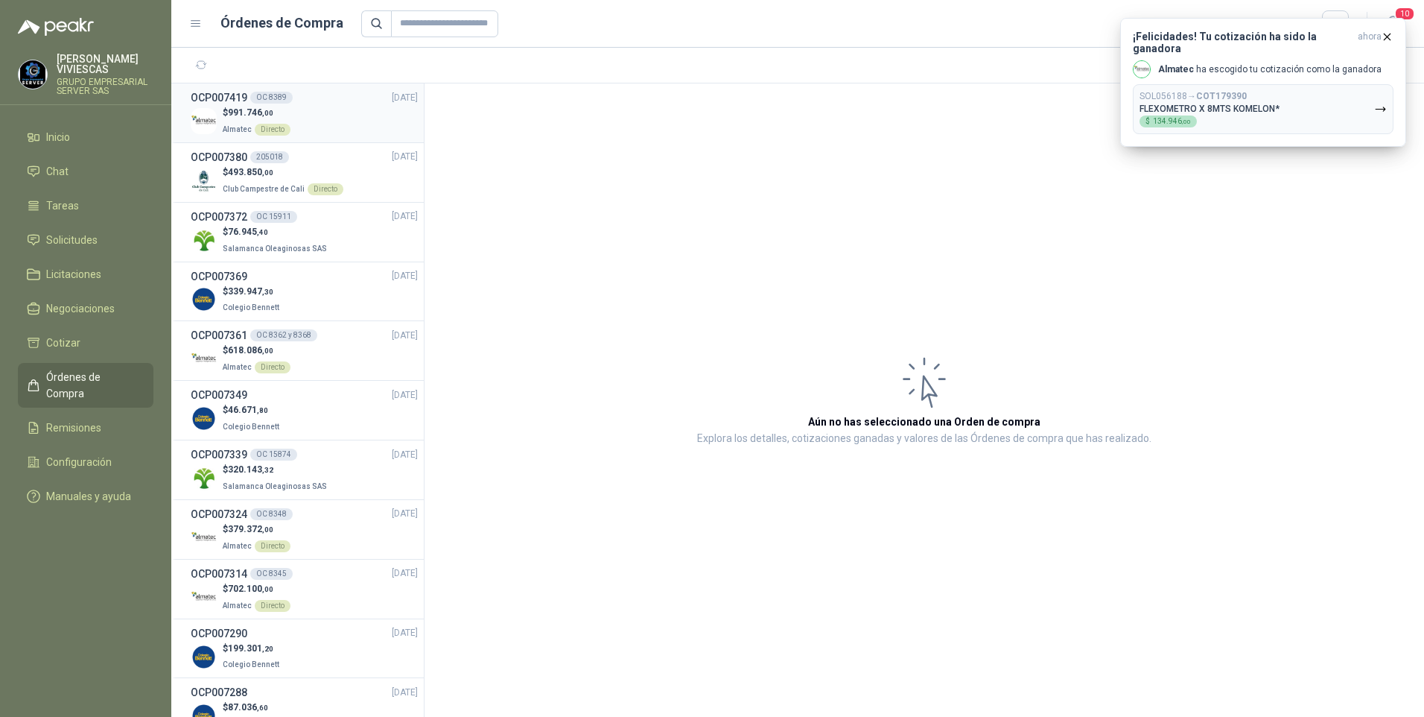
click at [235, 101] on h3 "OCP007419" at bounding box center [219, 97] width 57 height 16
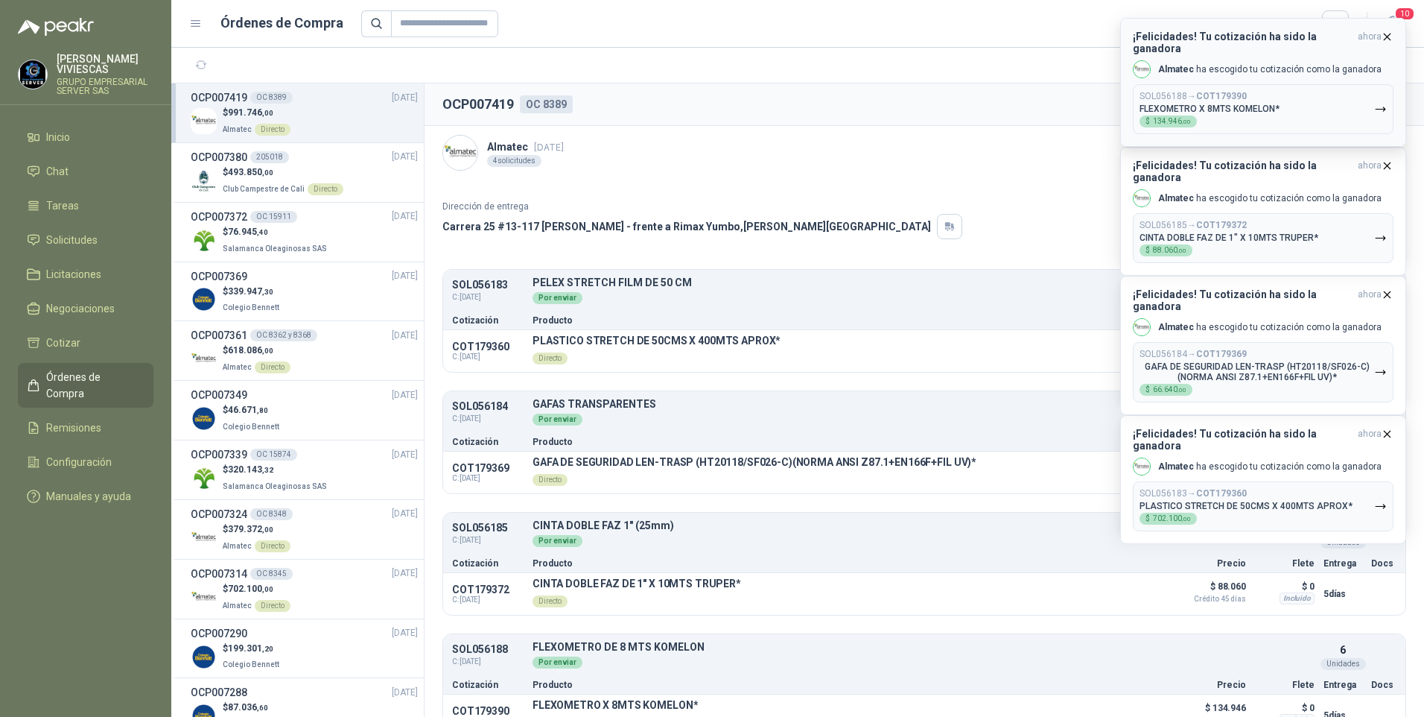
click at [1384, 103] on icon "button" at bounding box center [1380, 109] width 13 height 13
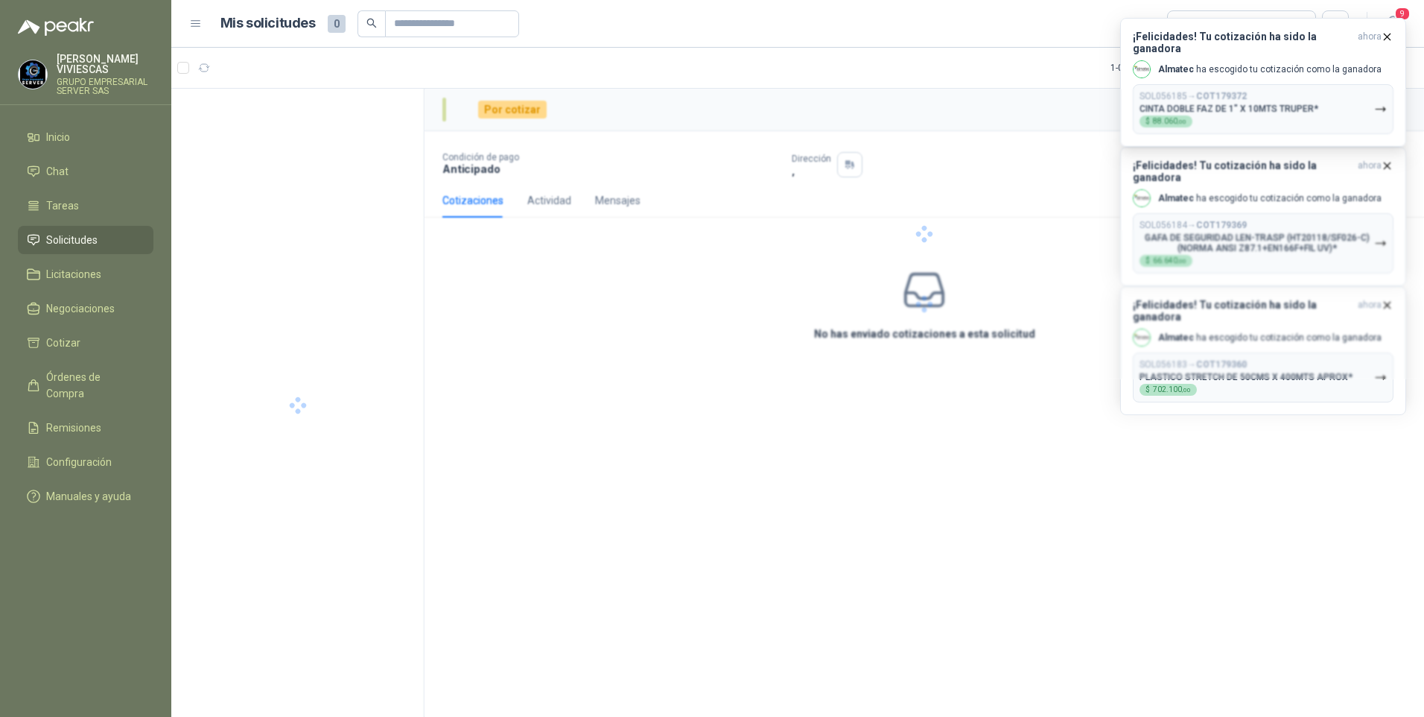
click at [1383, 95] on div at bounding box center [925, 234] width 1000 height 290
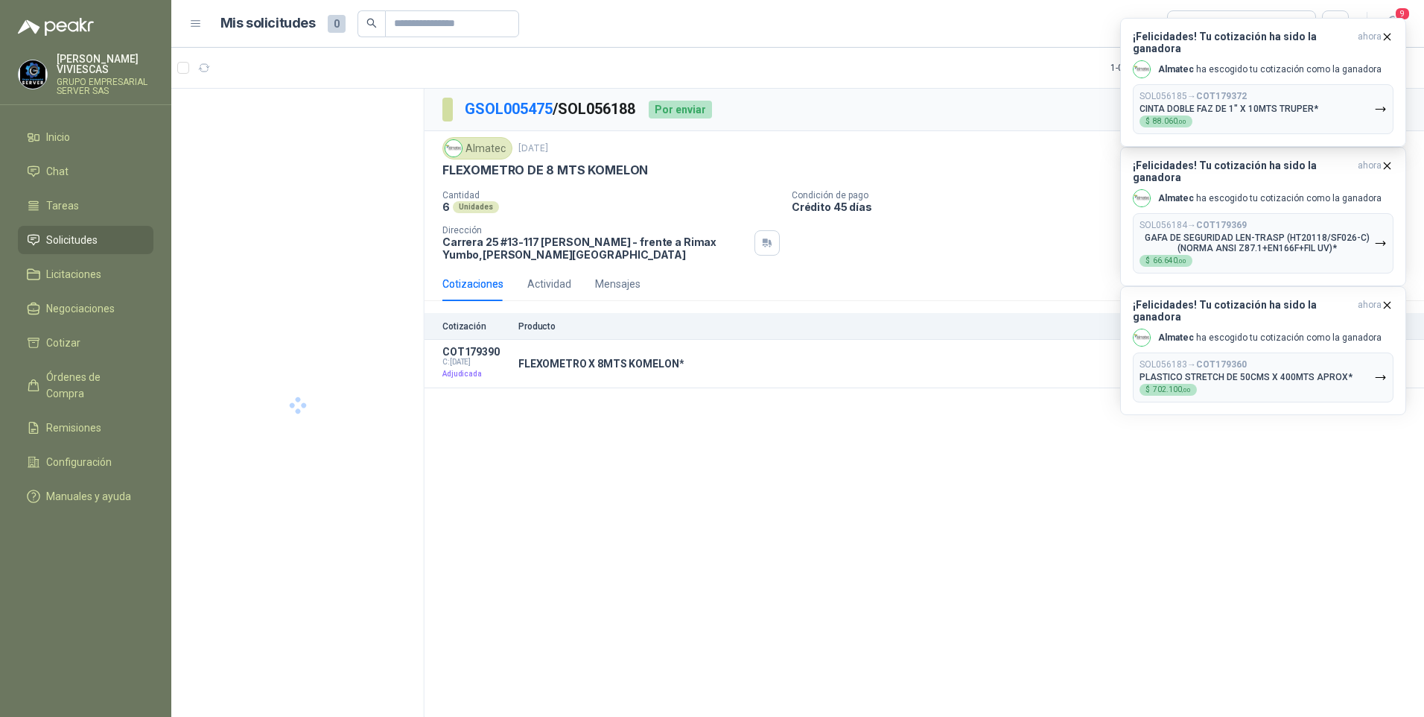
click at [1383, 107] on icon "button" at bounding box center [1380, 109] width 9 height 4
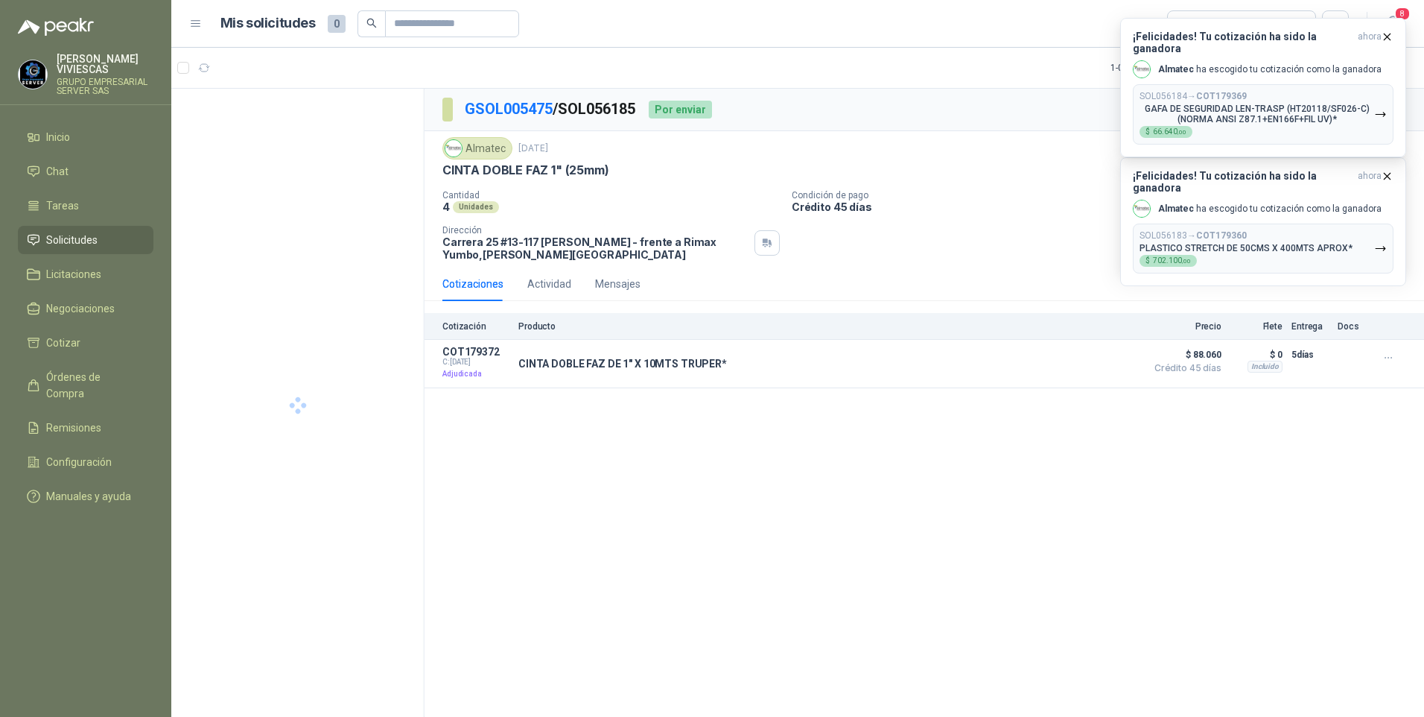
click at [1383, 95] on button "SOL056184 → COT179369 GAFA DE SEGURIDAD LEN-TRASP (HT20118/SF026-C)(NORMA ANSI …" at bounding box center [1263, 114] width 261 height 60
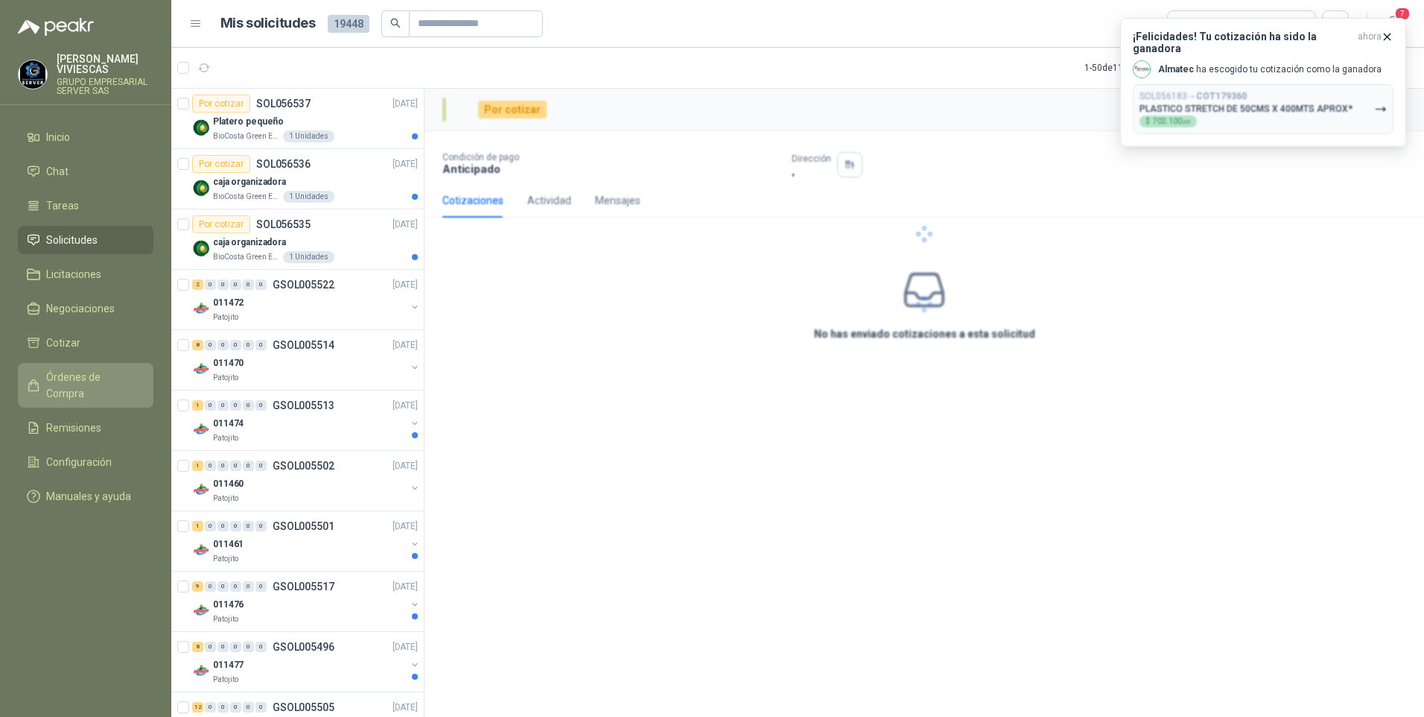
click at [108, 381] on span "Órdenes de Compra" at bounding box center [92, 385] width 93 height 33
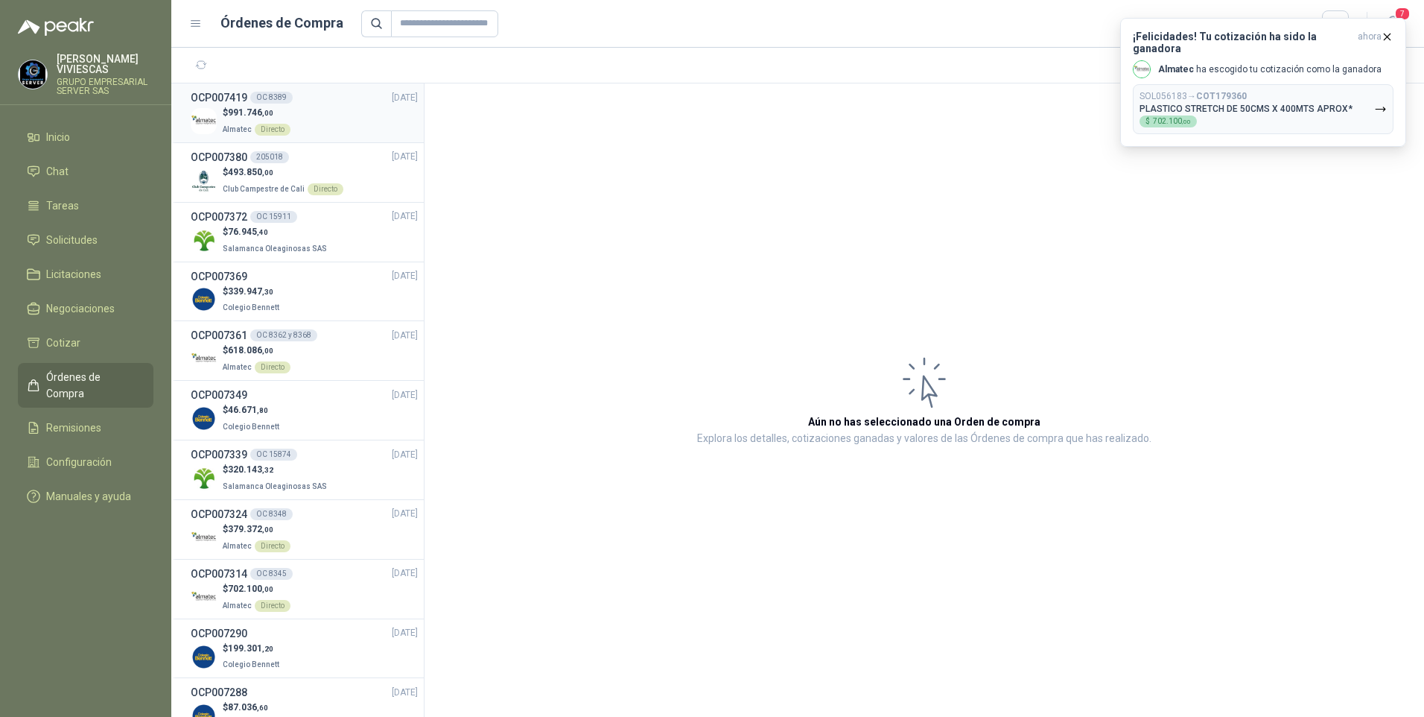
click at [256, 114] on span "991.746 ,00" at bounding box center [250, 112] width 45 height 10
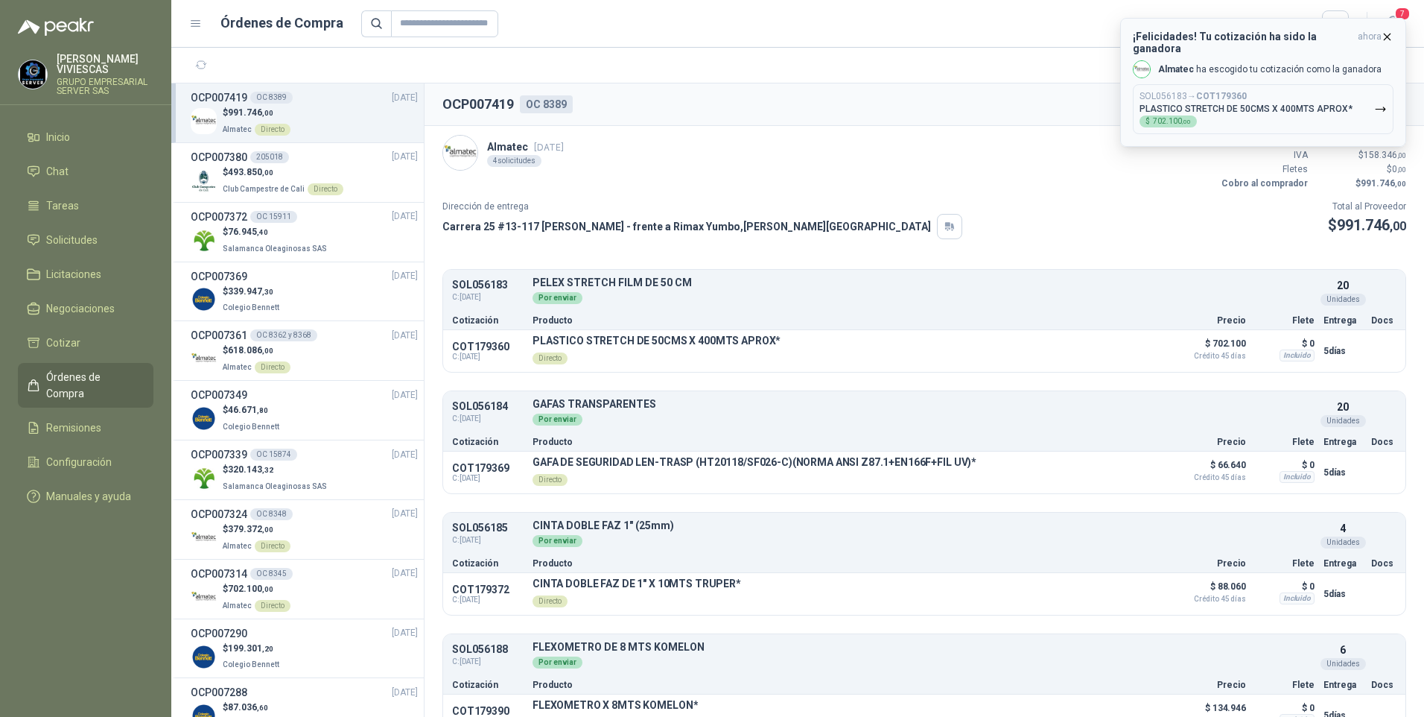
click at [1397, 37] on button "¡Felicidades! Tu cotización ha sido la ganadora ahora Almatec ha escogido tu co…" at bounding box center [1263, 82] width 286 height 129
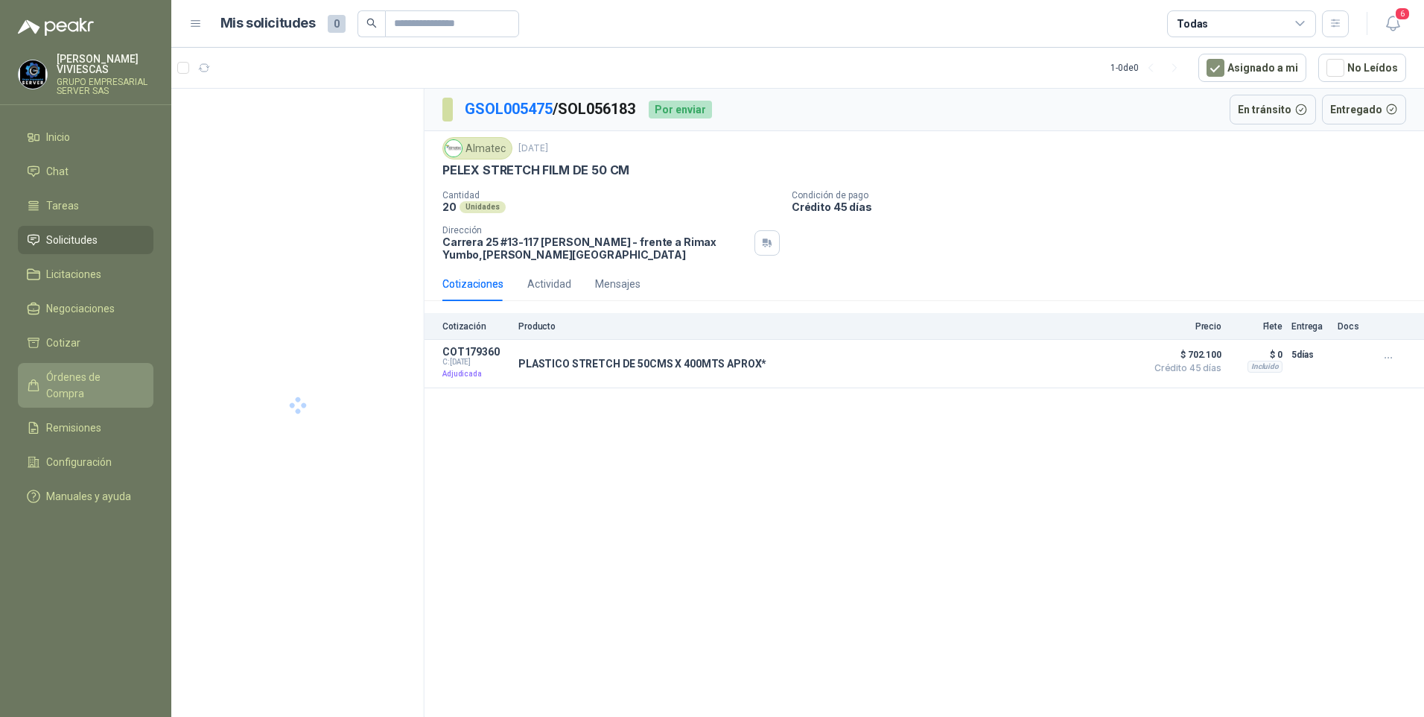
click at [77, 379] on span "Órdenes de Compra" at bounding box center [92, 385] width 93 height 33
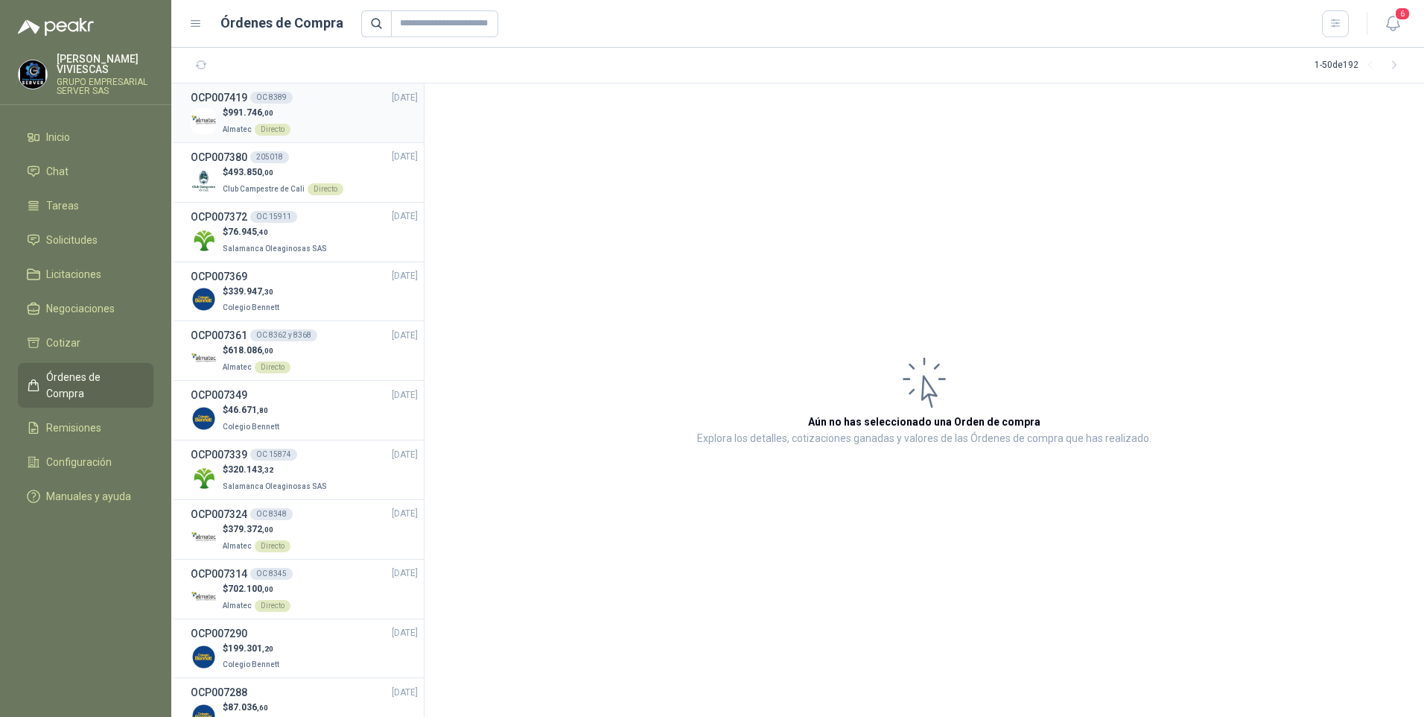
click at [243, 109] on span "991.746 ,00" at bounding box center [250, 112] width 45 height 10
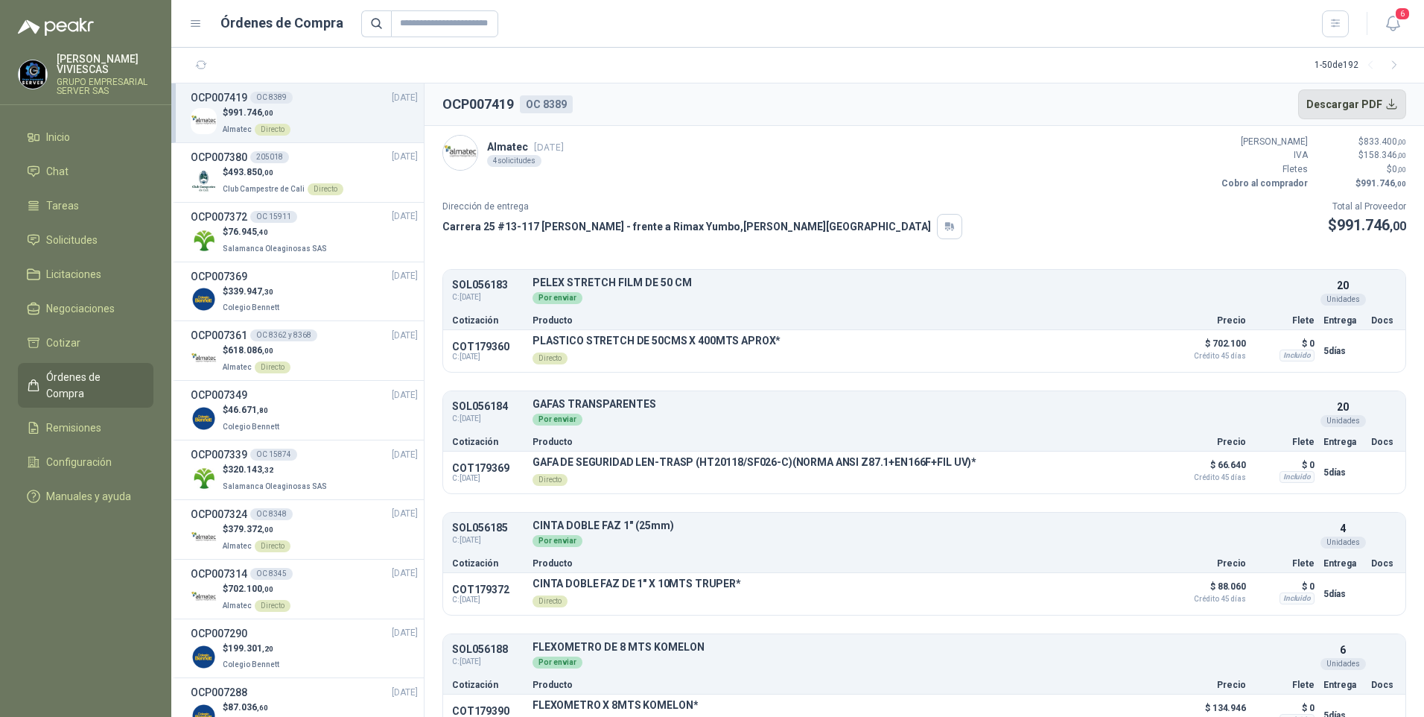
click at [1339, 98] on button "Descargar PDF" at bounding box center [1352, 104] width 109 height 30
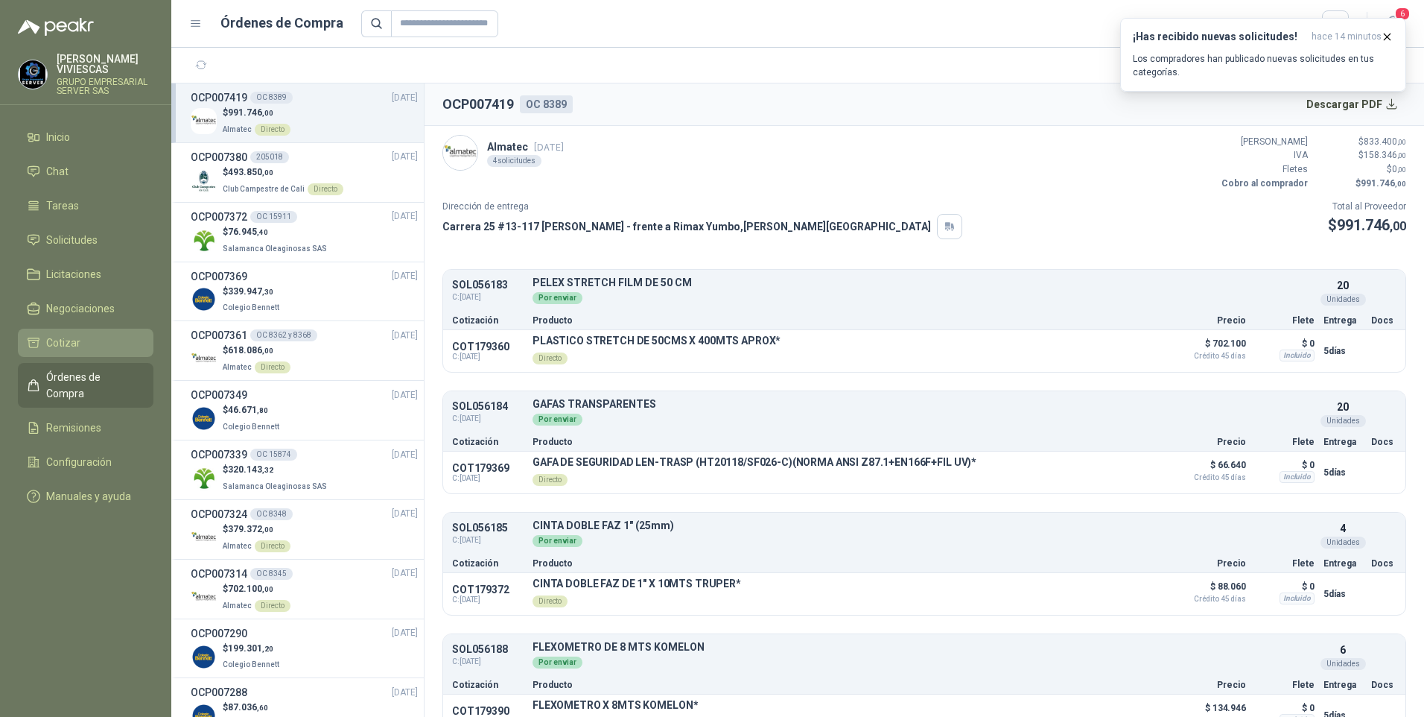
click at [62, 340] on span "Cotizar" at bounding box center [63, 342] width 34 height 16
